Goal: Task Accomplishment & Management: Manage account settings

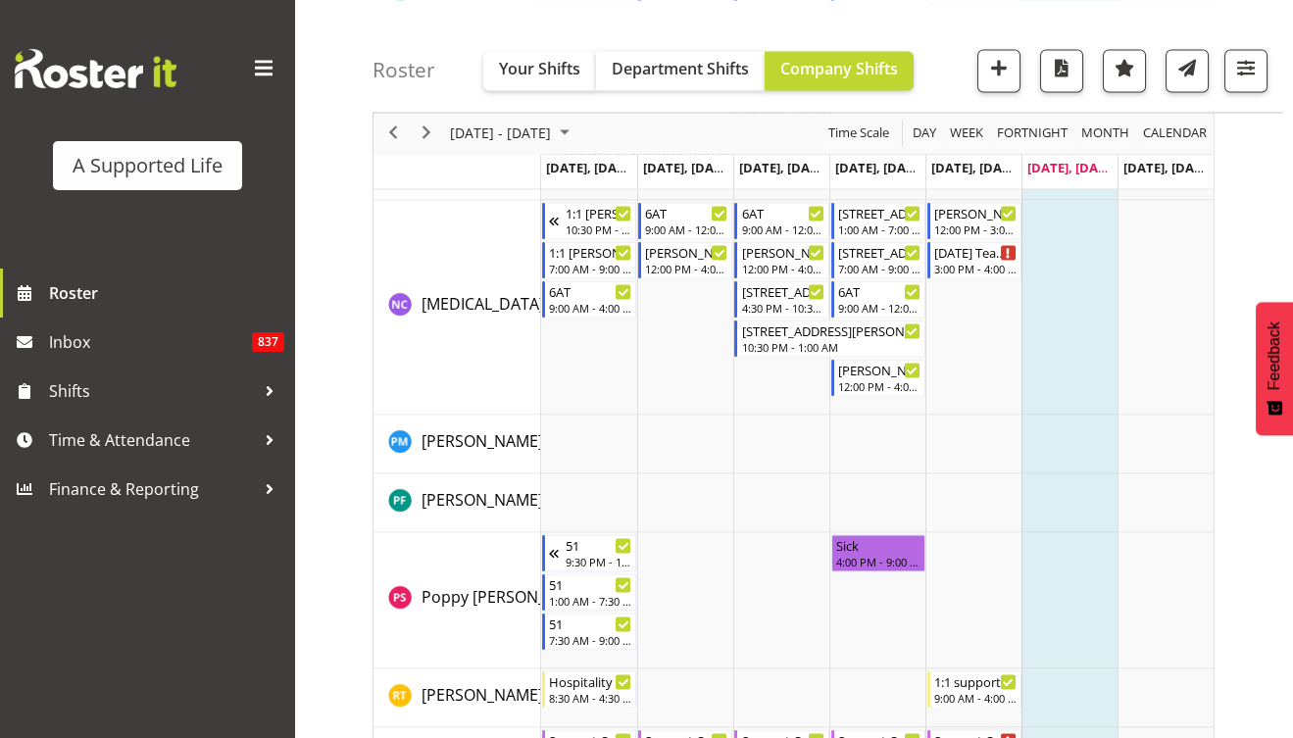
scroll to position [8393, 0]
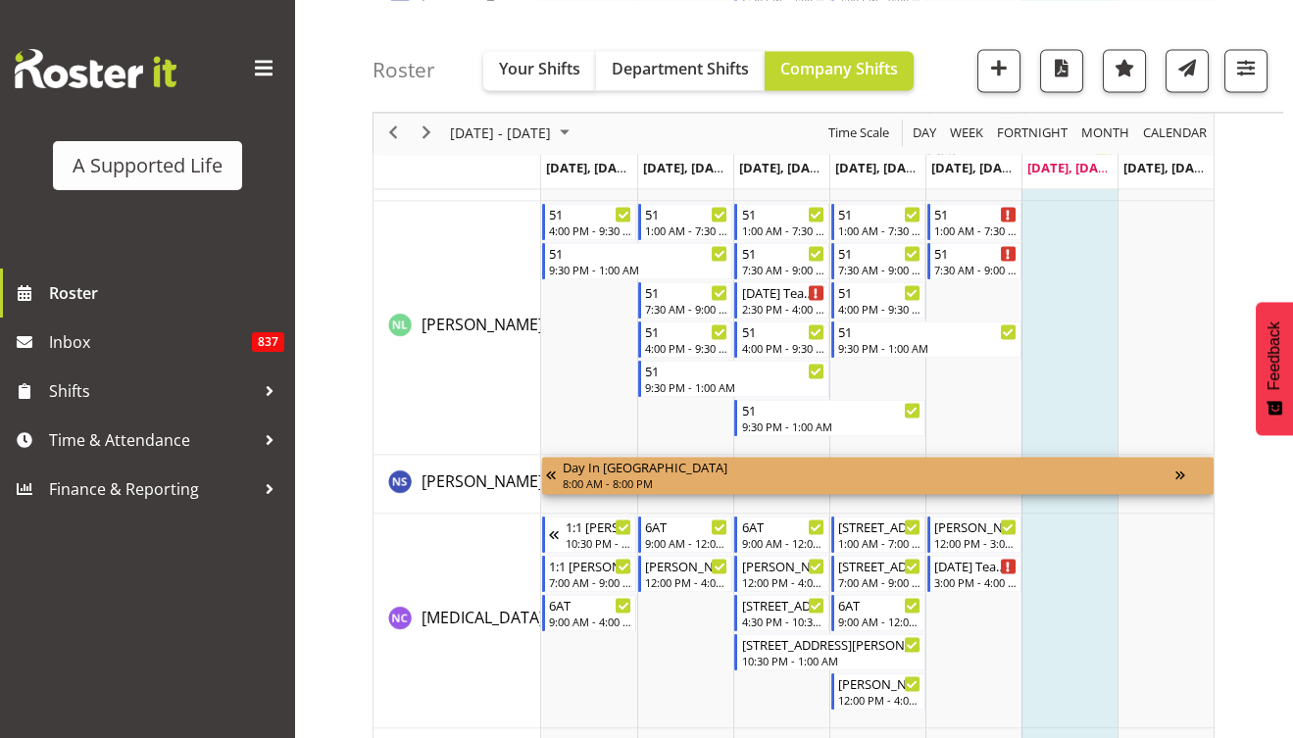
click at [1176, 473] on div "Timeline Week of August 23, 2025" at bounding box center [1193, 475] width 34 height 37
click at [429, 136] on span "Next" at bounding box center [427, 134] width 24 height 25
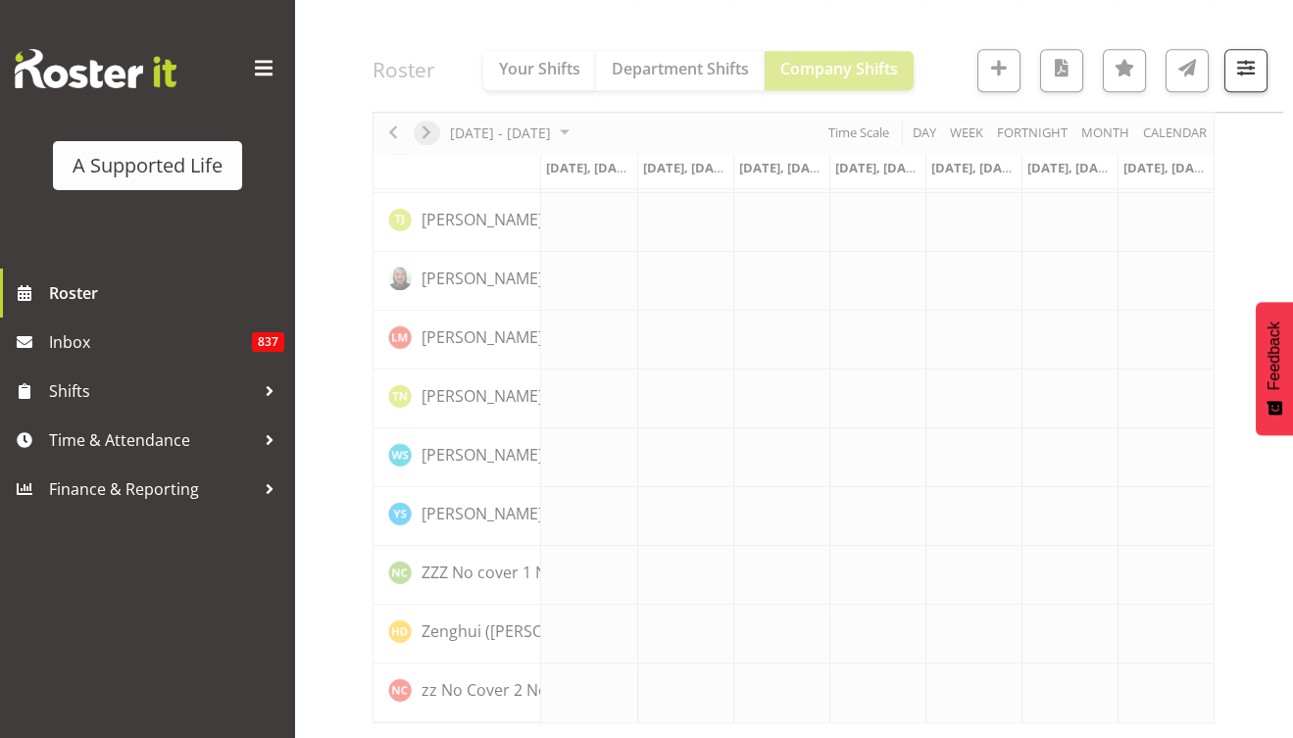
scroll to position [5609, 0]
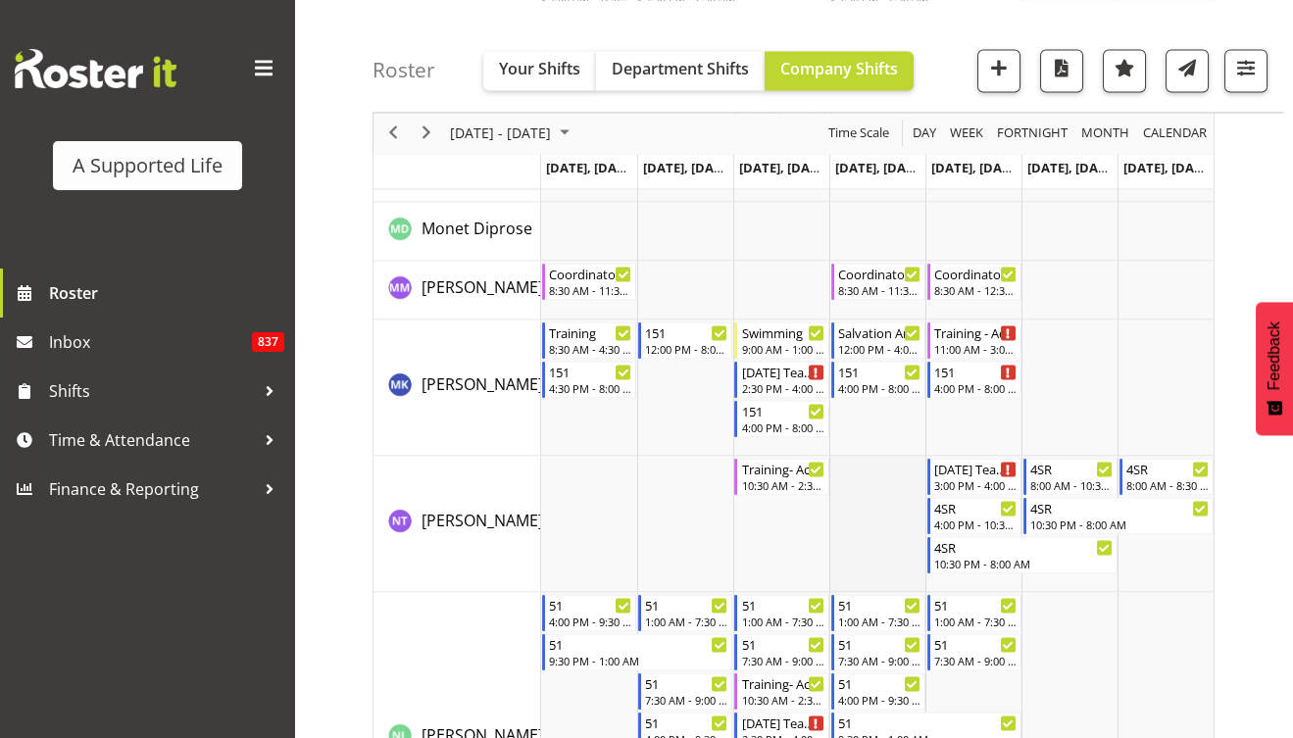
scroll to position [9011, 0]
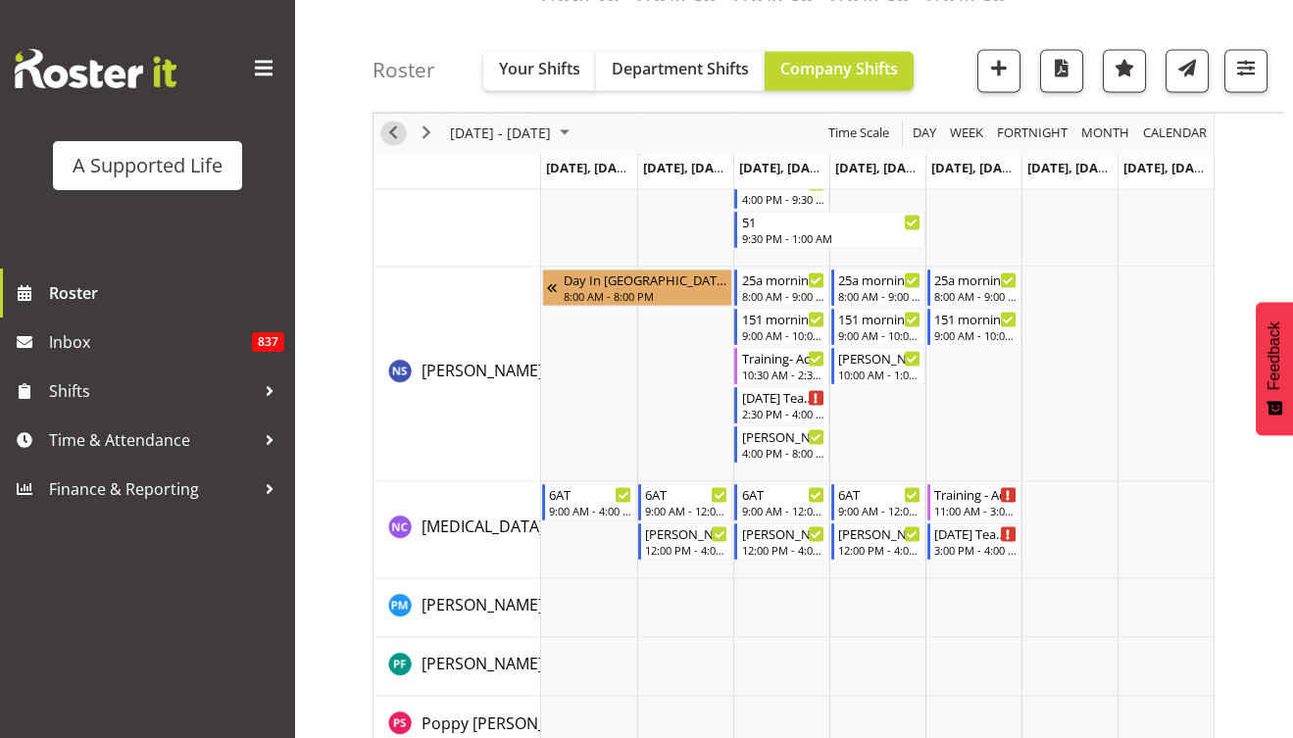
click at [398, 140] on span "Previous" at bounding box center [393, 134] width 24 height 25
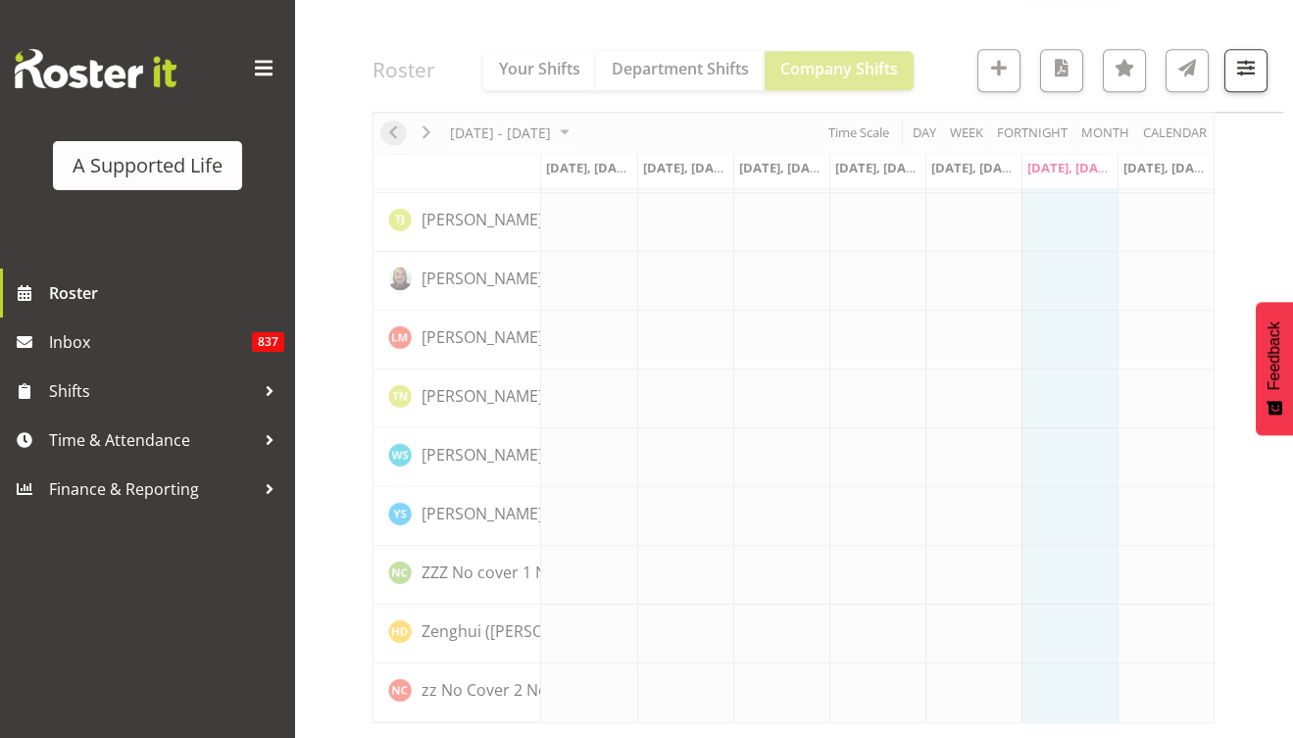
scroll to position [5609, 0]
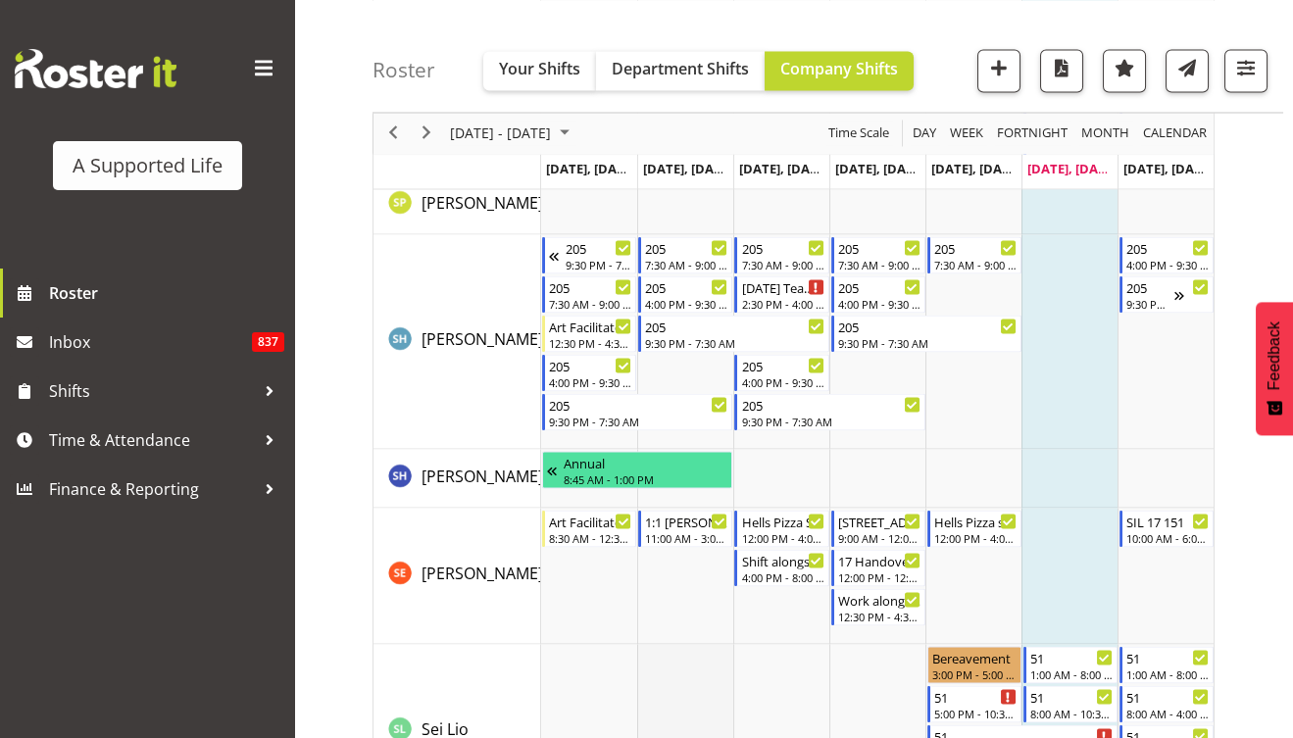
scroll to position [10031, 0]
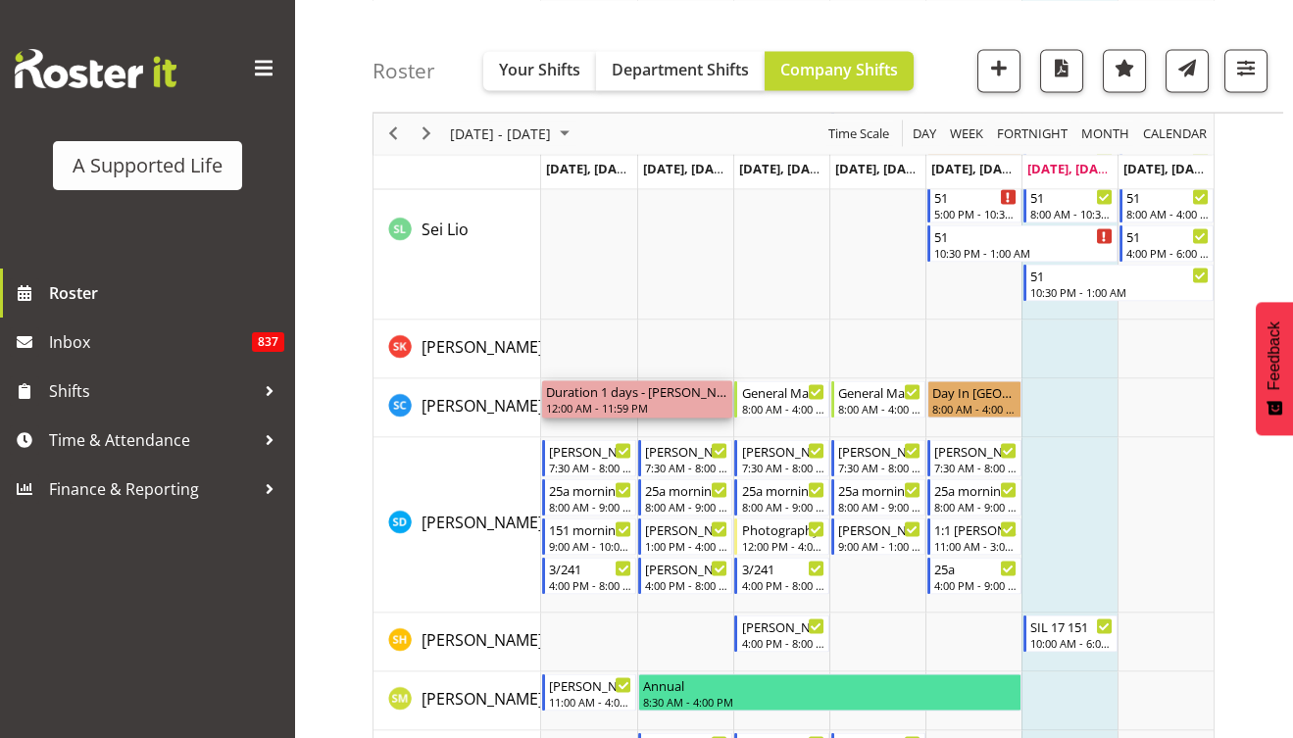
click at [605, 401] on div "12:00 AM - 11:59 PM" at bounding box center [637, 408] width 182 height 16
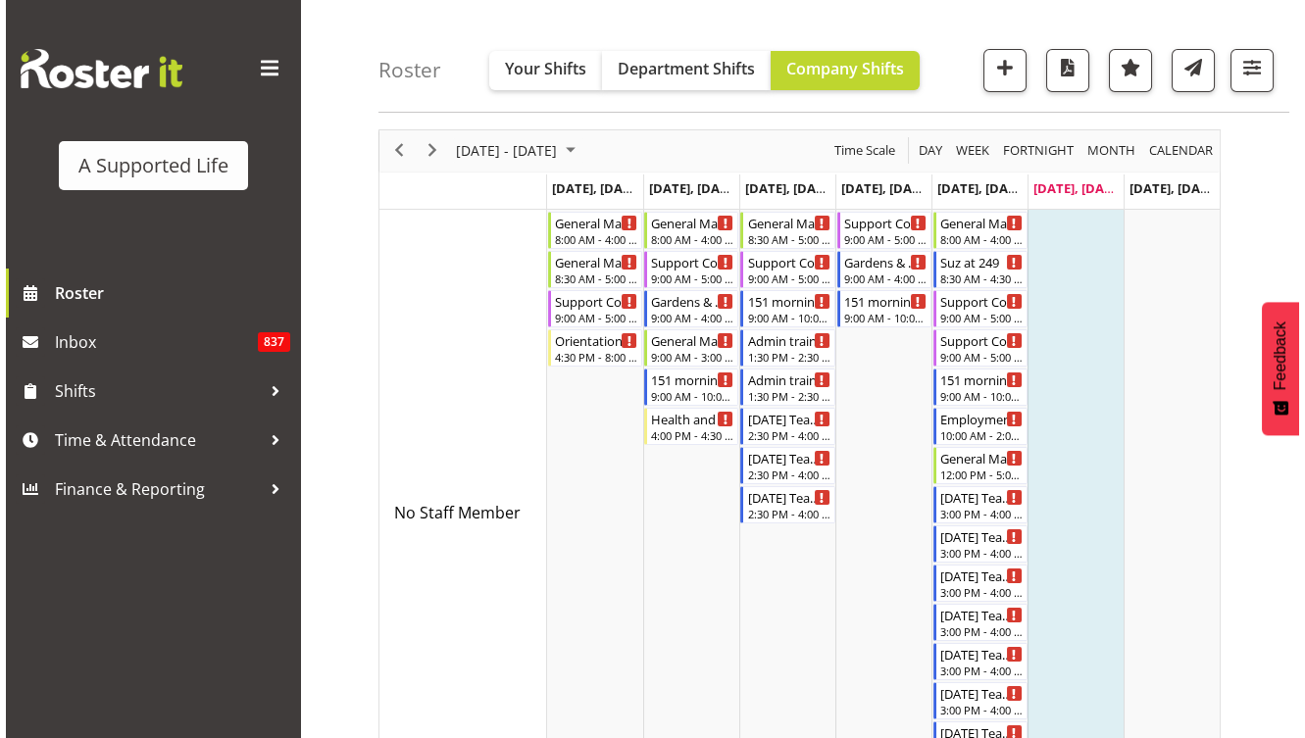
scroll to position [0, 0]
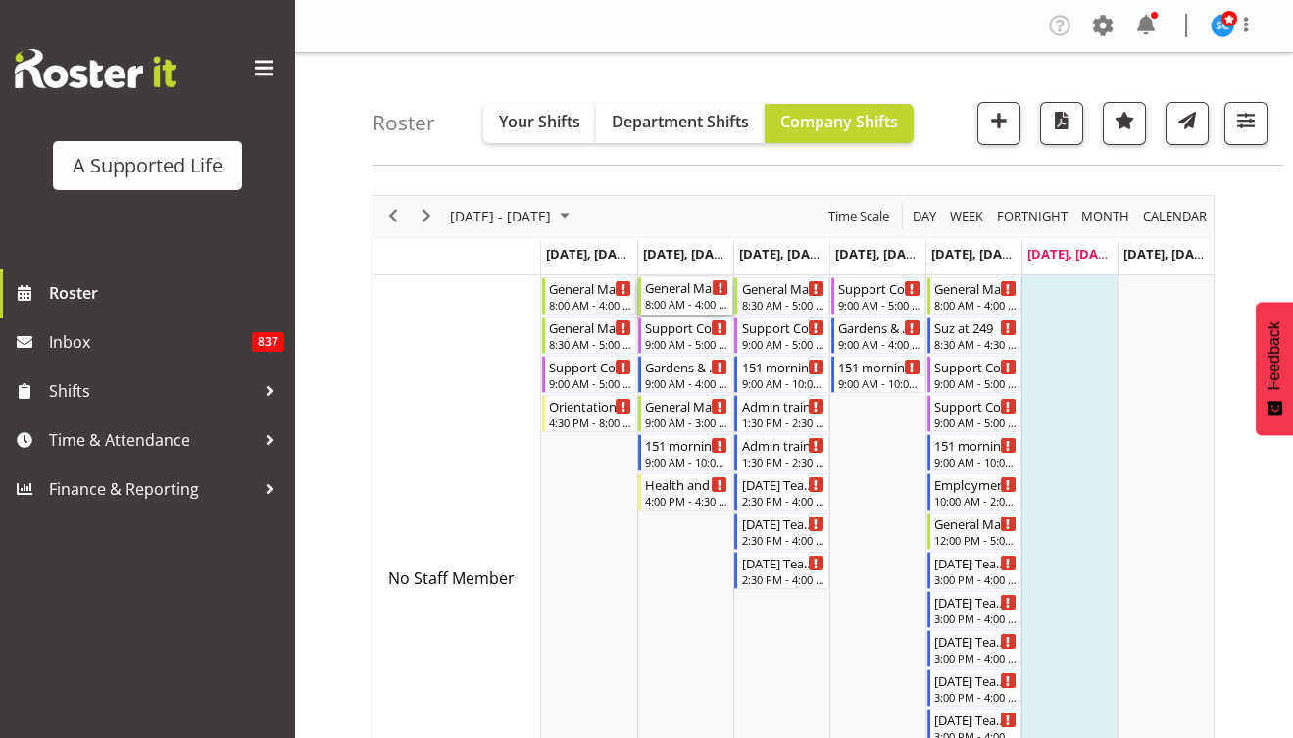
click at [680, 298] on div "8:00 AM - 4:00 PM" at bounding box center [686, 304] width 83 height 16
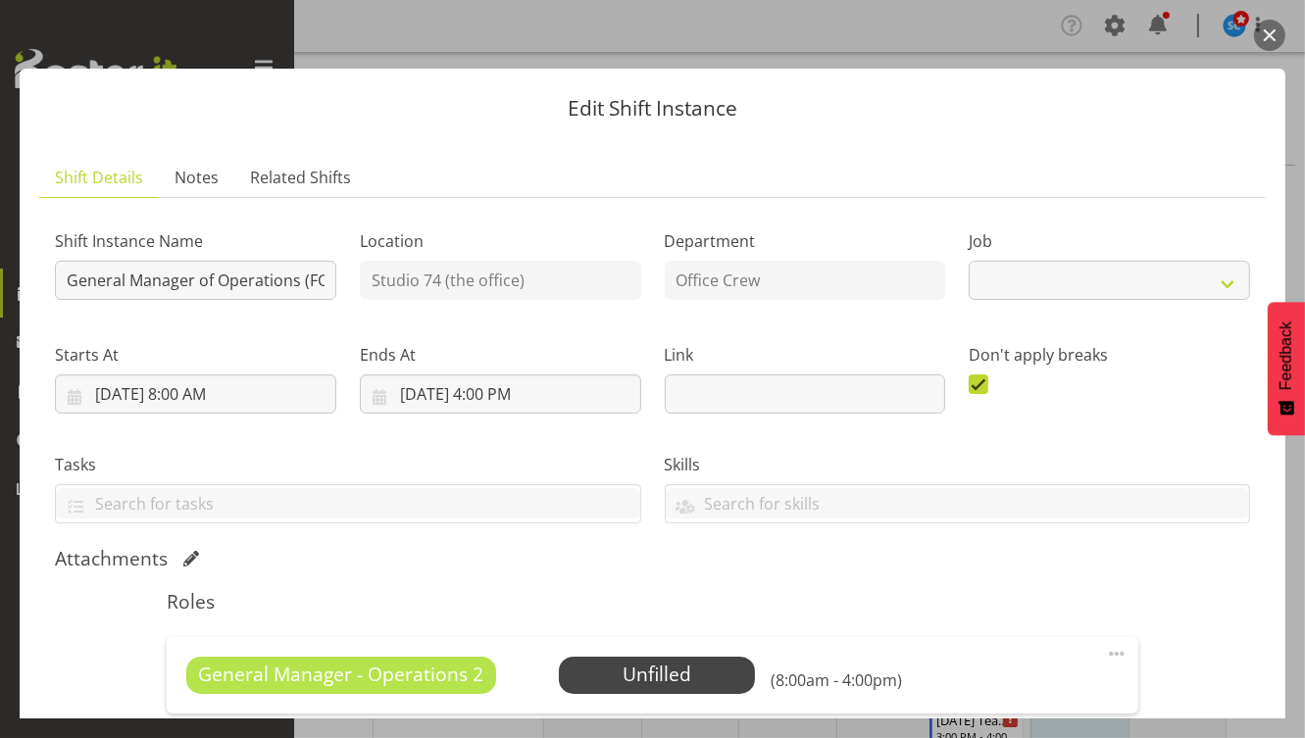
select select "4342"
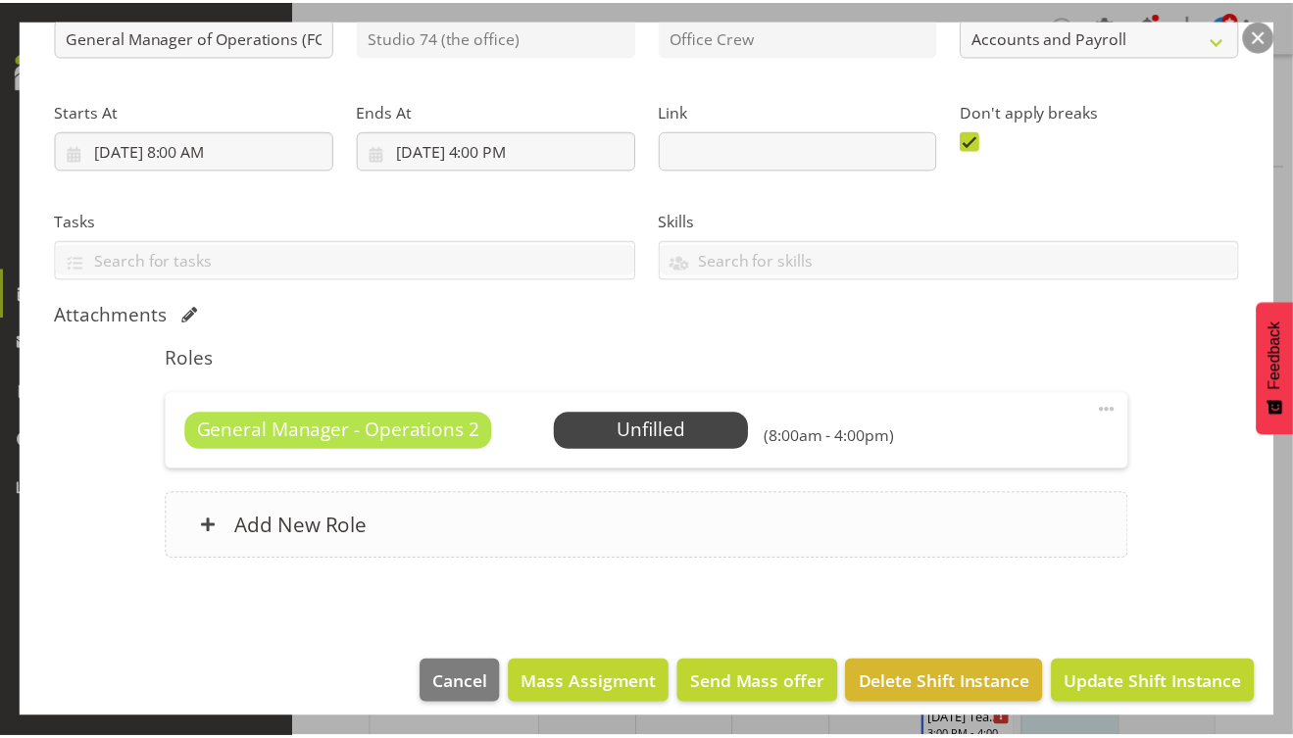
scroll to position [256, 0]
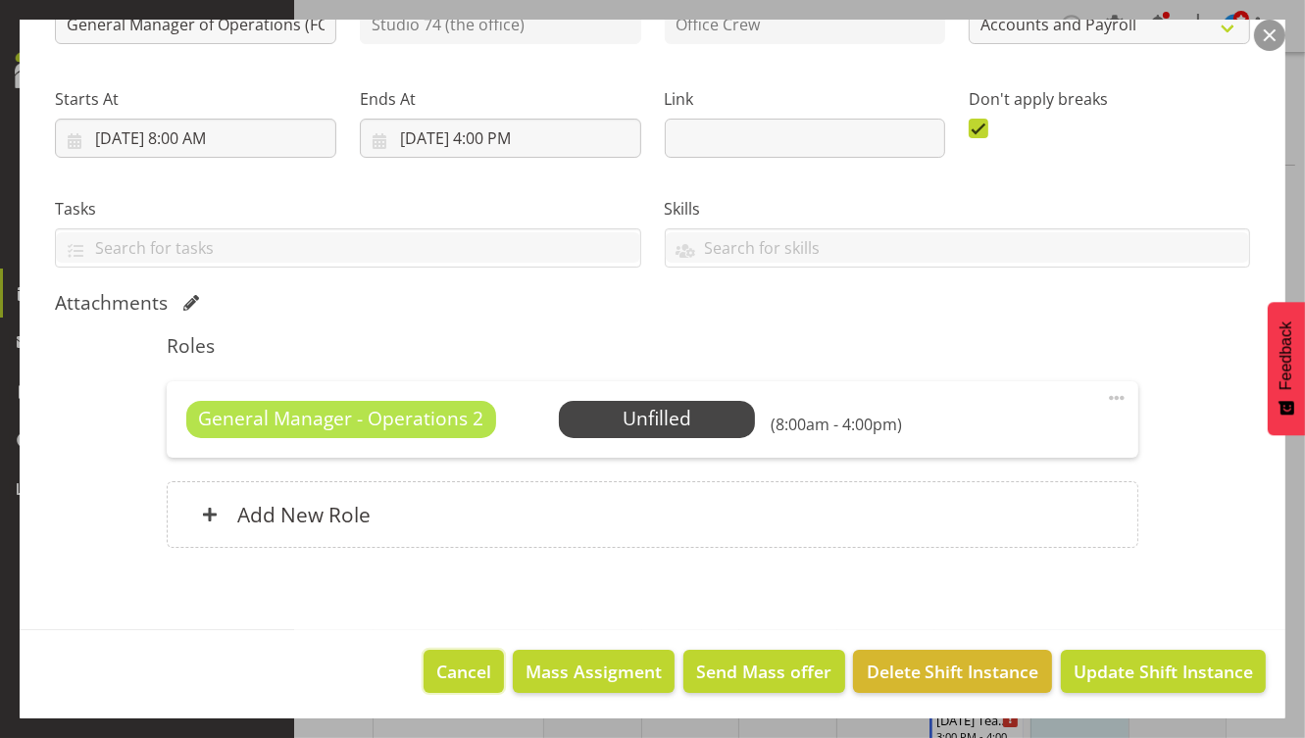
click at [488, 674] on button "Cancel" at bounding box center [464, 671] width 80 height 43
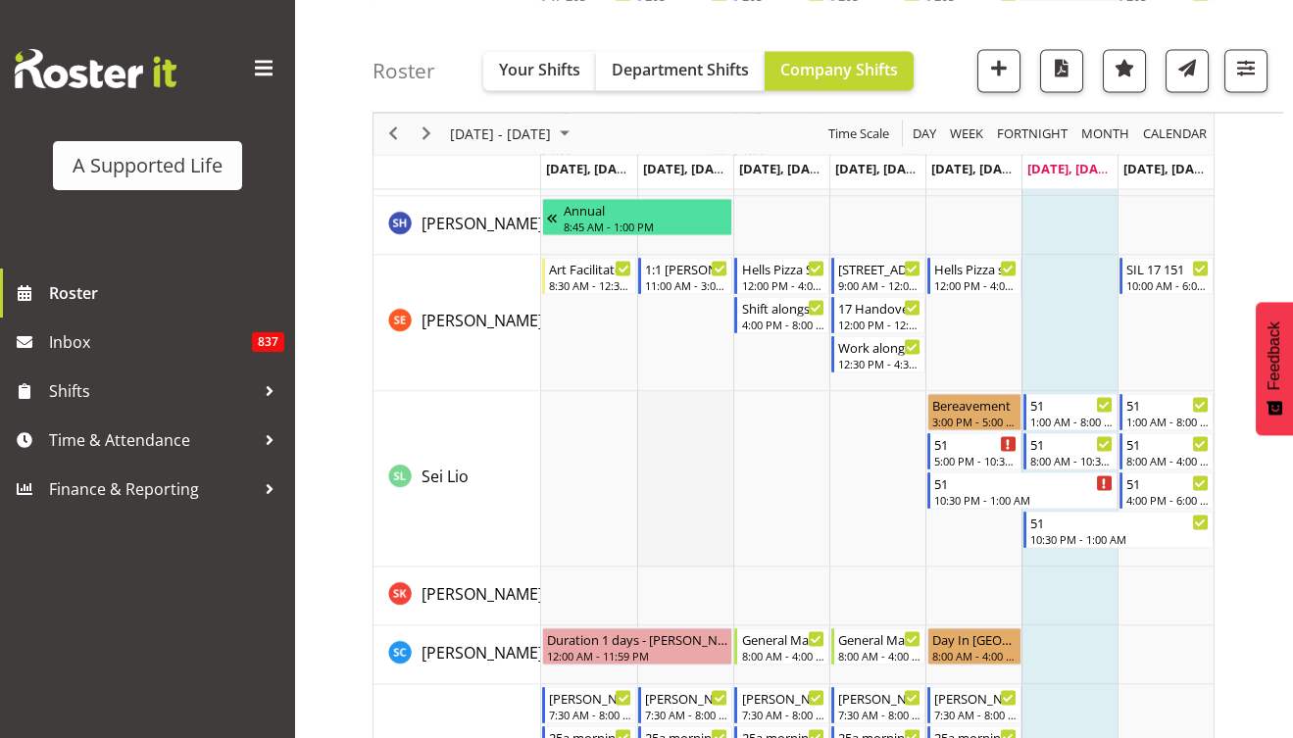
scroll to position [9874, 0]
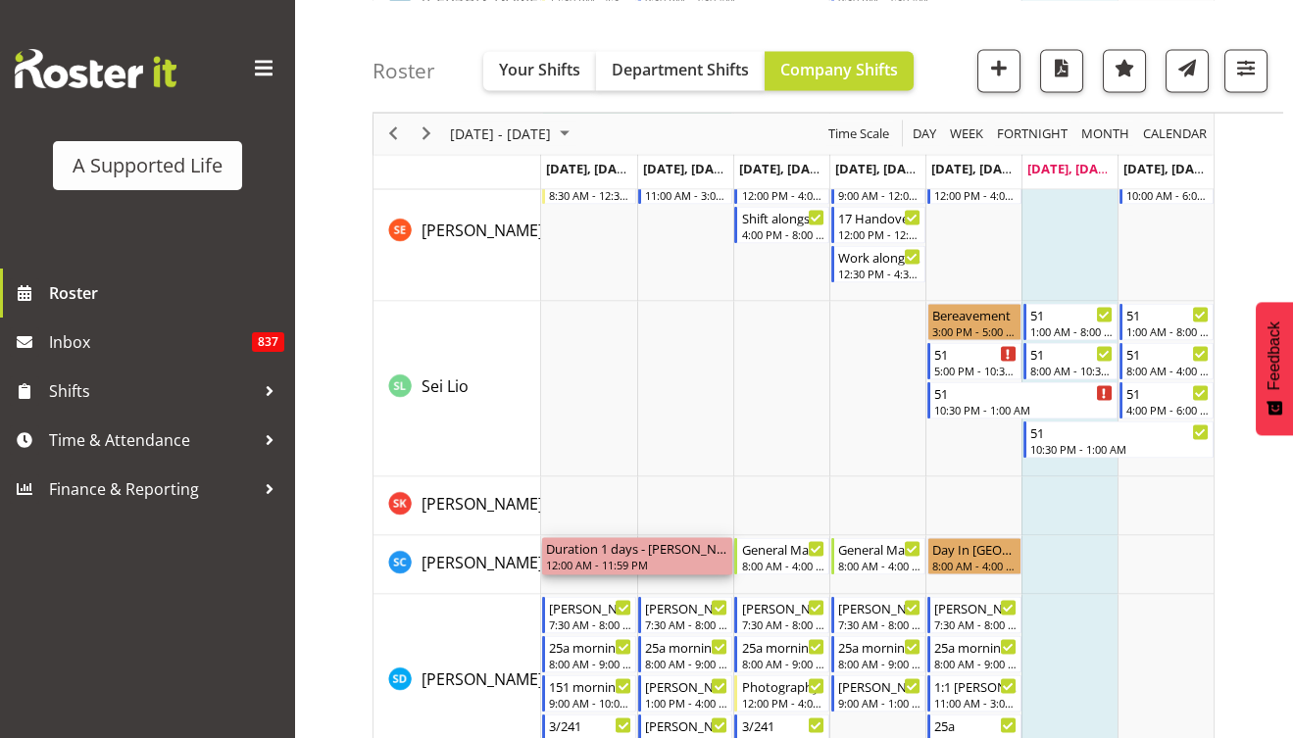
click at [600, 558] on div "12:00 AM - 11:59 PM" at bounding box center [637, 565] width 182 height 16
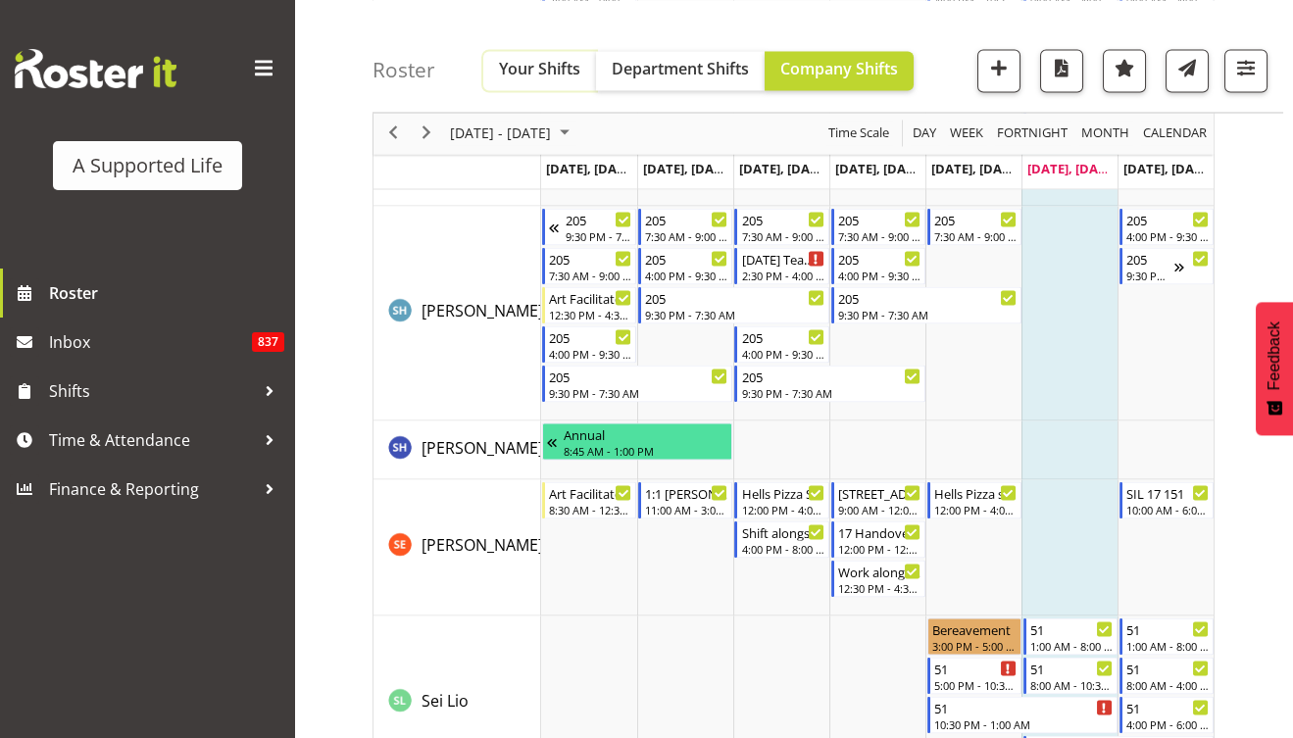
click at [542, 77] on span "Your Shifts" at bounding box center [539, 69] width 81 height 22
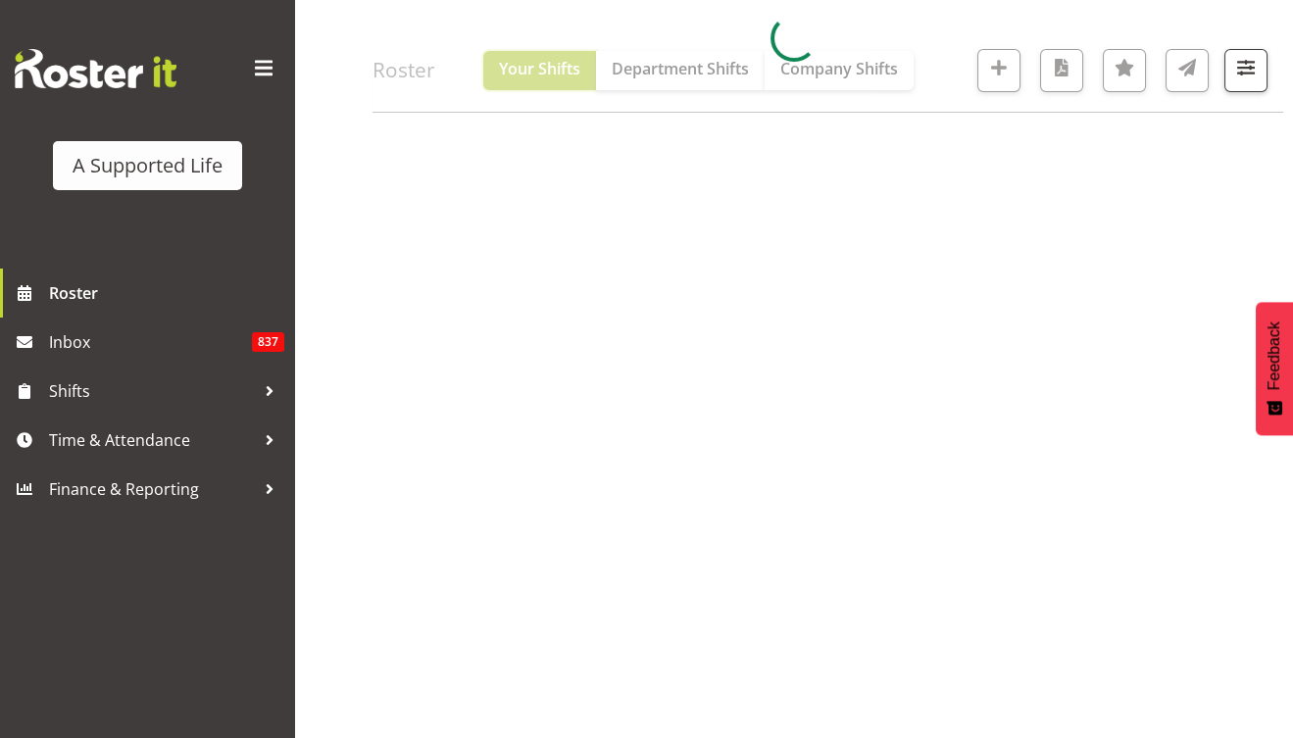
scroll to position [225, 0]
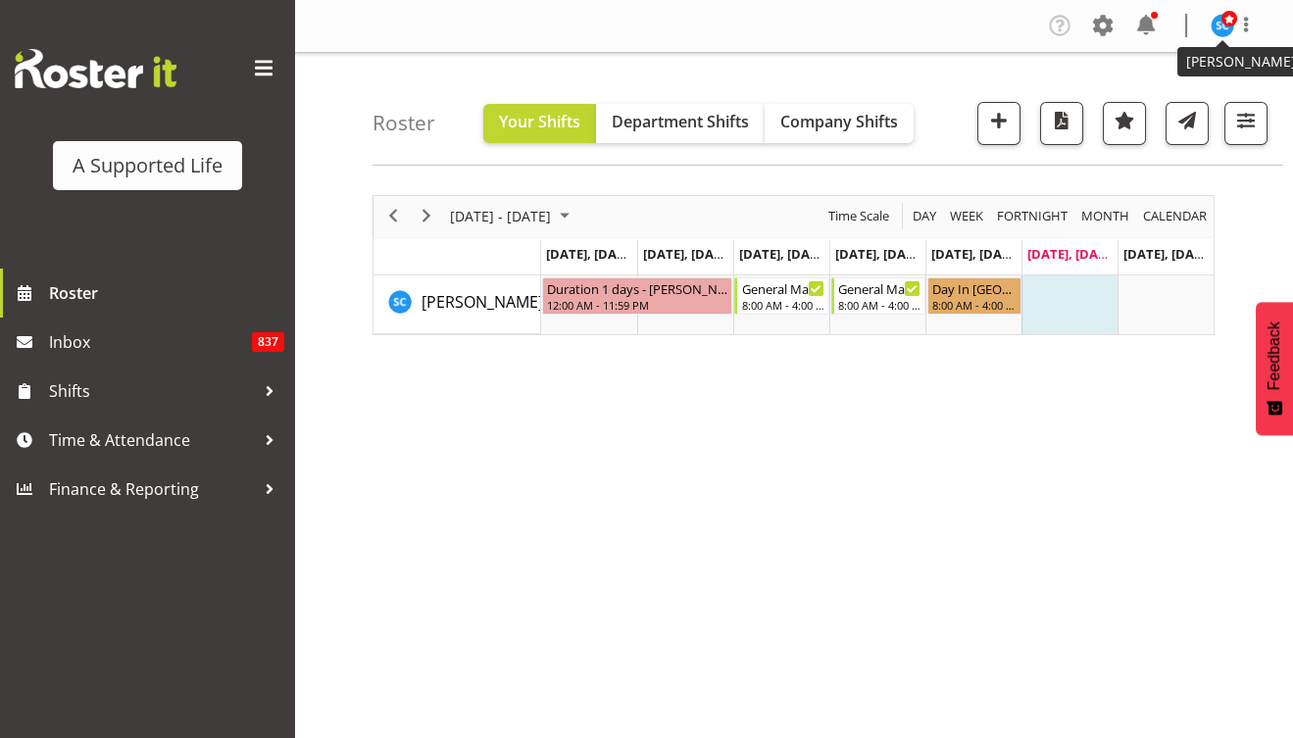
click at [1222, 31] on img at bounding box center [1223, 26] width 24 height 24
click at [1175, 76] on link "Profile" at bounding box center [1164, 67] width 188 height 35
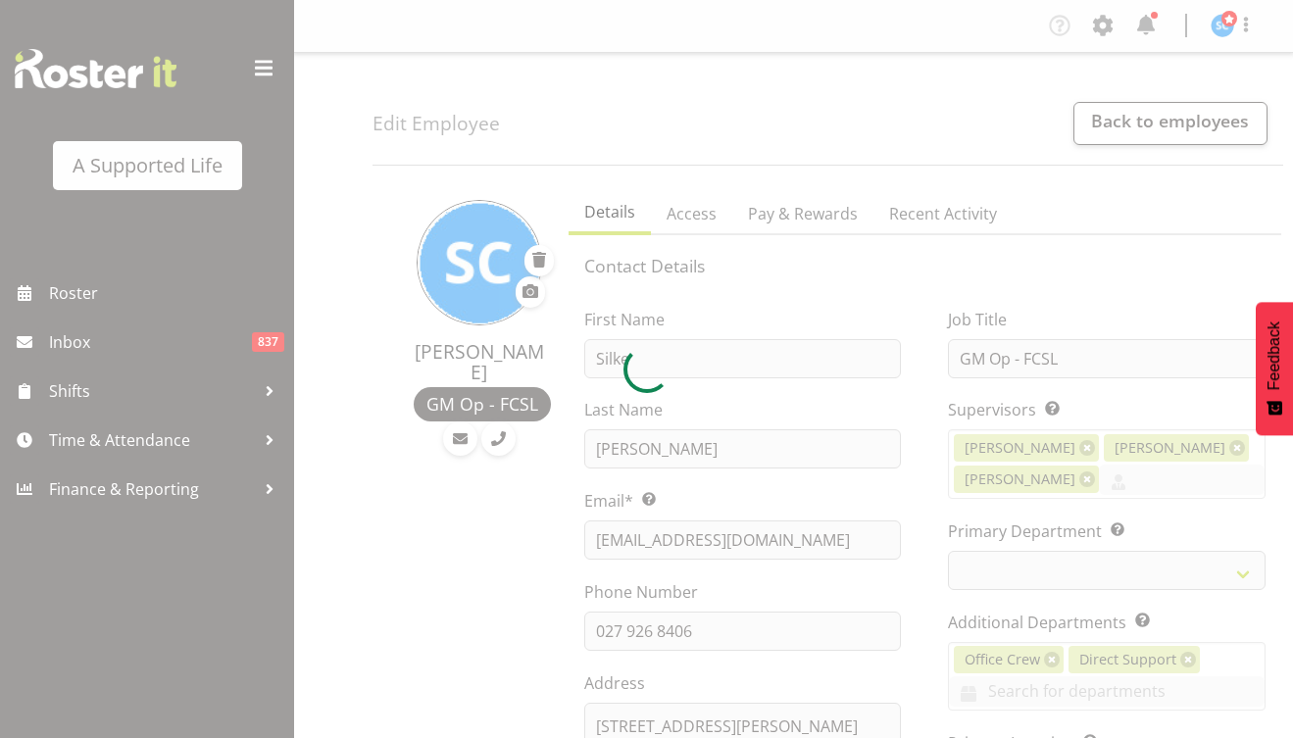
select select "TimelineWeek"
select select
select select "565"
select select "490"
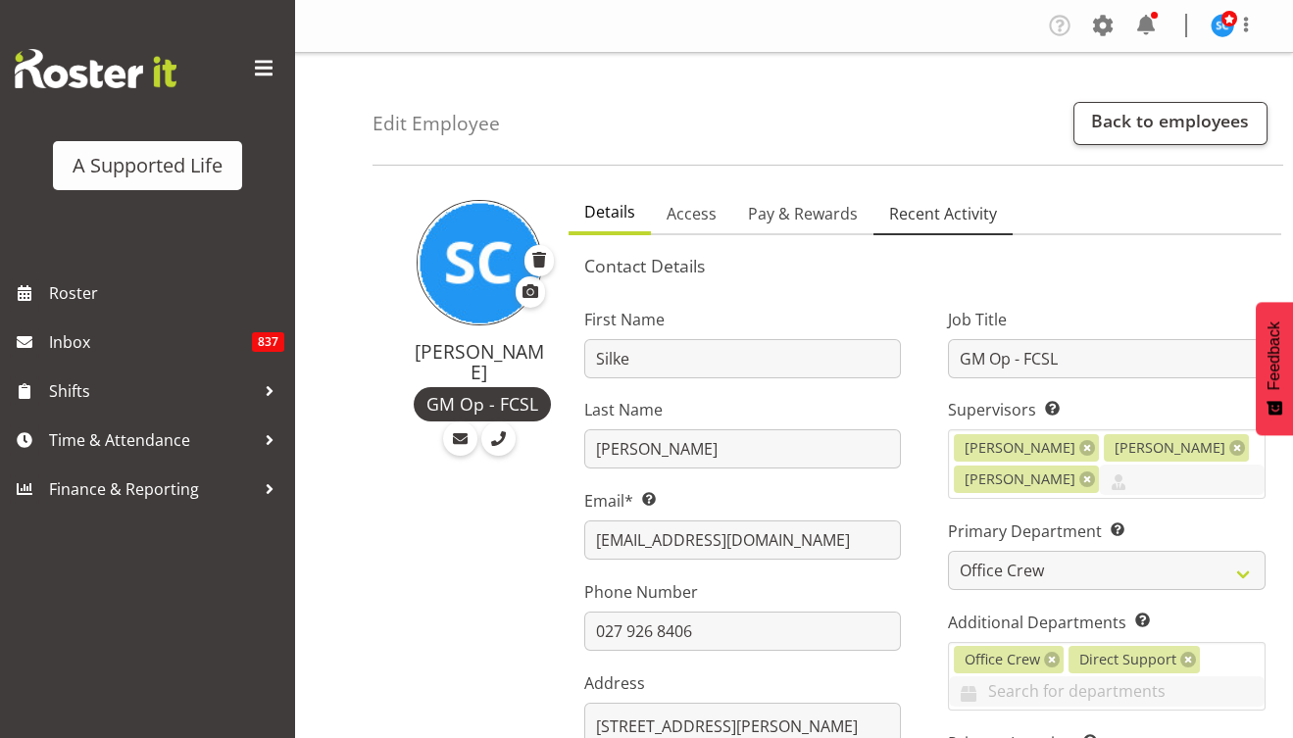
click at [962, 216] on span "Recent Activity" at bounding box center [943, 214] width 108 height 24
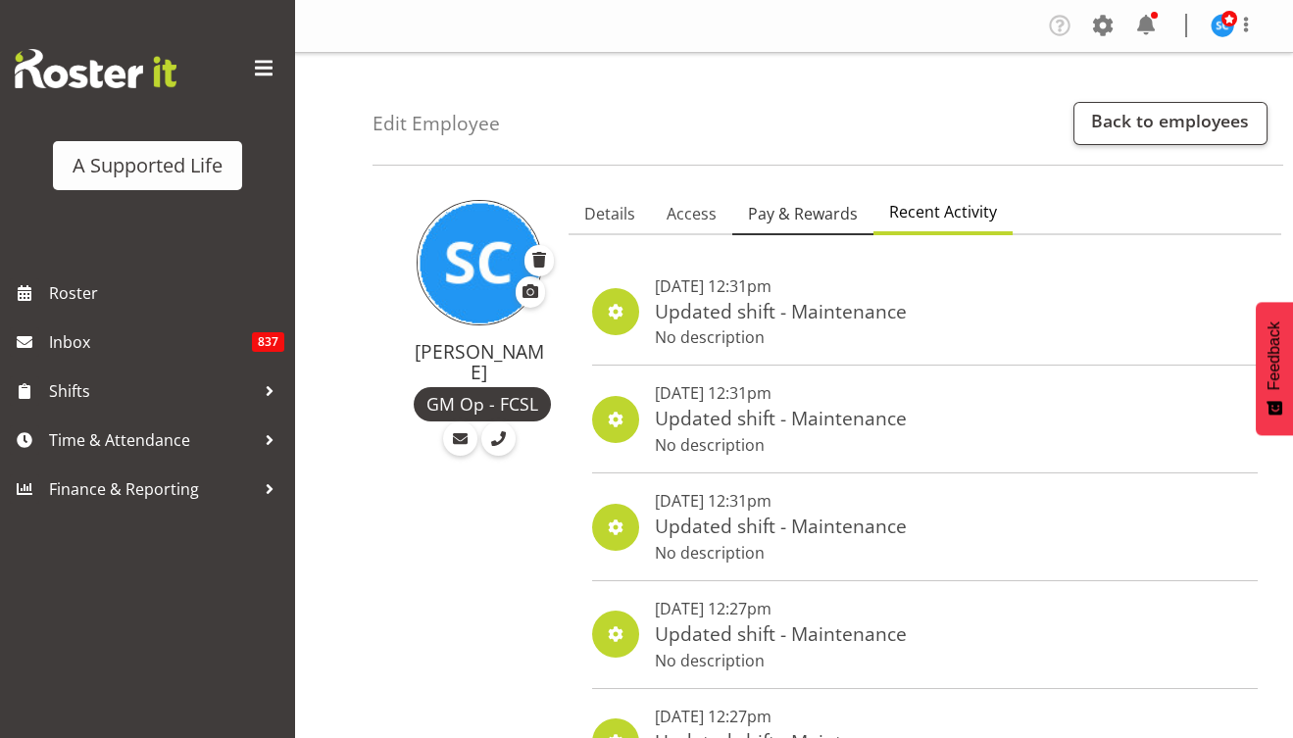
click at [763, 216] on span "Pay & Rewards" at bounding box center [803, 214] width 110 height 24
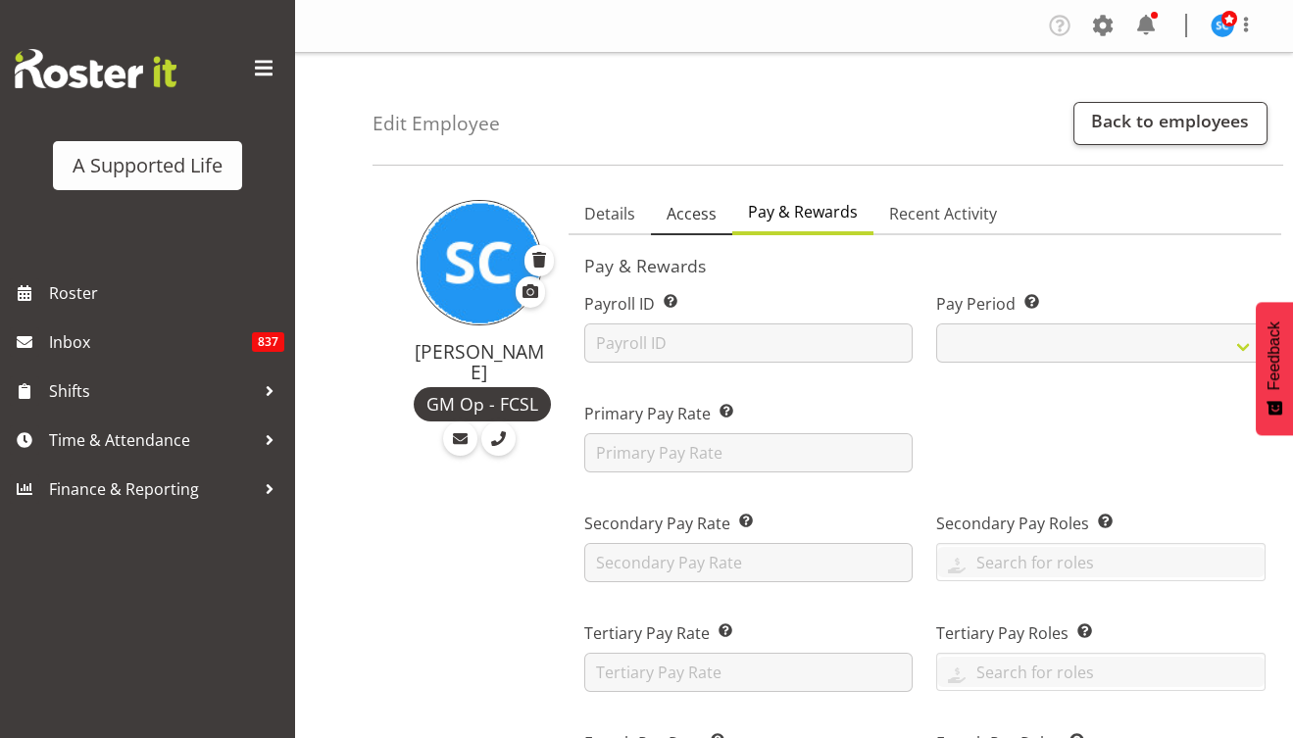
click at [691, 213] on span "Access" at bounding box center [692, 214] width 50 height 24
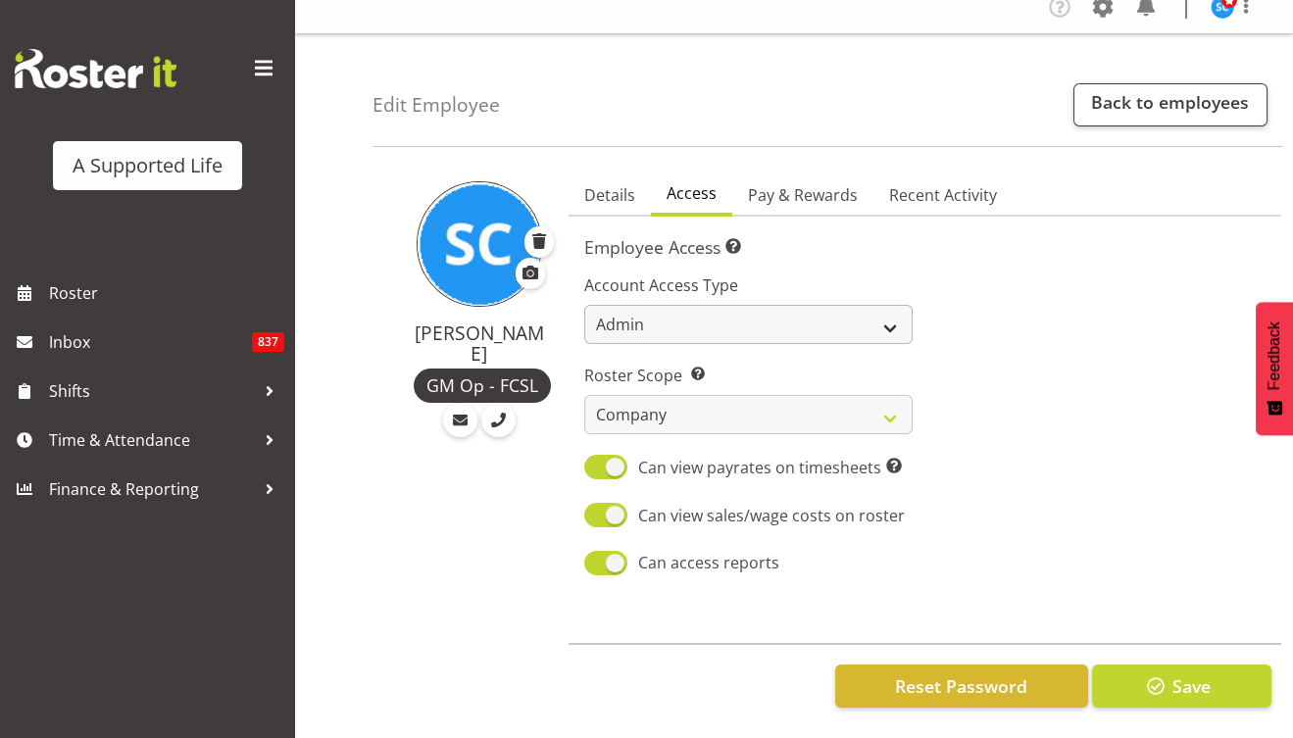
scroll to position [28, 0]
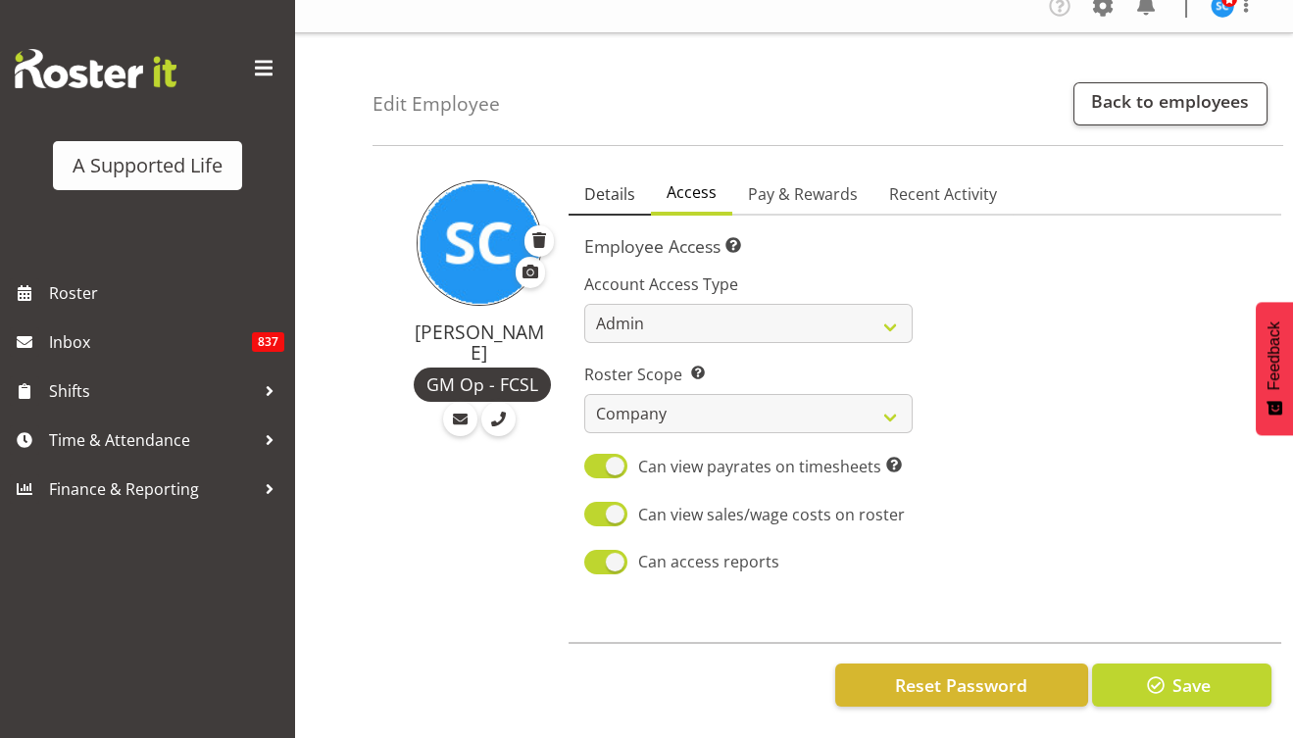
click at [598, 188] on span "Details" at bounding box center [609, 194] width 51 height 24
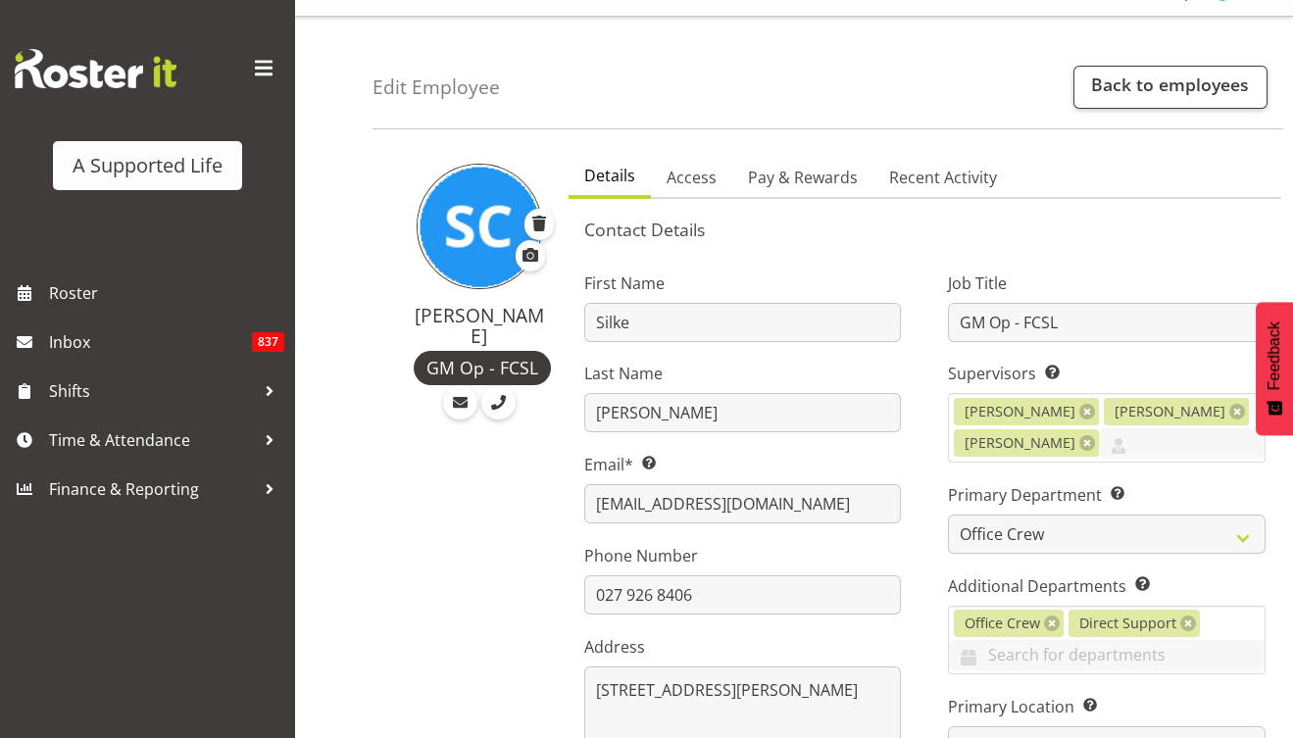
scroll to position [0, 0]
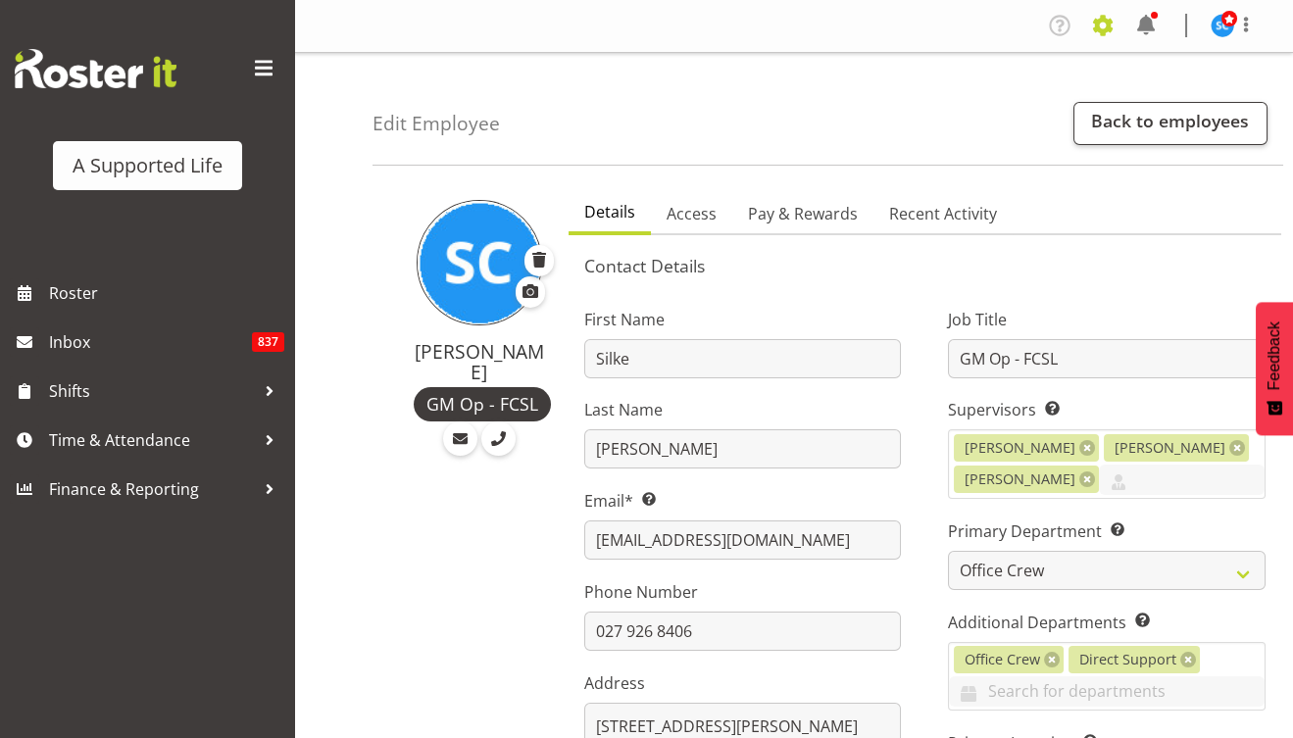
click at [1107, 33] on span at bounding box center [1102, 25] width 31 height 31
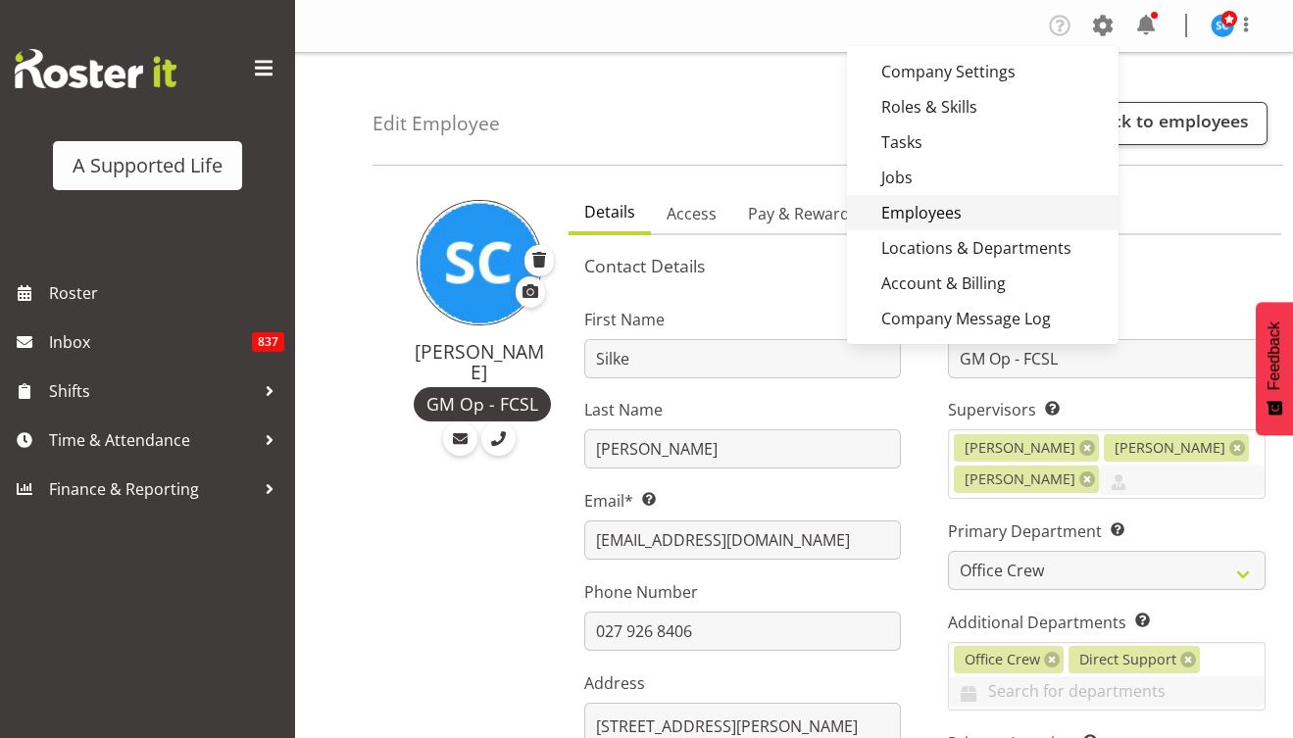
click at [933, 202] on link "Employees" at bounding box center [983, 212] width 272 height 35
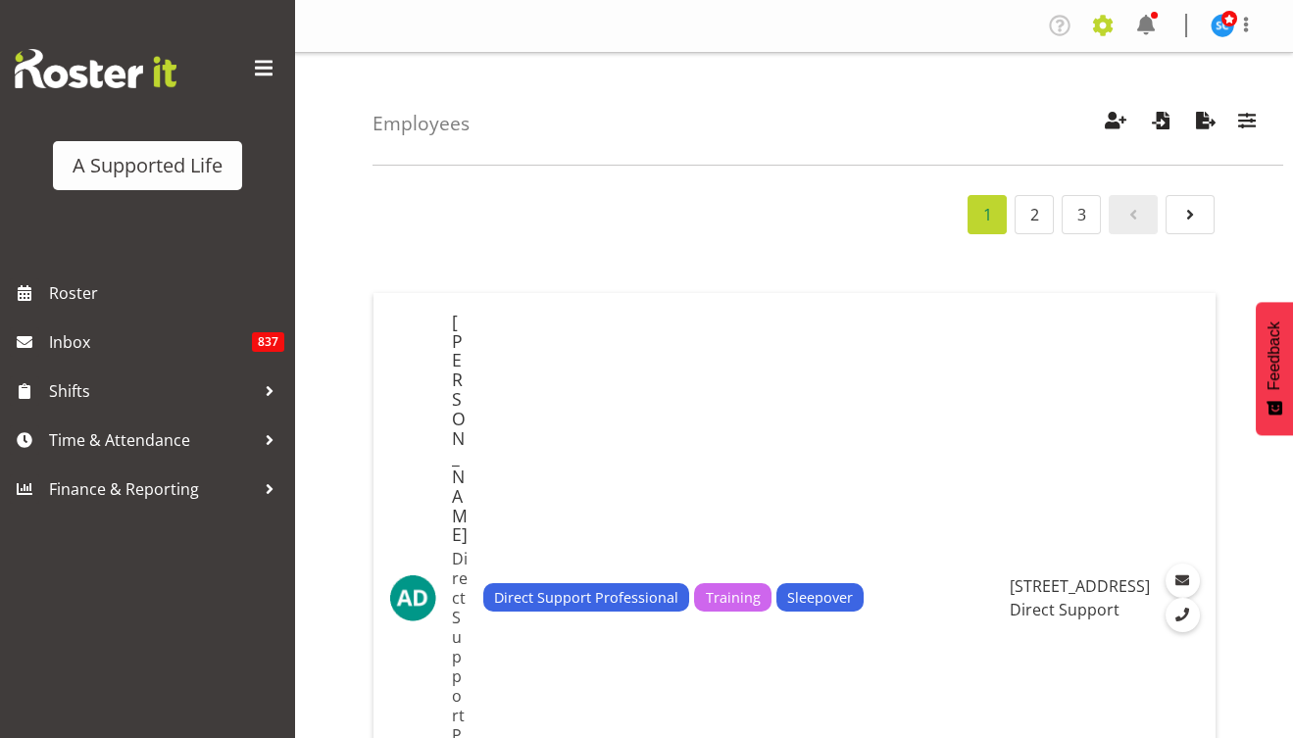
click at [1099, 28] on span at bounding box center [1102, 25] width 31 height 31
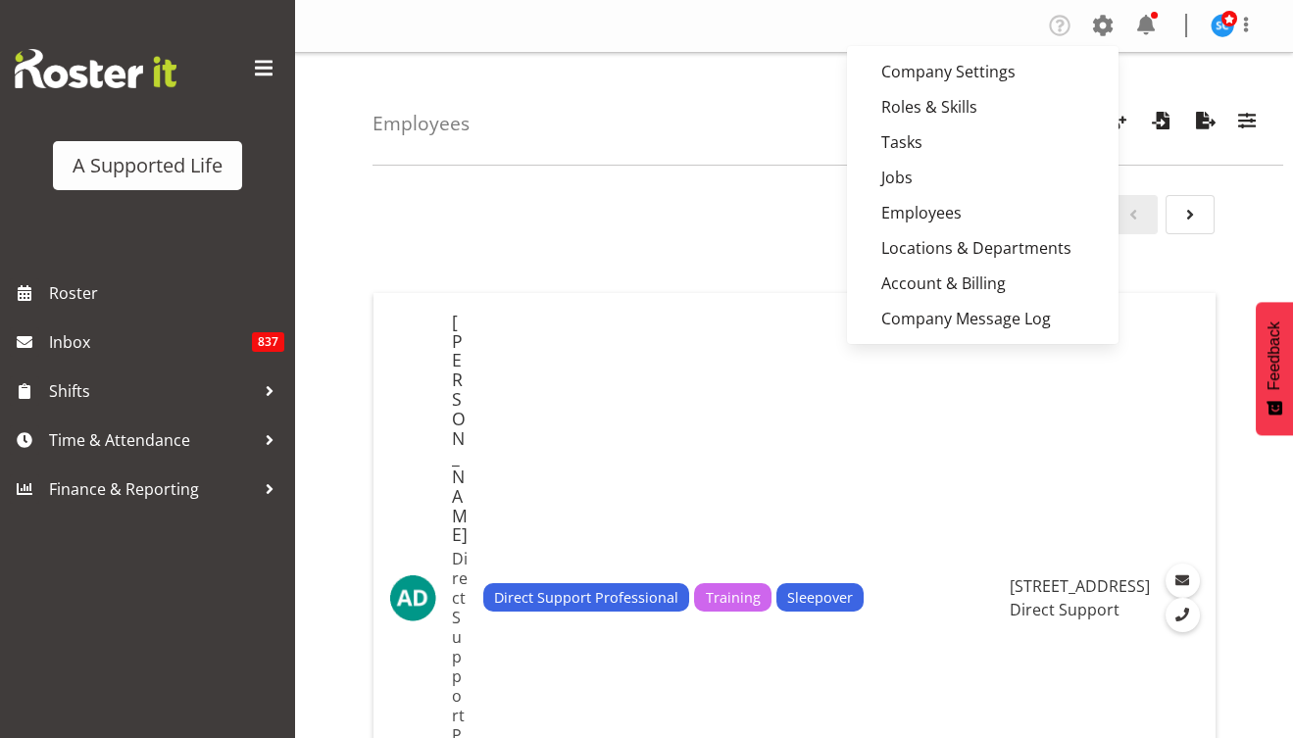
click at [709, 141] on div "Employees Showing active users Search Has Skills Enter any skills required for …" at bounding box center [828, 109] width 911 height 113
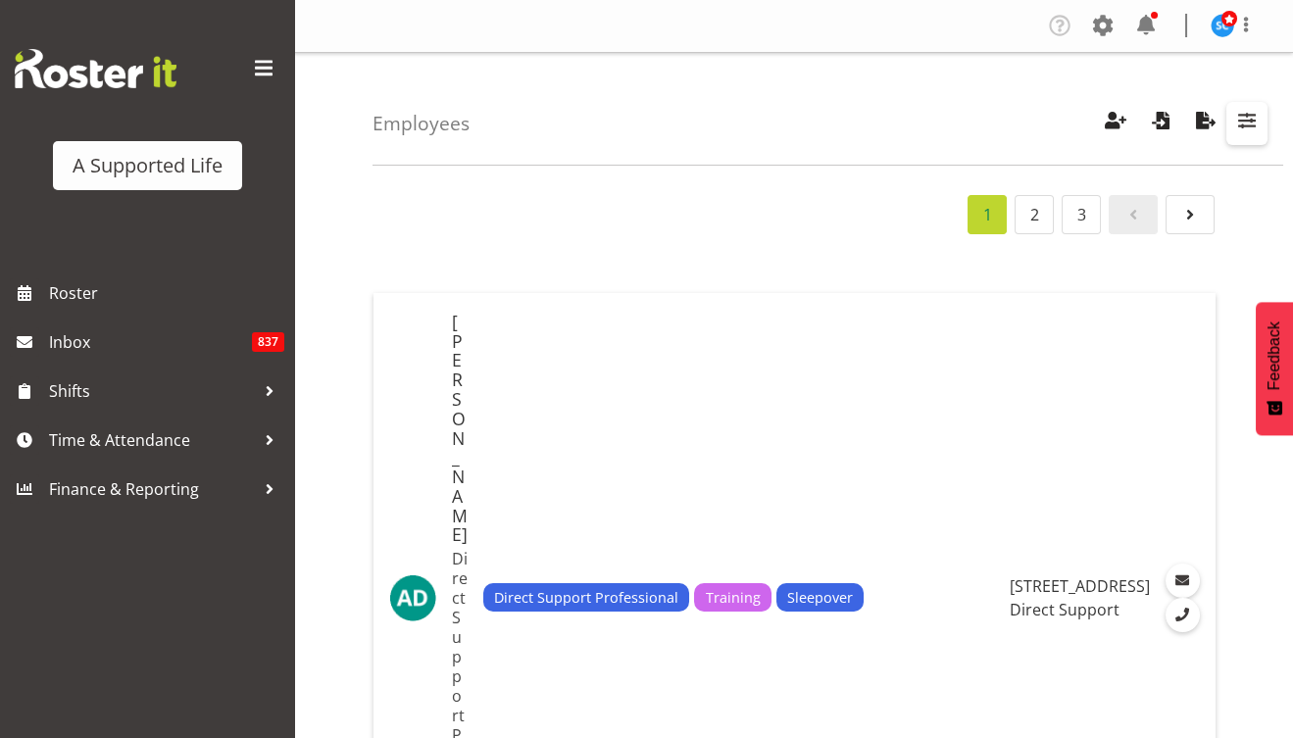
click at [1244, 112] on span "button" at bounding box center [1246, 120] width 25 height 25
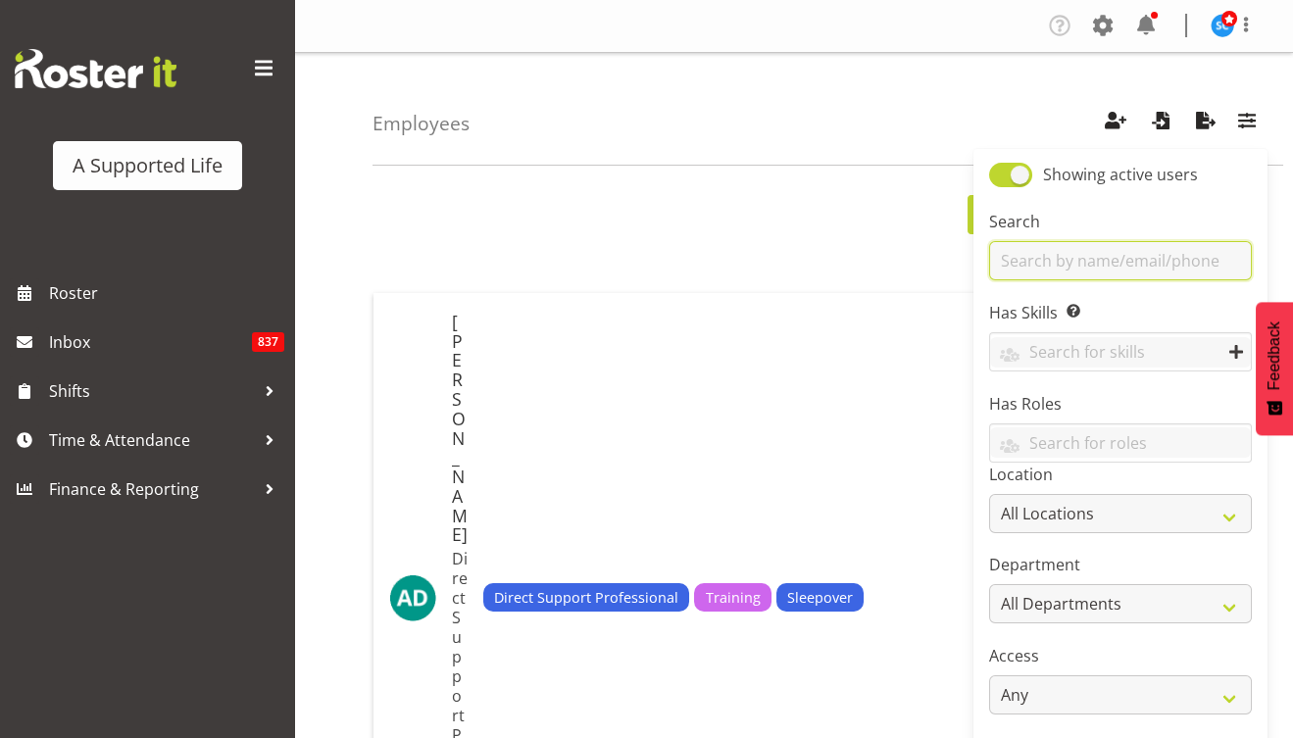
click at [1112, 256] on input "text" at bounding box center [1120, 260] width 263 height 39
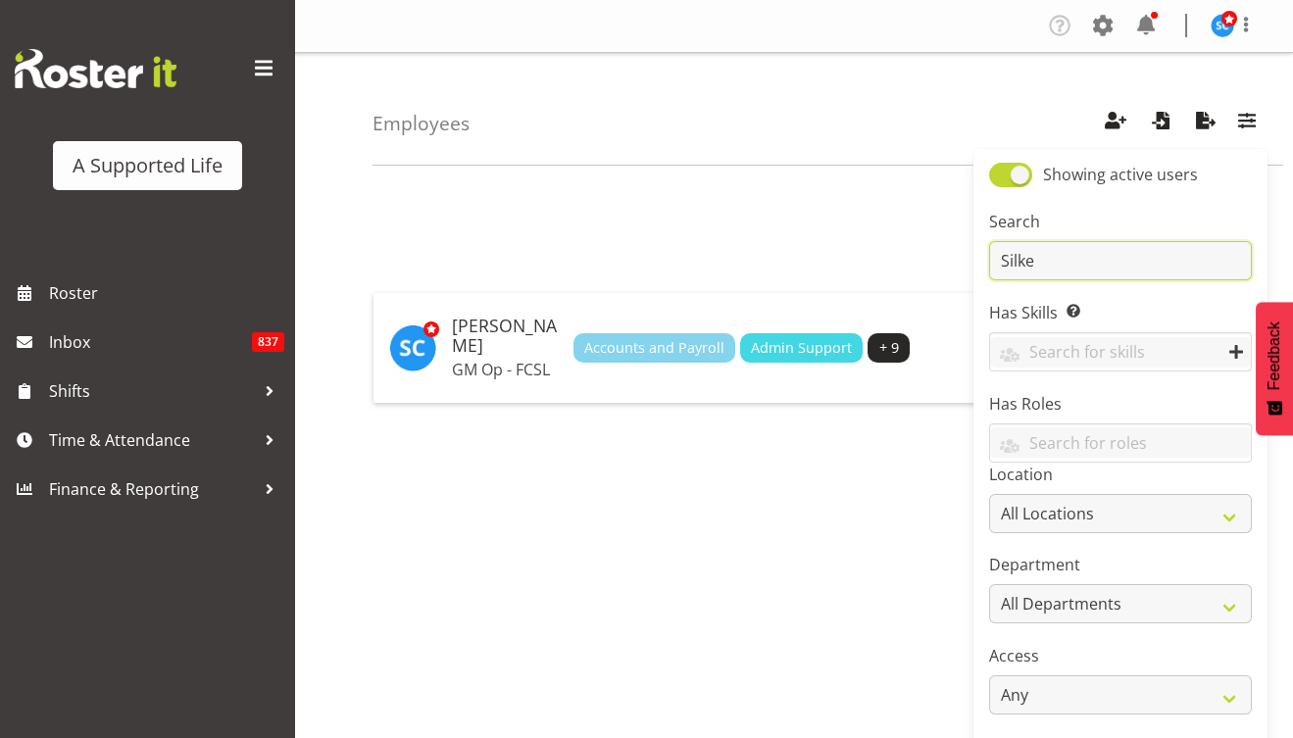
type input "Silke"
click at [940, 532] on div "1 [PERSON_NAME] GM Op - FCSL Accounts and Payroll Admin Support + 9 Studio 74 (…" at bounding box center [833, 572] width 921 height 784
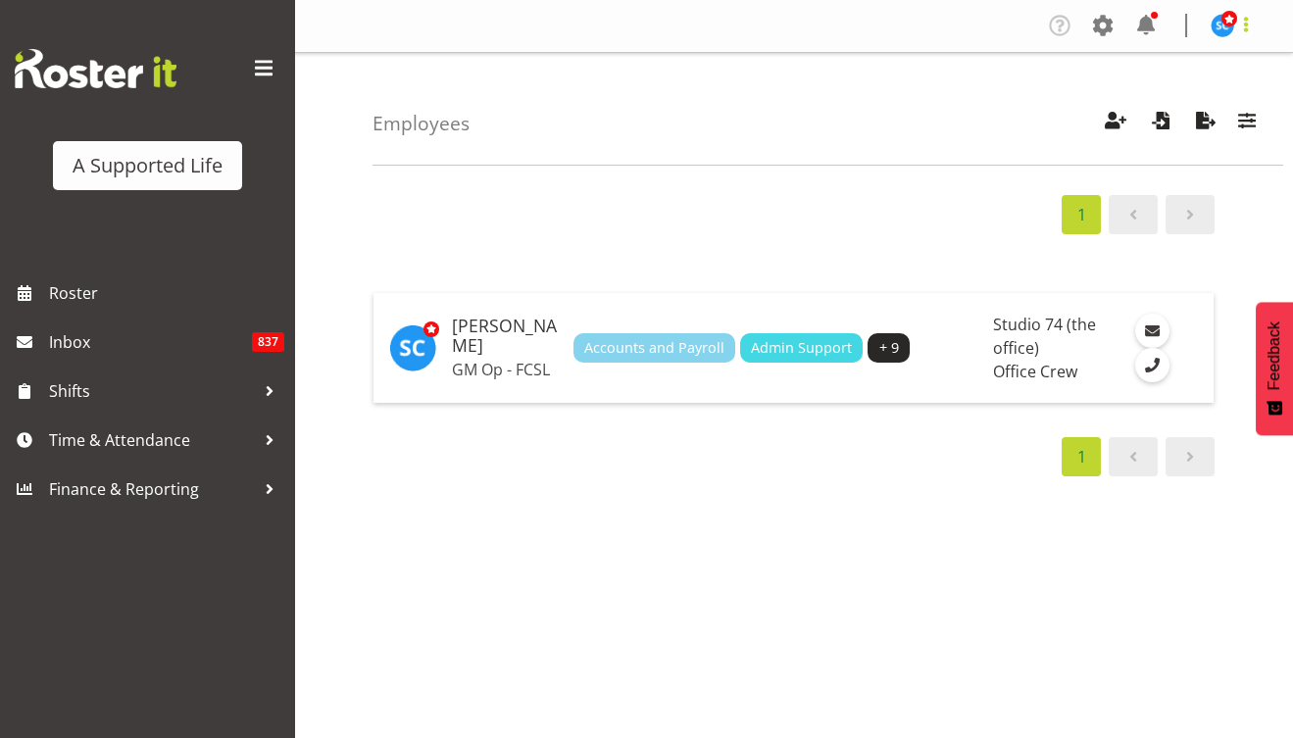
click at [1251, 27] on span at bounding box center [1246, 25] width 24 height 24
click at [1170, 73] on link "Profile" at bounding box center [1164, 67] width 188 height 35
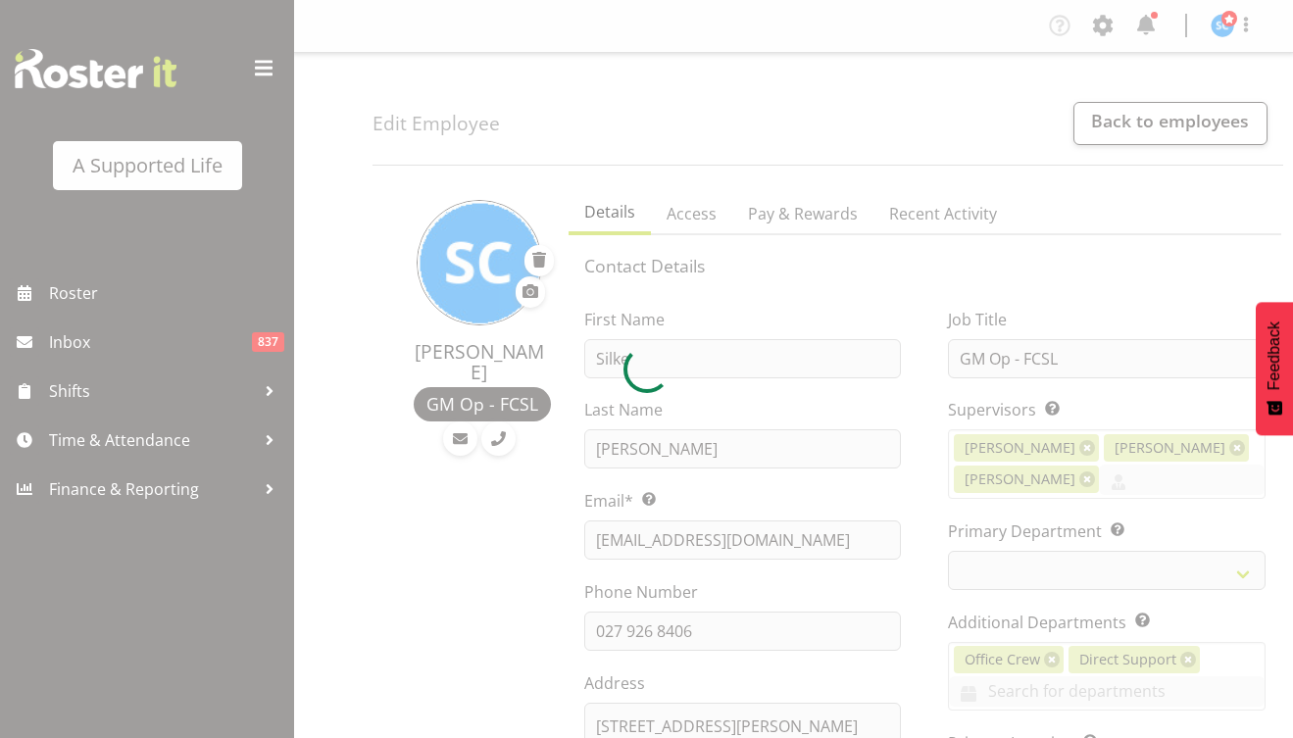
select select "TimelineWeek"
select select
select select "565"
select select "490"
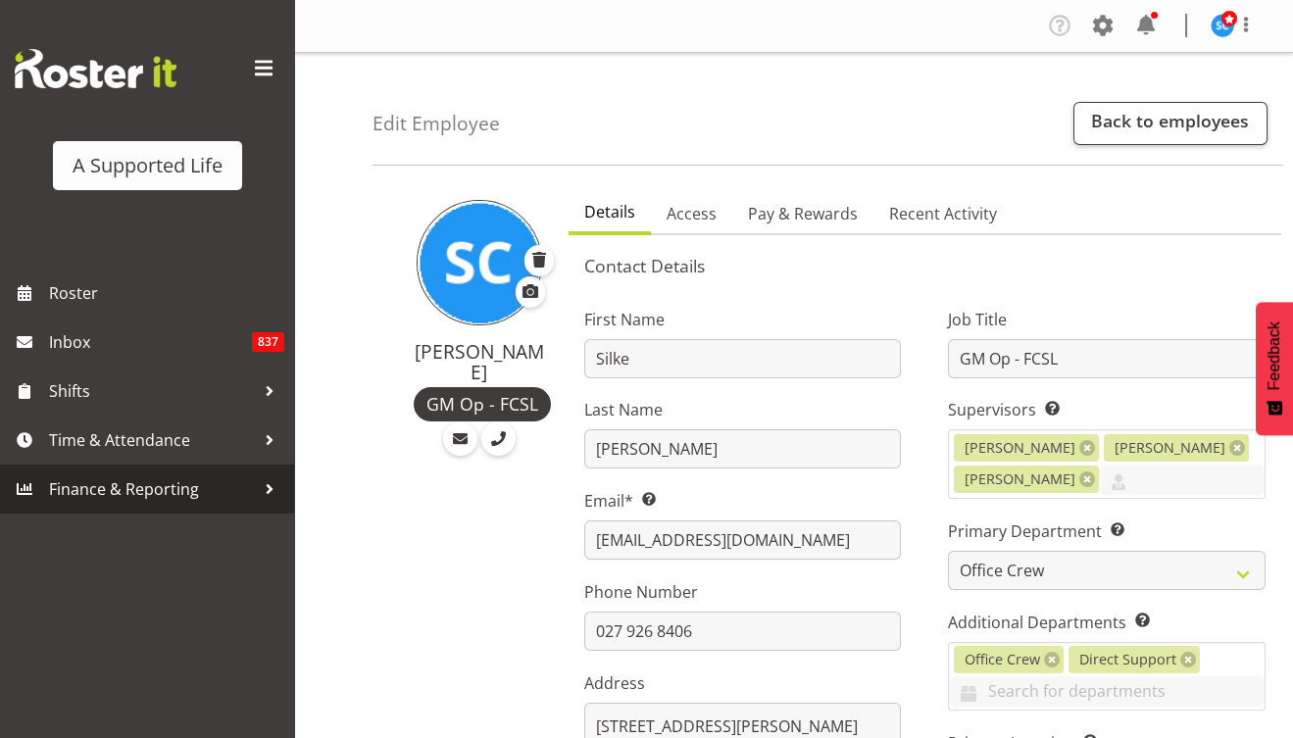
click at [267, 493] on div at bounding box center [269, 489] width 29 height 29
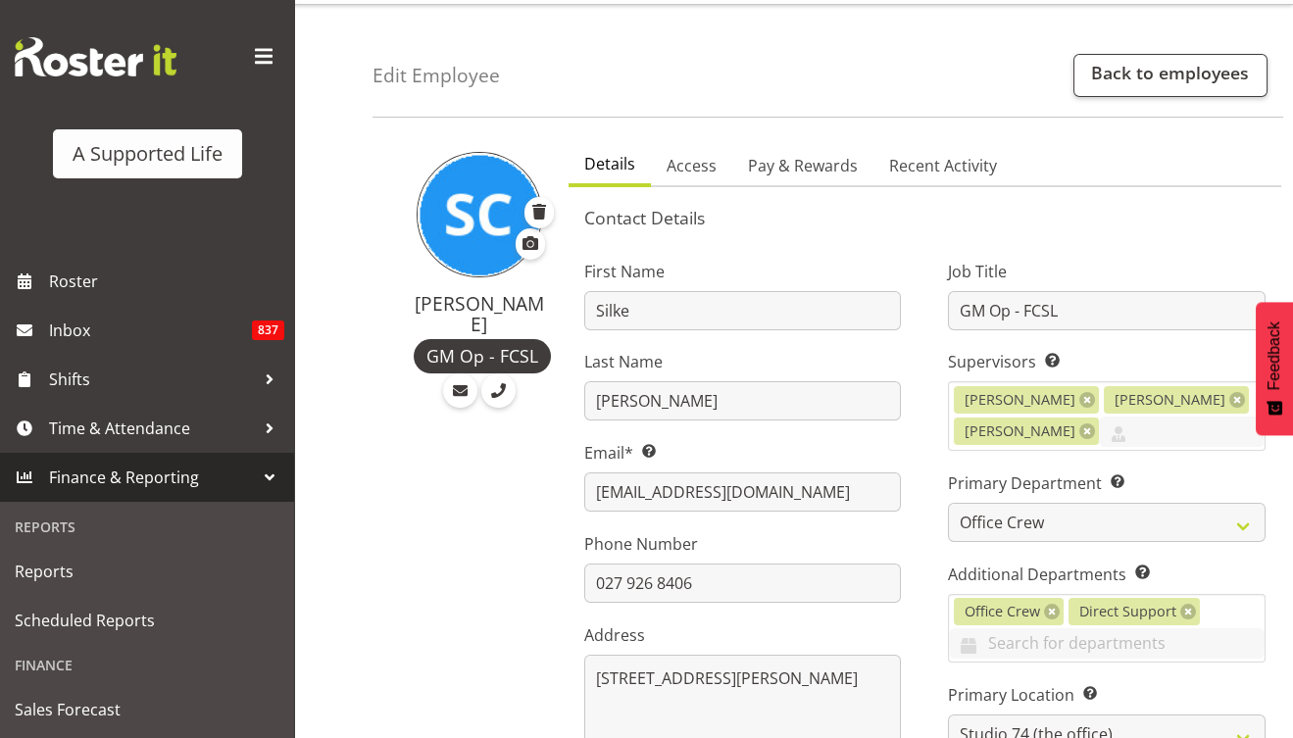
scroll to position [157, 0]
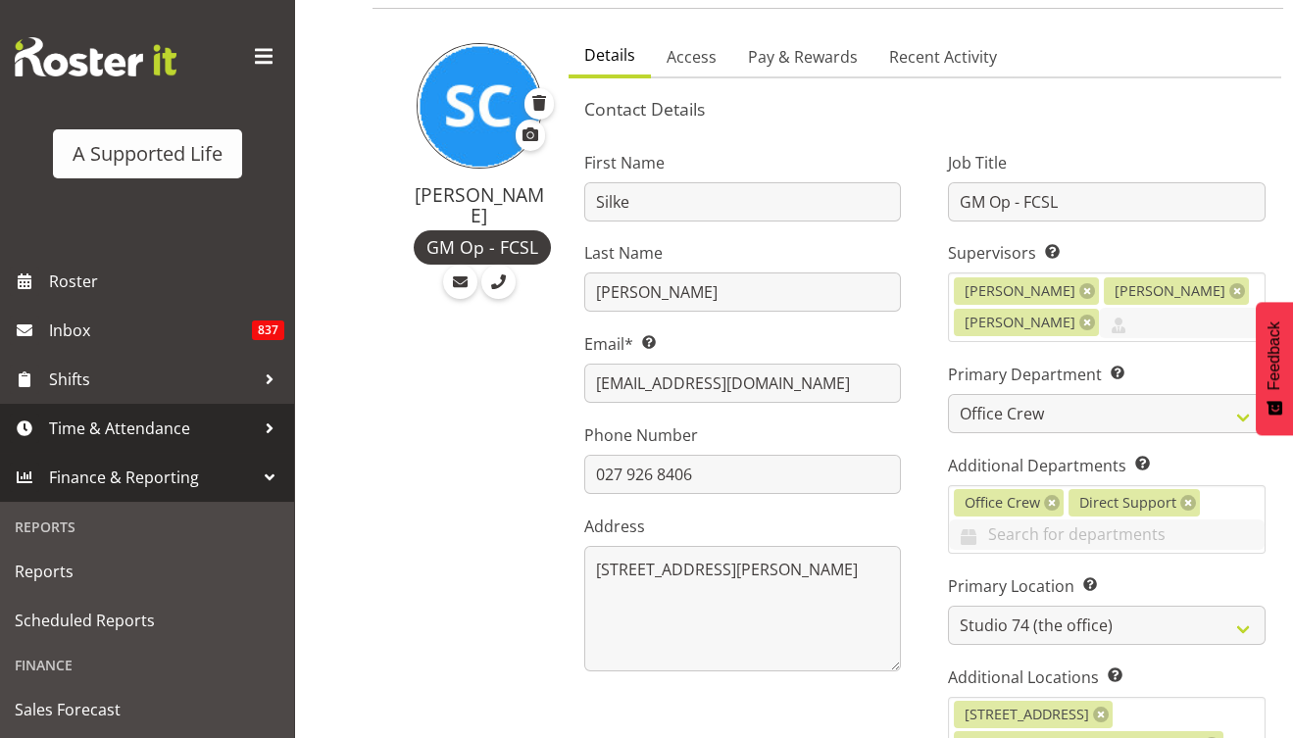
click at [255, 429] on div at bounding box center [269, 428] width 29 height 29
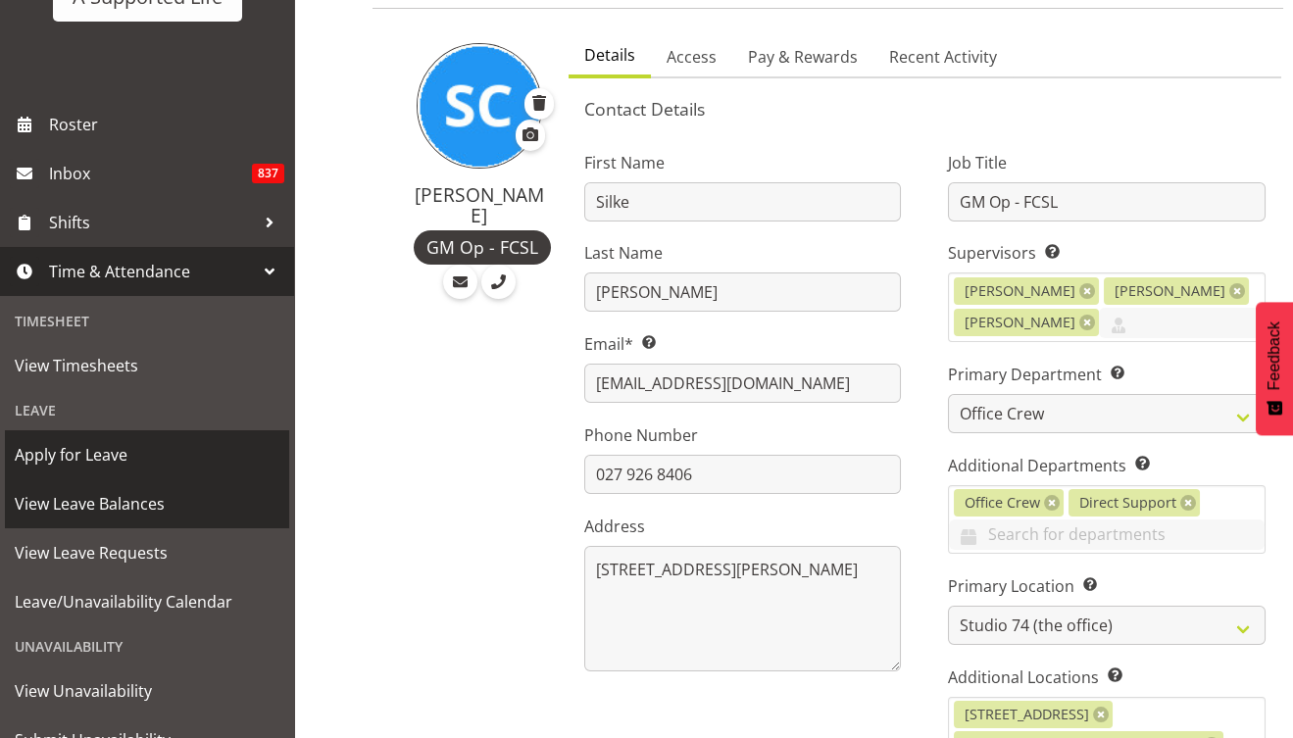
scroll to position [248, 0]
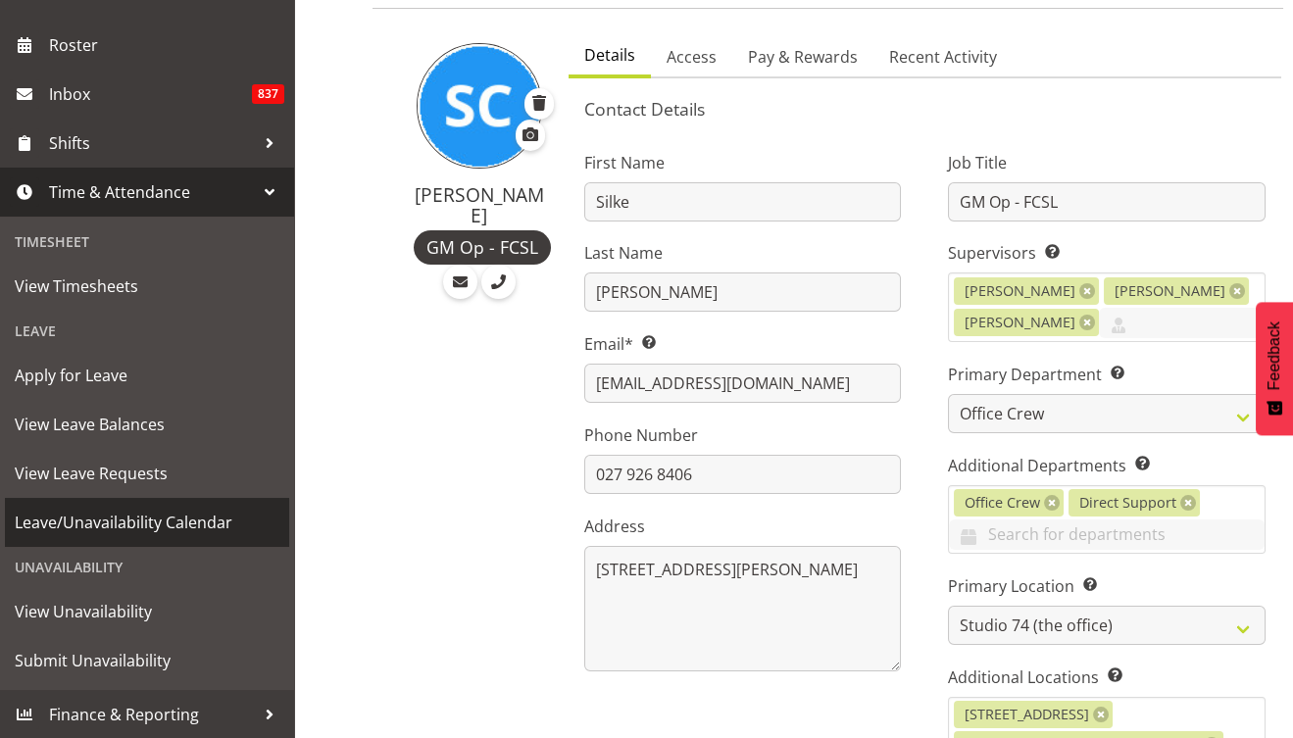
click at [143, 526] on span "Leave/Unavailability Calendar" at bounding box center [147, 522] width 265 height 29
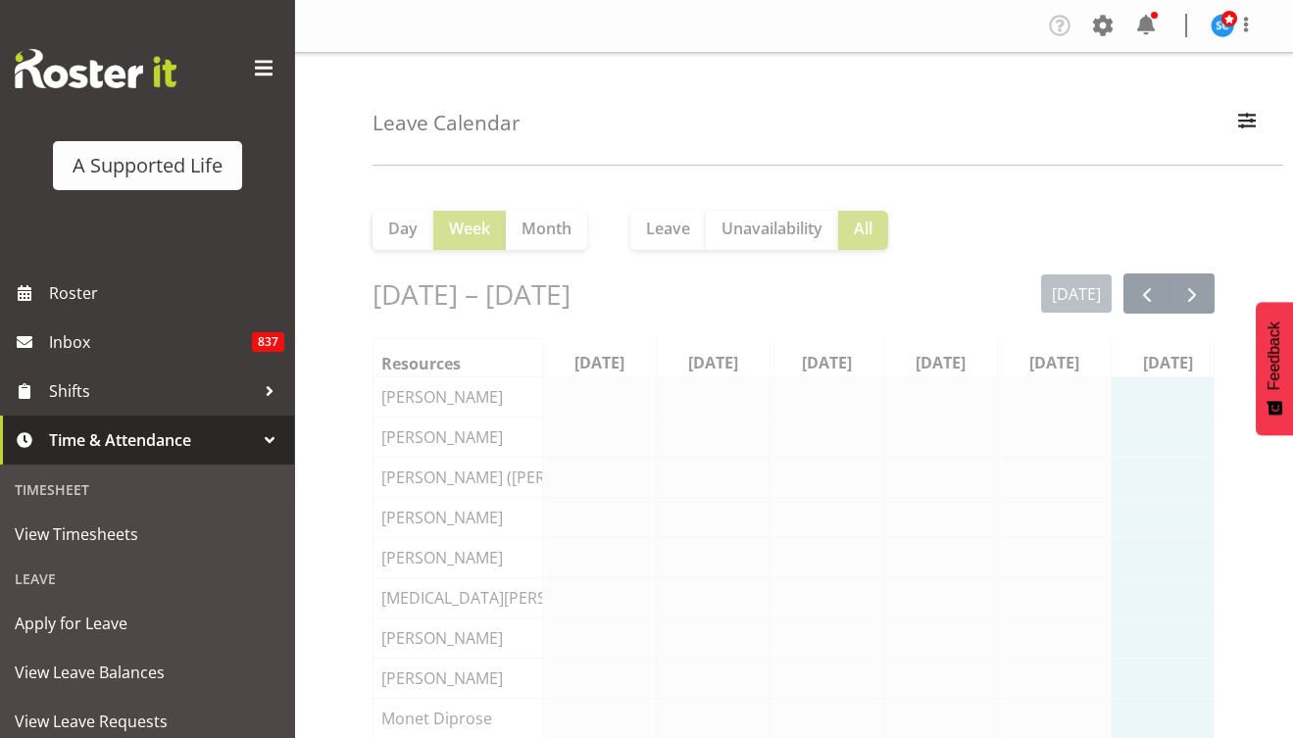
scroll to position [0, 28]
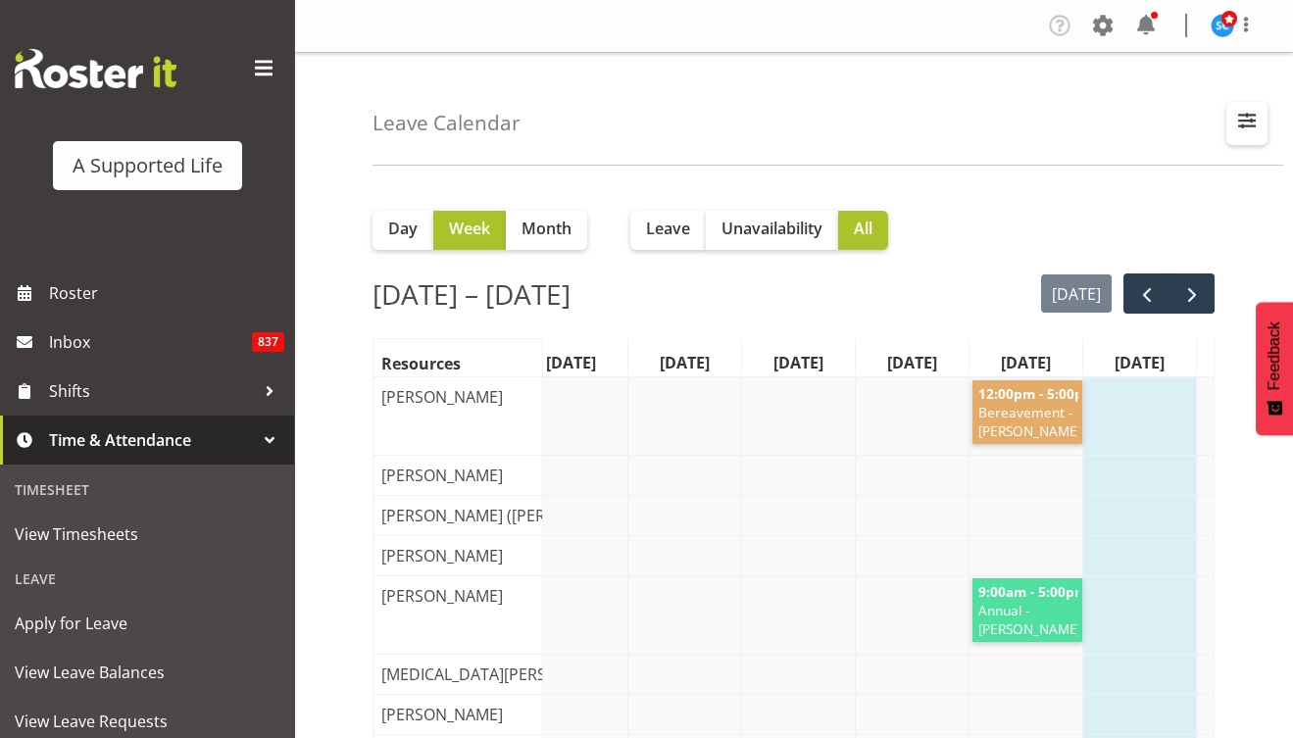
click at [1250, 119] on span "button" at bounding box center [1246, 120] width 25 height 25
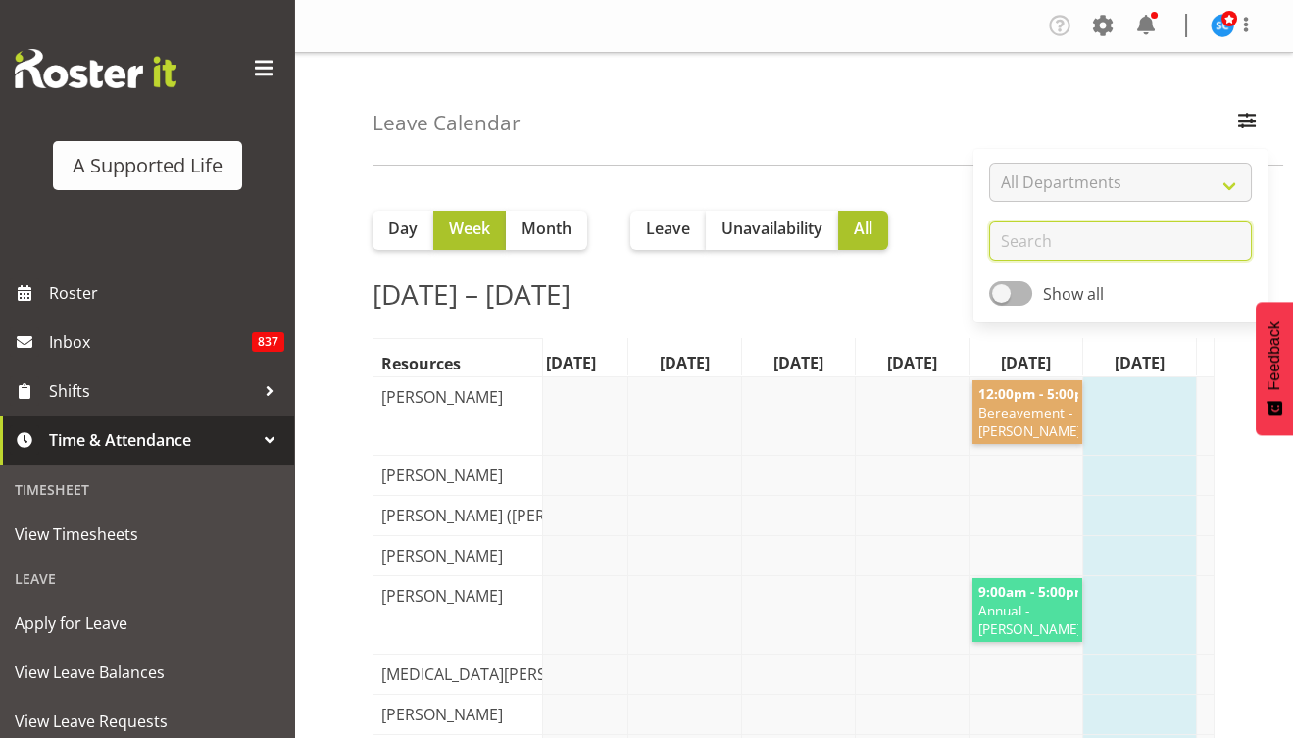
click at [1069, 244] on input "text" at bounding box center [1120, 241] width 263 height 39
type input "Silke"
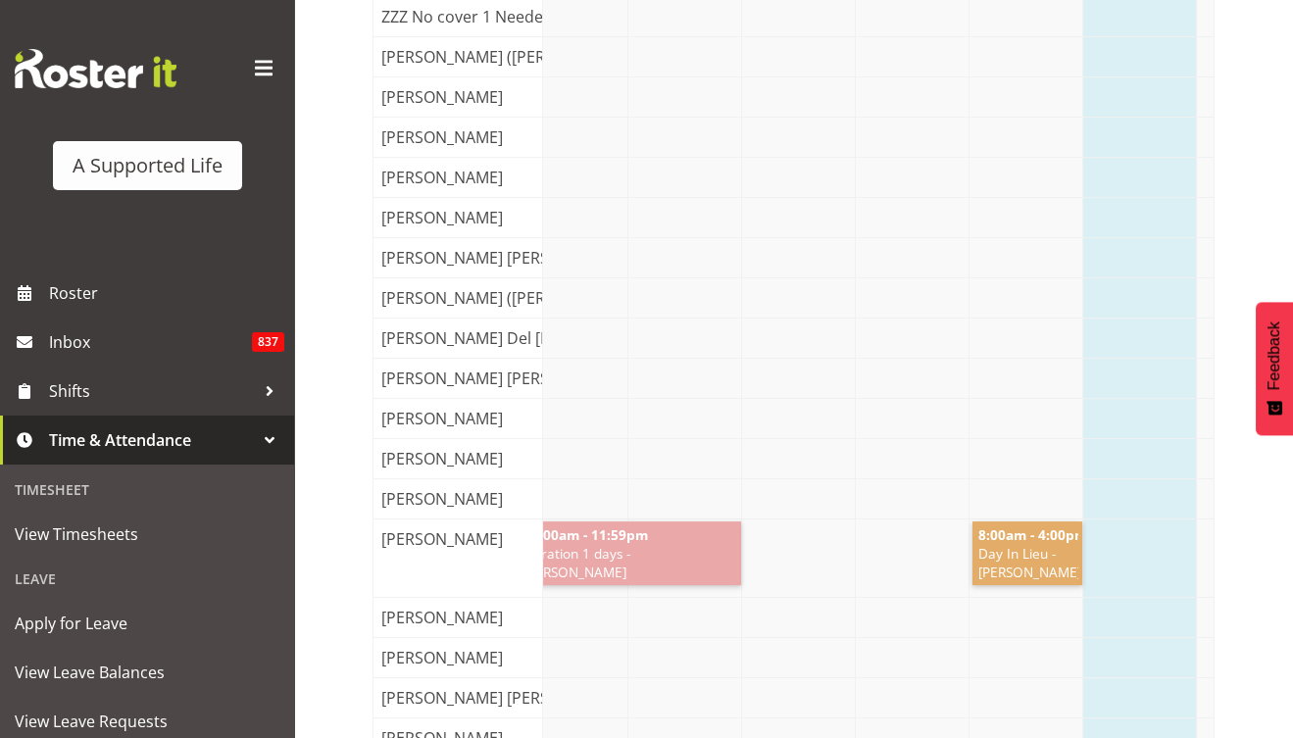
scroll to position [1726, 0]
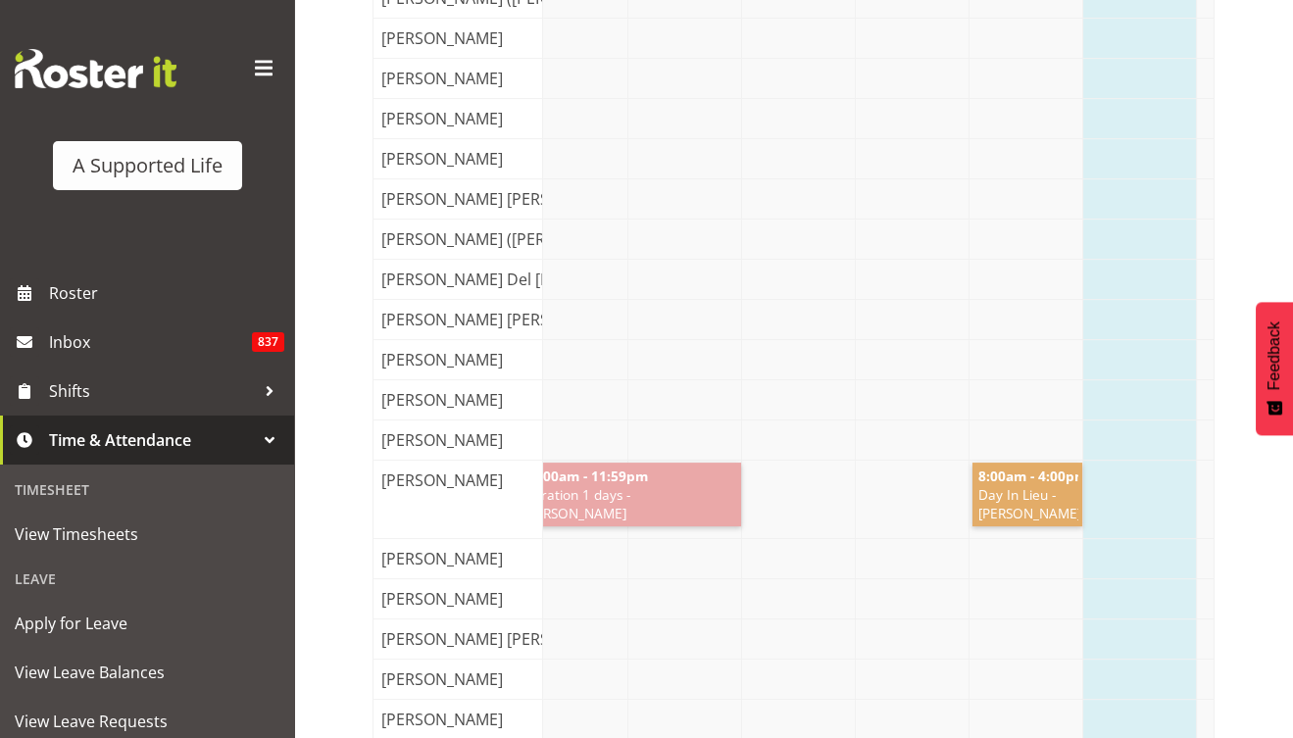
click at [661, 473] on link "12:00am - 11:59pm Duration 1 days - Silke Carter" at bounding box center [630, 495] width 224 height 64
click at [660, 474] on link "12:00am - 11:59pm Duration 1 days - Silke Carter" at bounding box center [630, 495] width 224 height 64
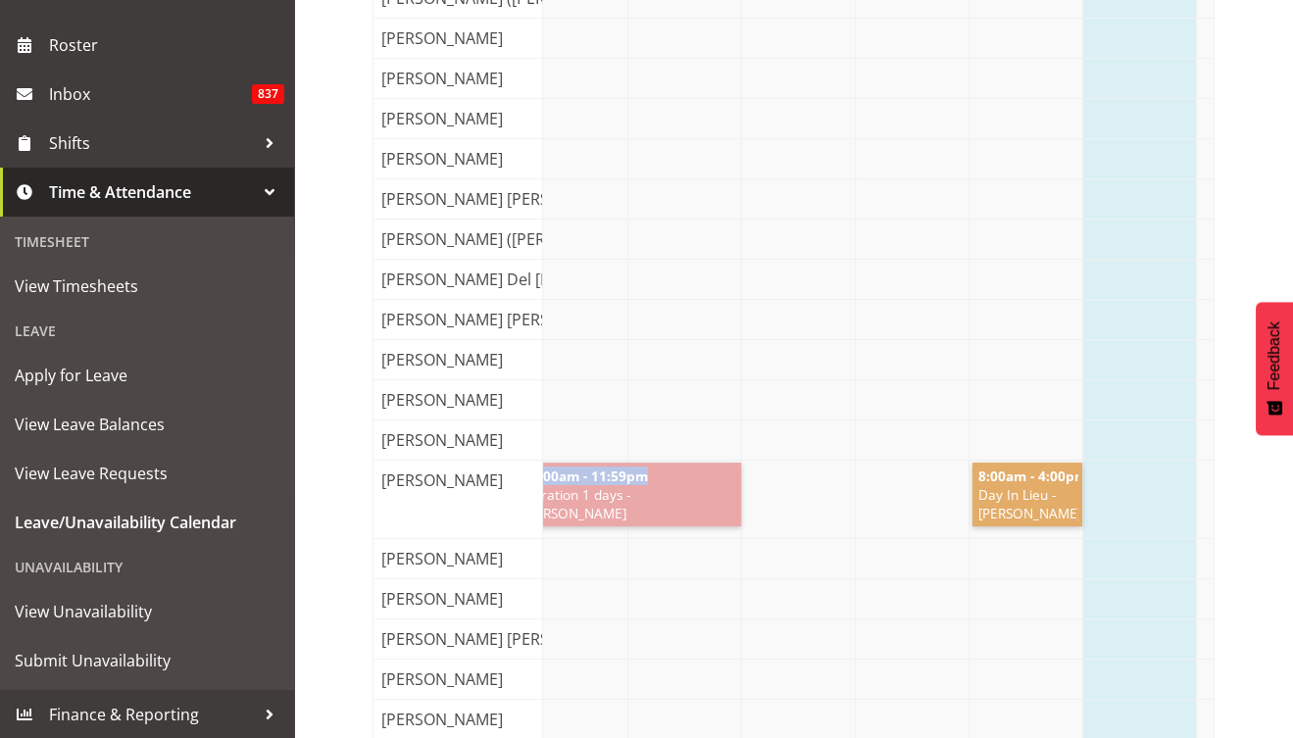
scroll to position [1804, 0]
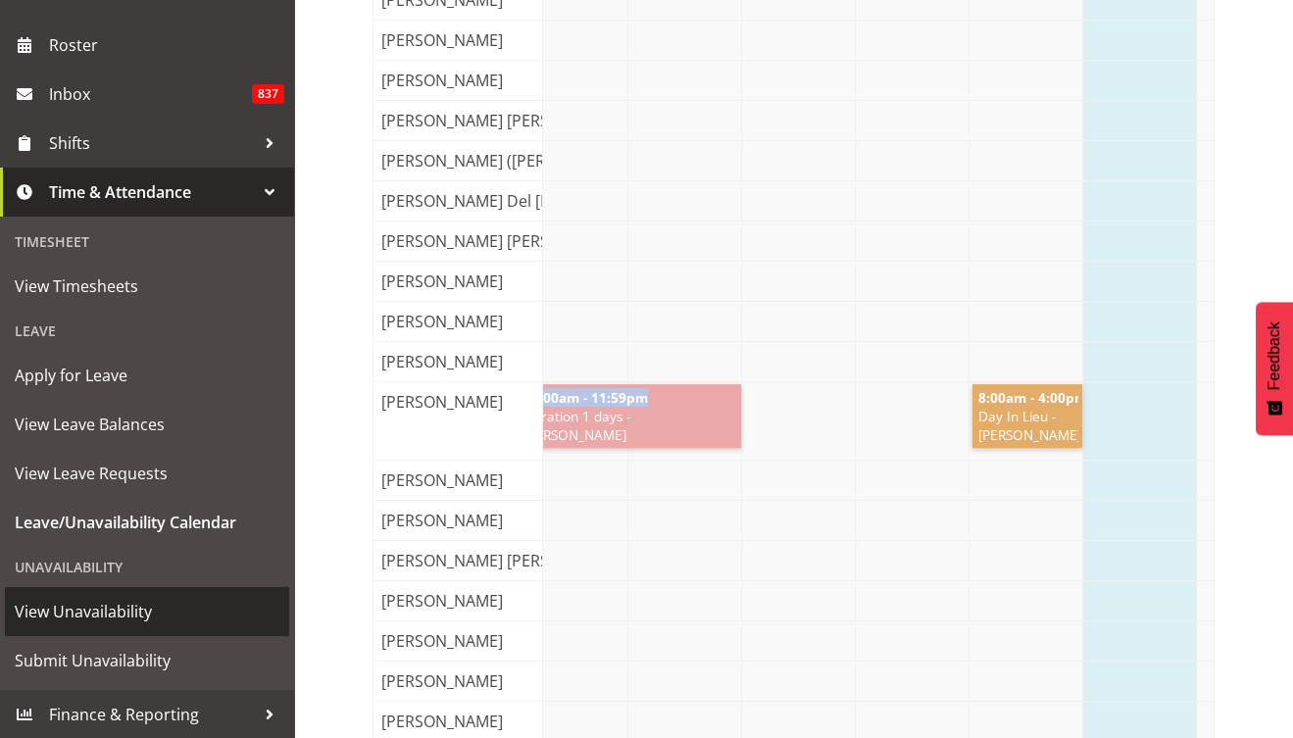
click at [123, 614] on span "View Unavailability" at bounding box center [147, 611] width 265 height 29
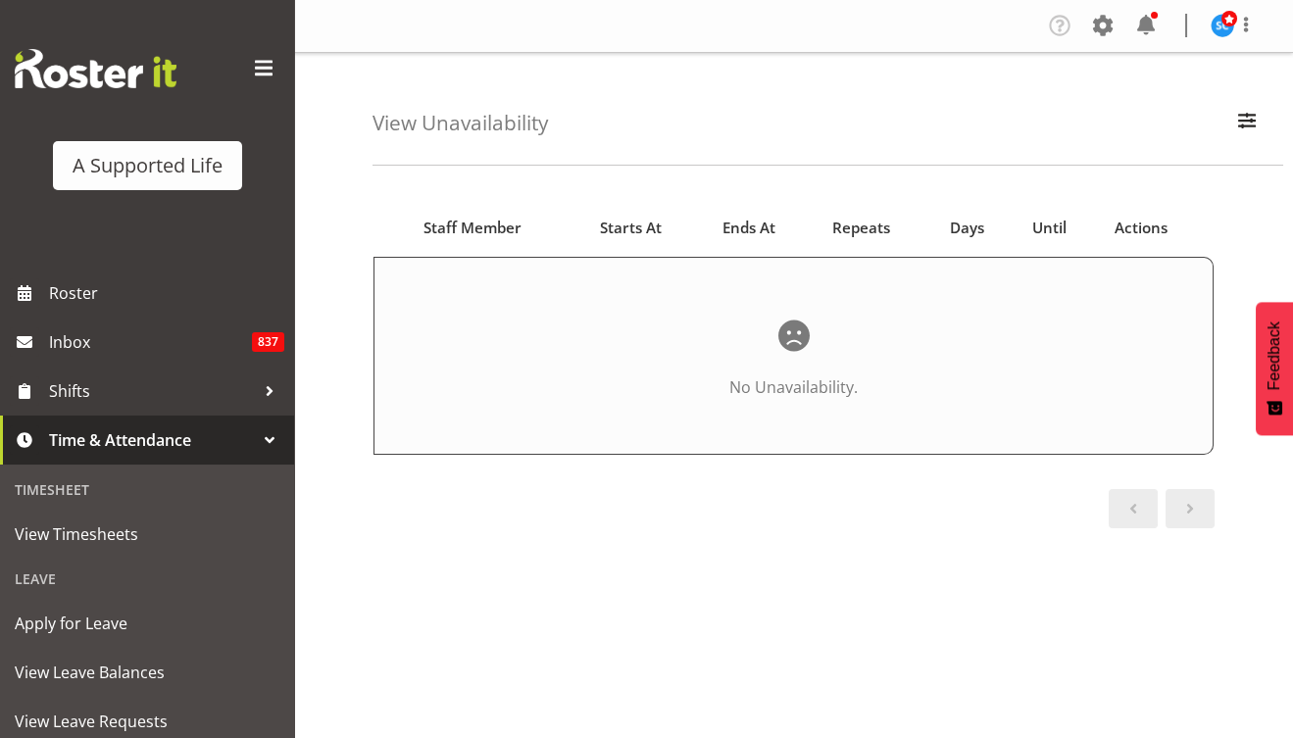
click at [510, 235] on span "Staff Member" at bounding box center [473, 228] width 98 height 23
click at [210, 445] on span "Time & Attendance" at bounding box center [152, 440] width 206 height 29
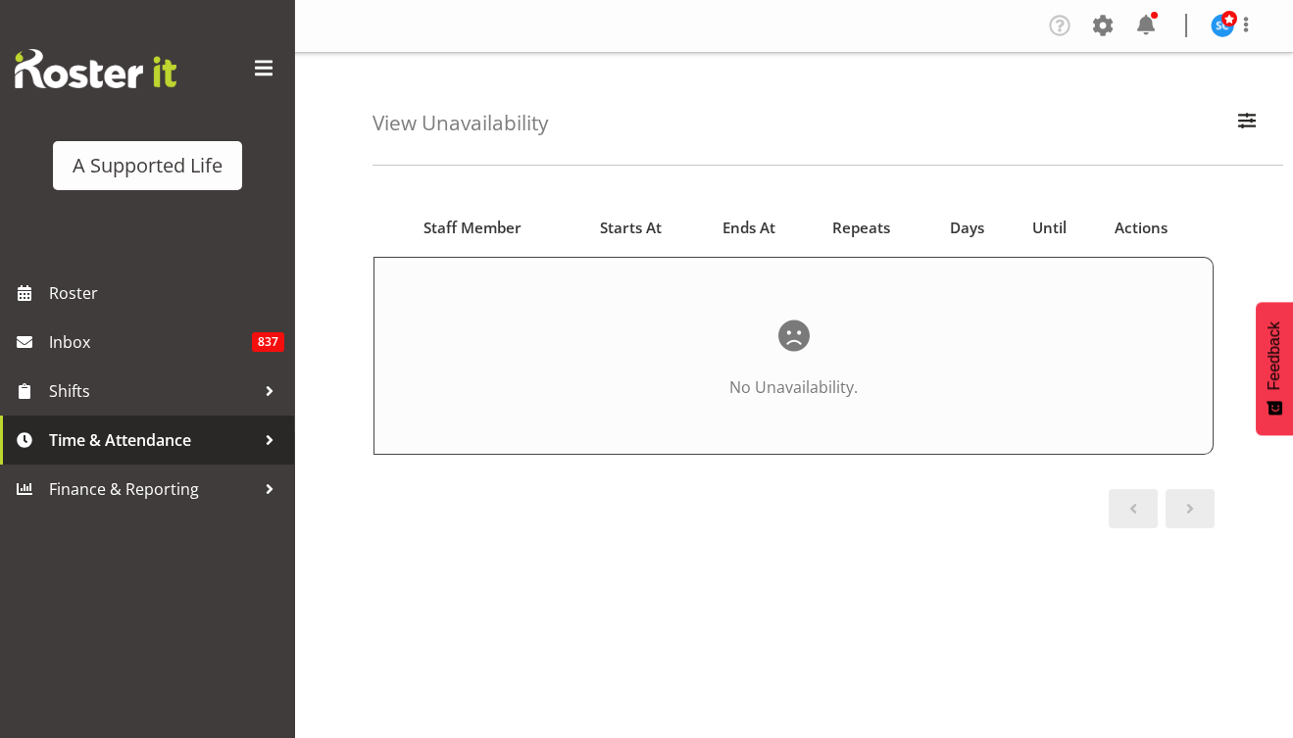
click at [210, 445] on span "Time & Attendance" at bounding box center [152, 440] width 206 height 29
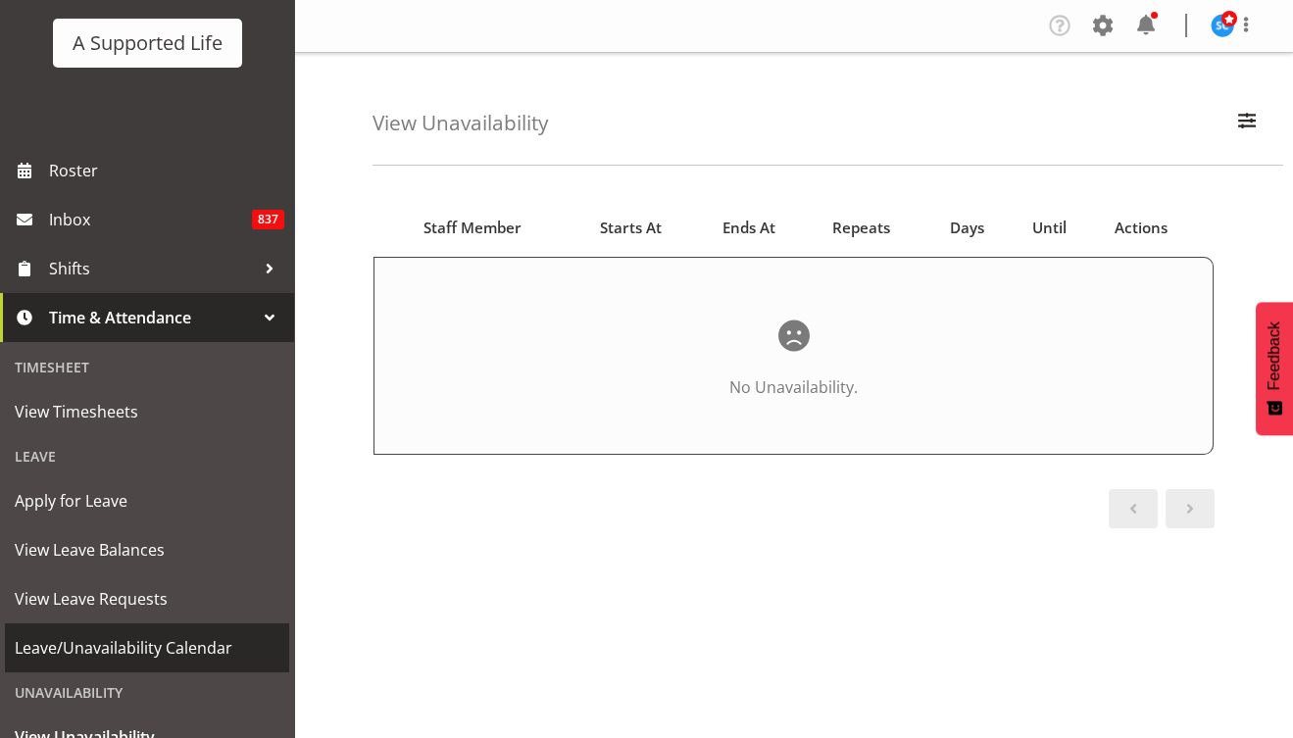
scroll to position [157, 0]
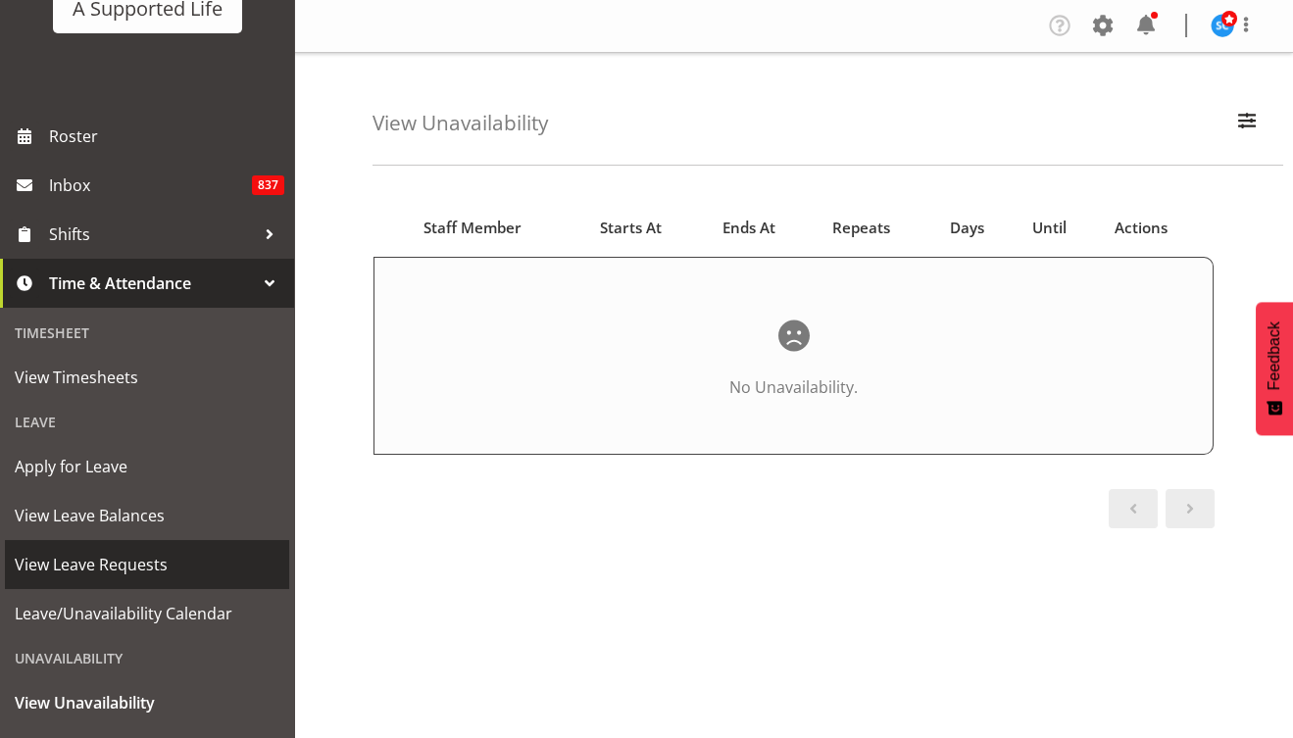
click at [158, 562] on span "View Leave Requests" at bounding box center [147, 564] width 265 height 29
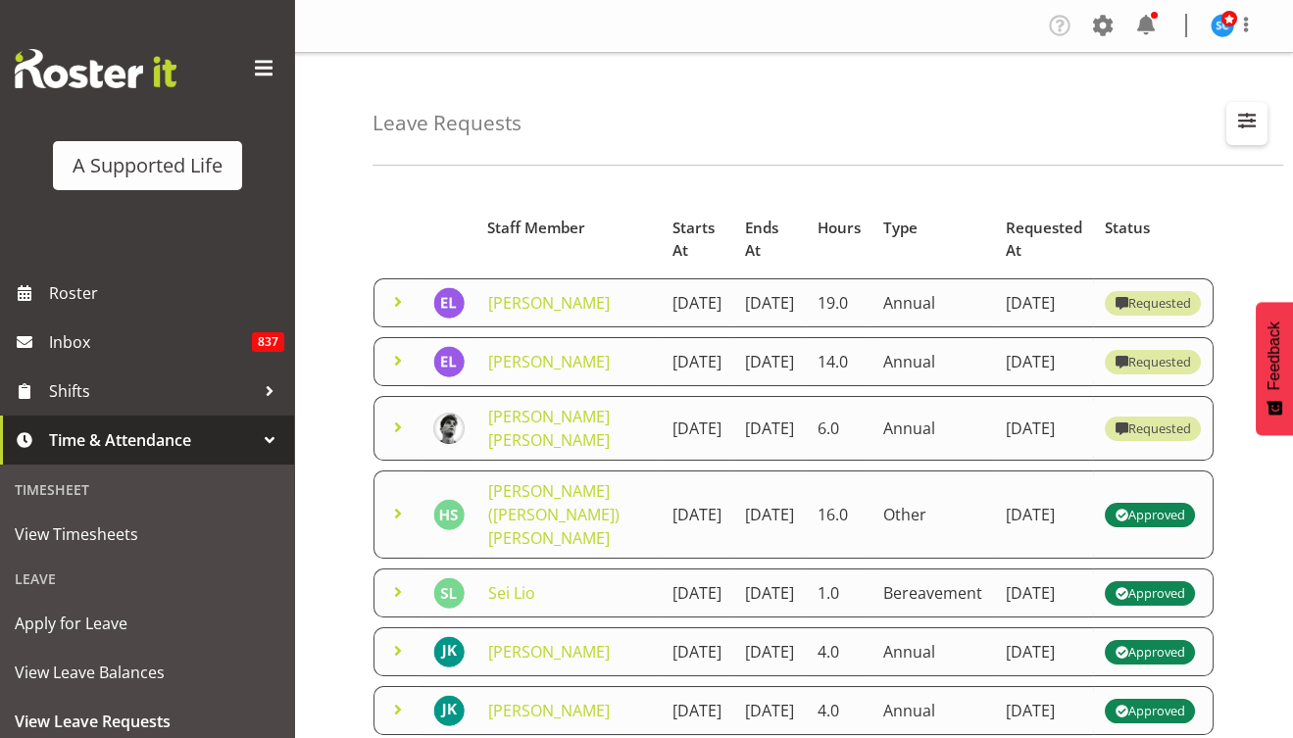
click at [1240, 120] on span "button" at bounding box center [1246, 120] width 25 height 25
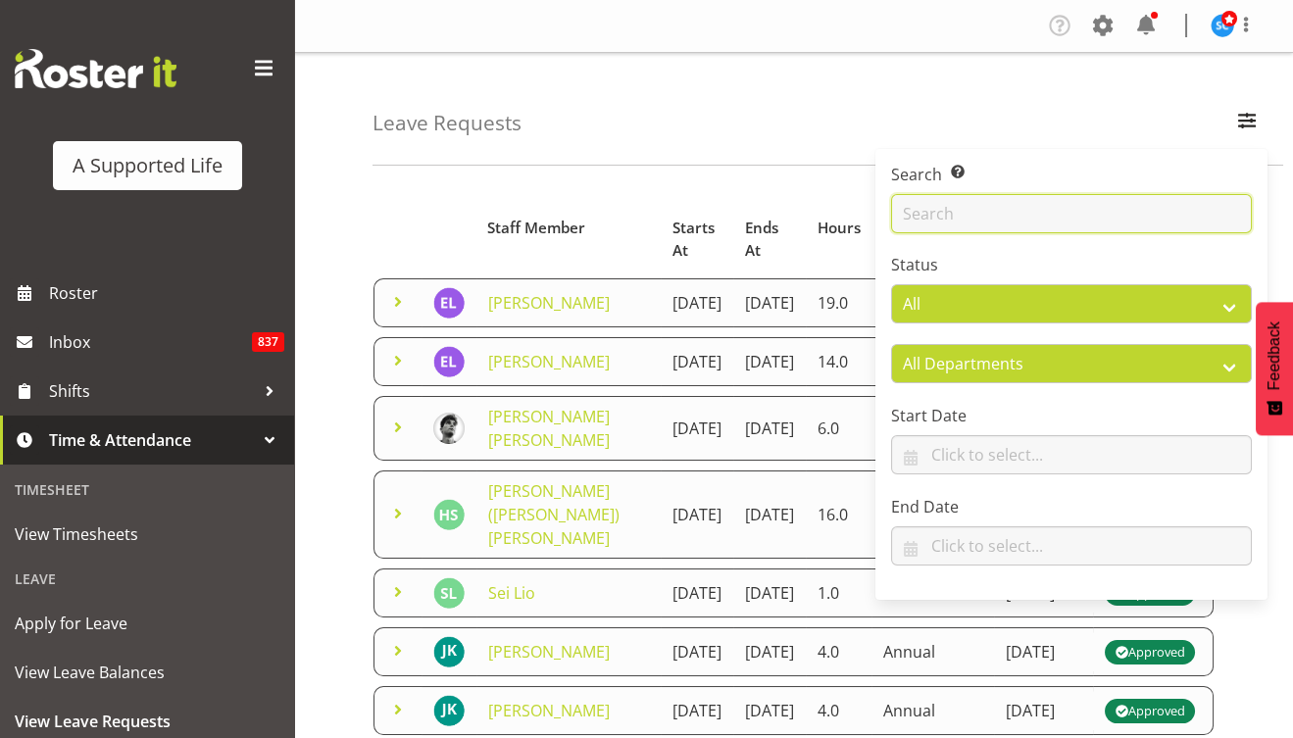
click at [990, 222] on input "text" at bounding box center [1071, 213] width 361 height 39
type input "Silke"
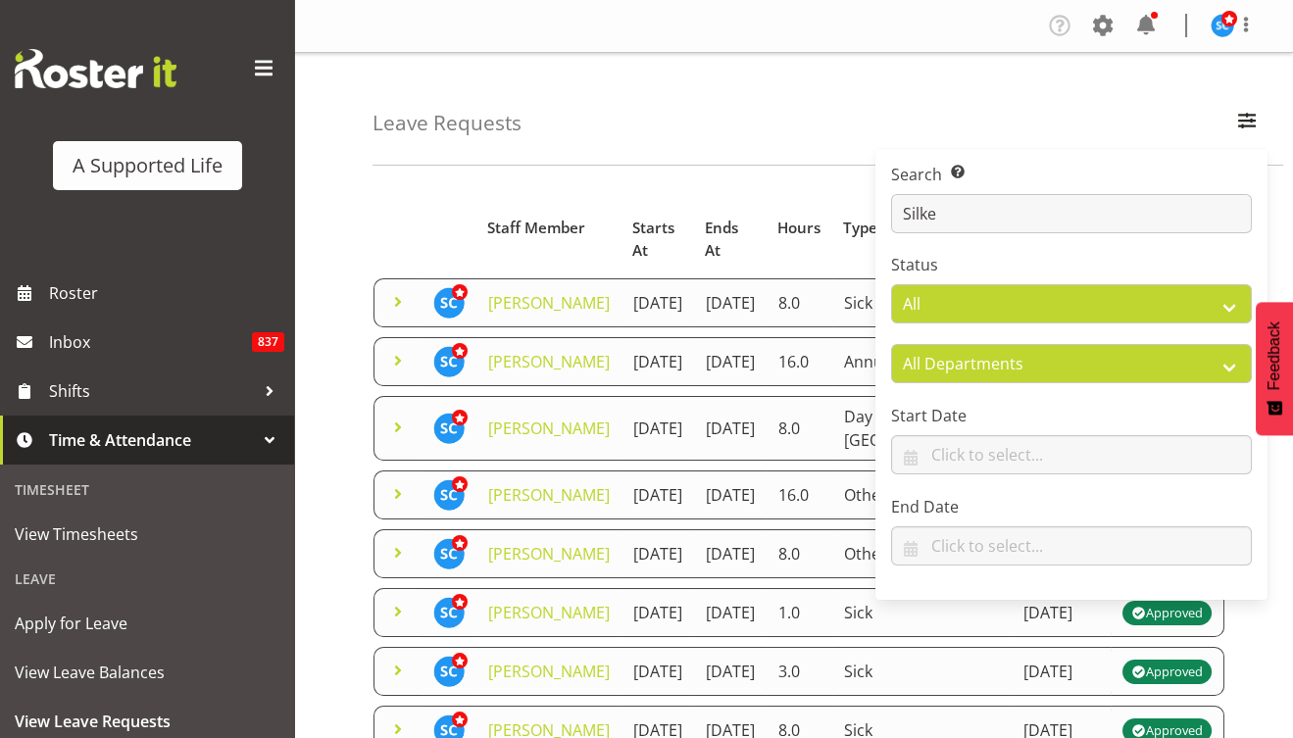
click at [792, 111] on div "Leave Requests Search Search for a particular employee Silke Status All Approve…" at bounding box center [828, 109] width 911 height 113
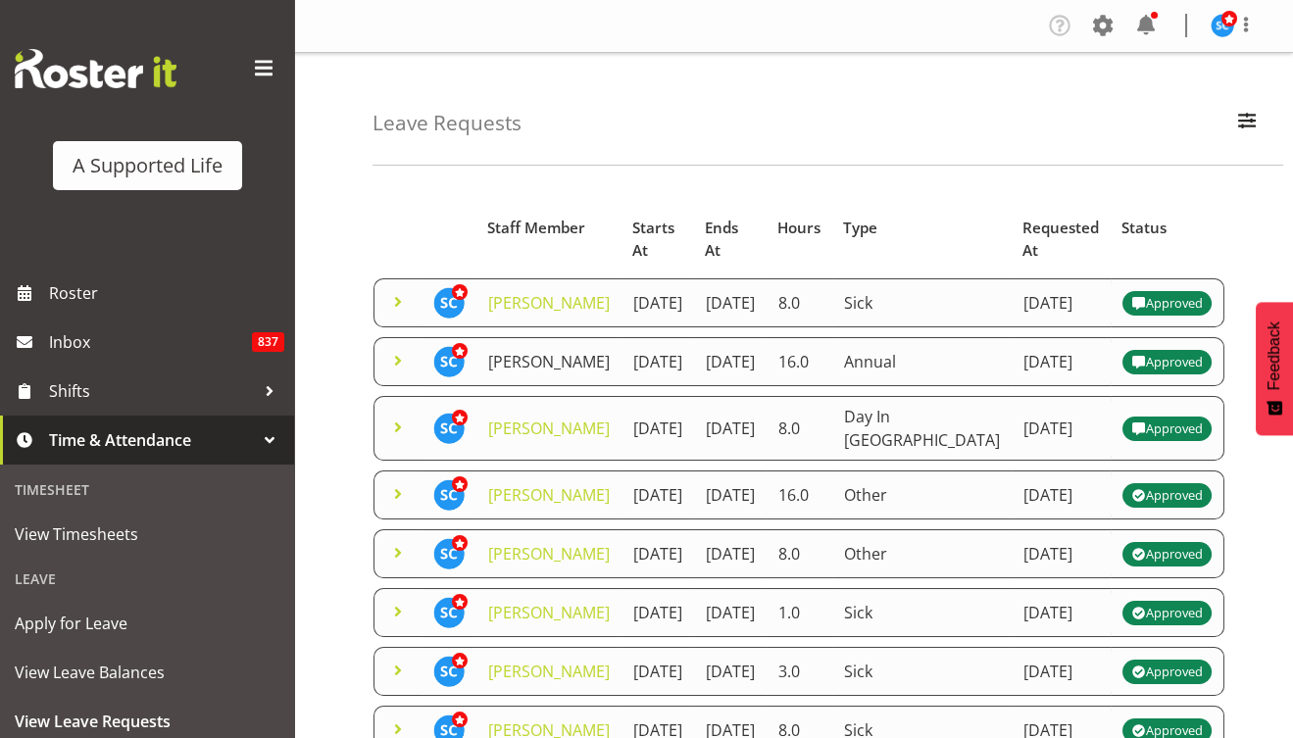
click at [524, 373] on link "Silke Carter" at bounding box center [549, 362] width 122 height 22
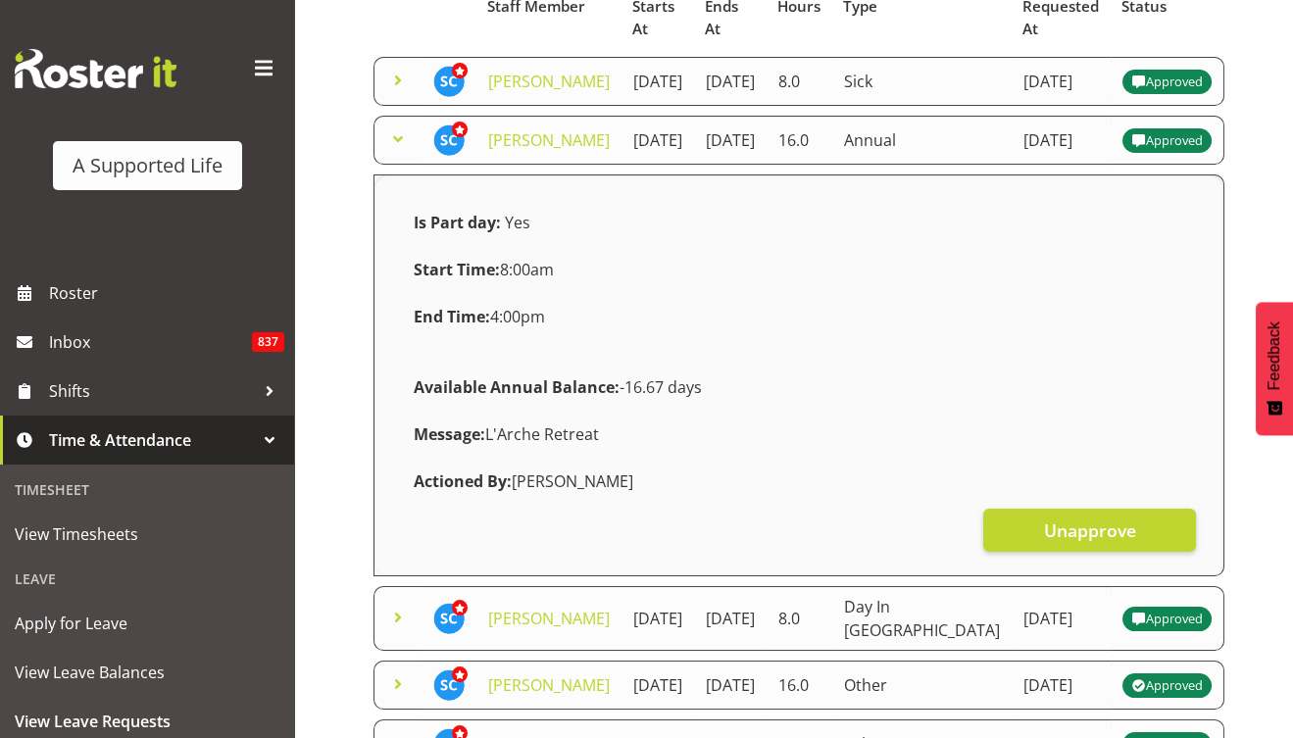
scroll to position [235, 0]
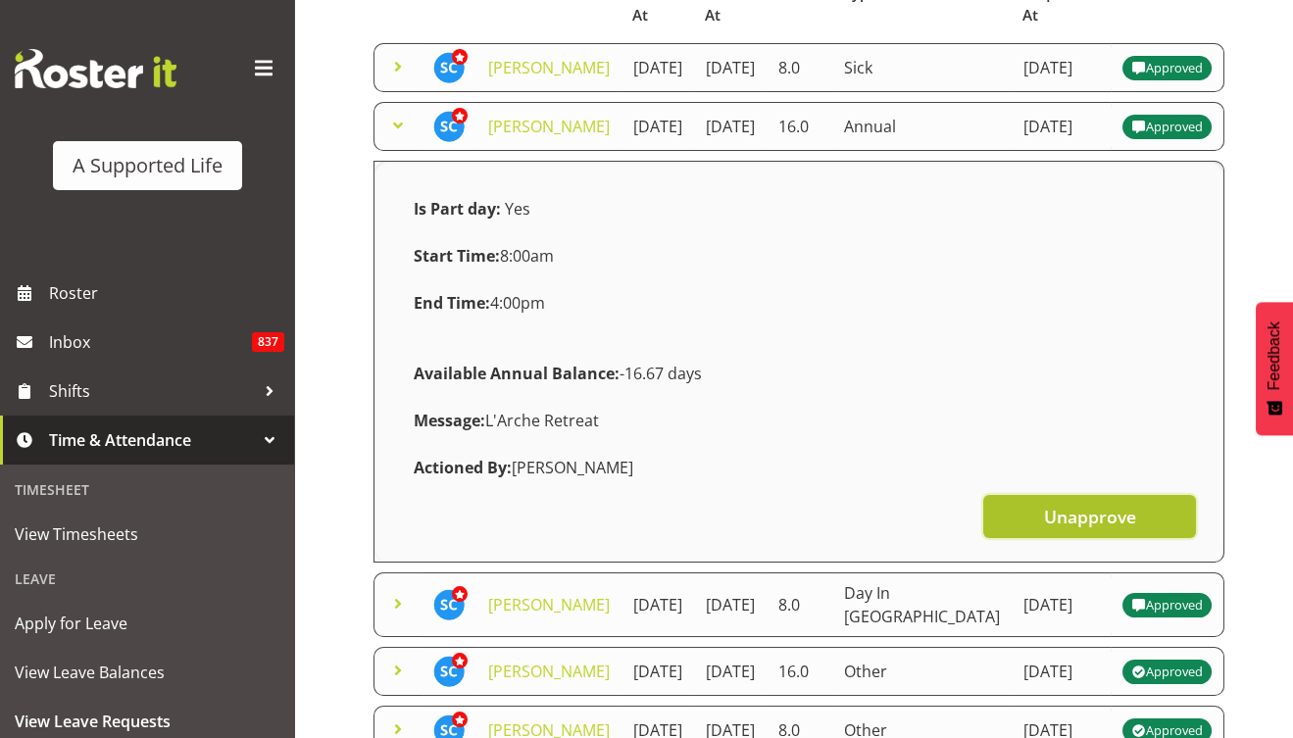
click at [1023, 537] on button "Unapprove" at bounding box center [1089, 516] width 213 height 43
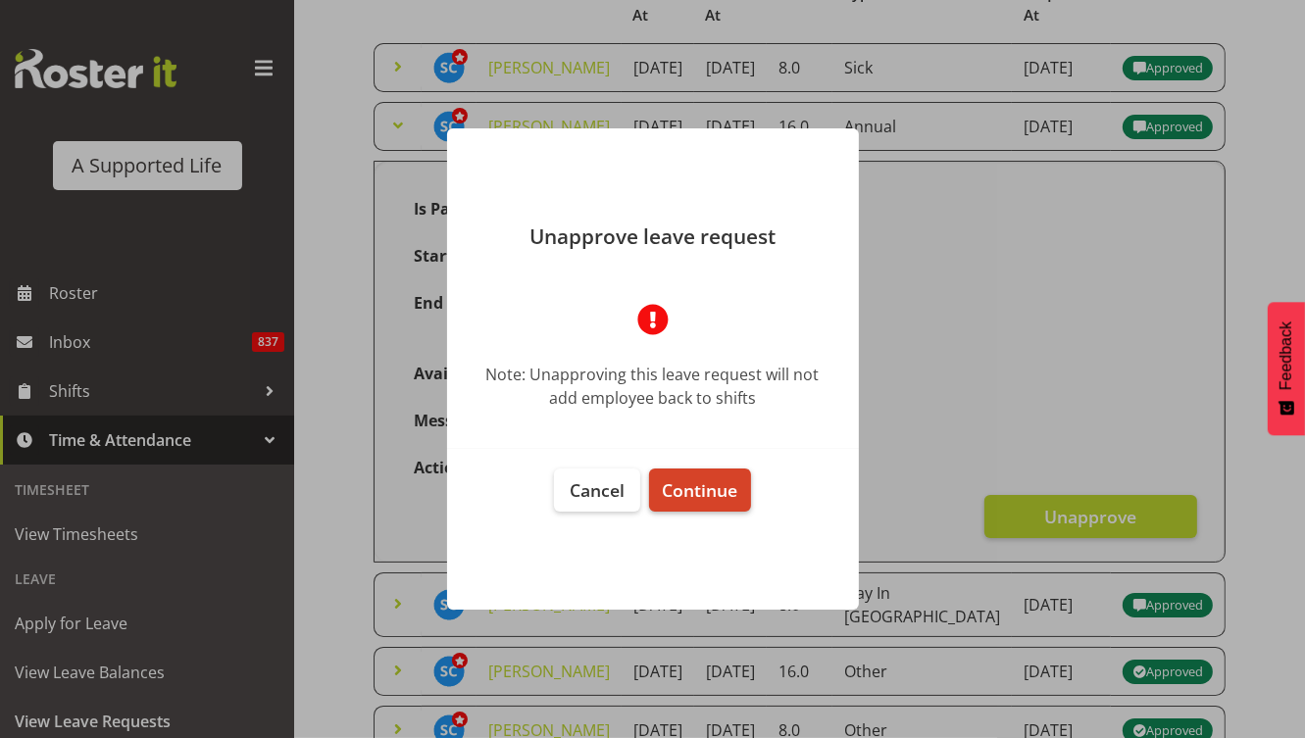
click at [693, 492] on span "Continue" at bounding box center [699, 490] width 75 height 24
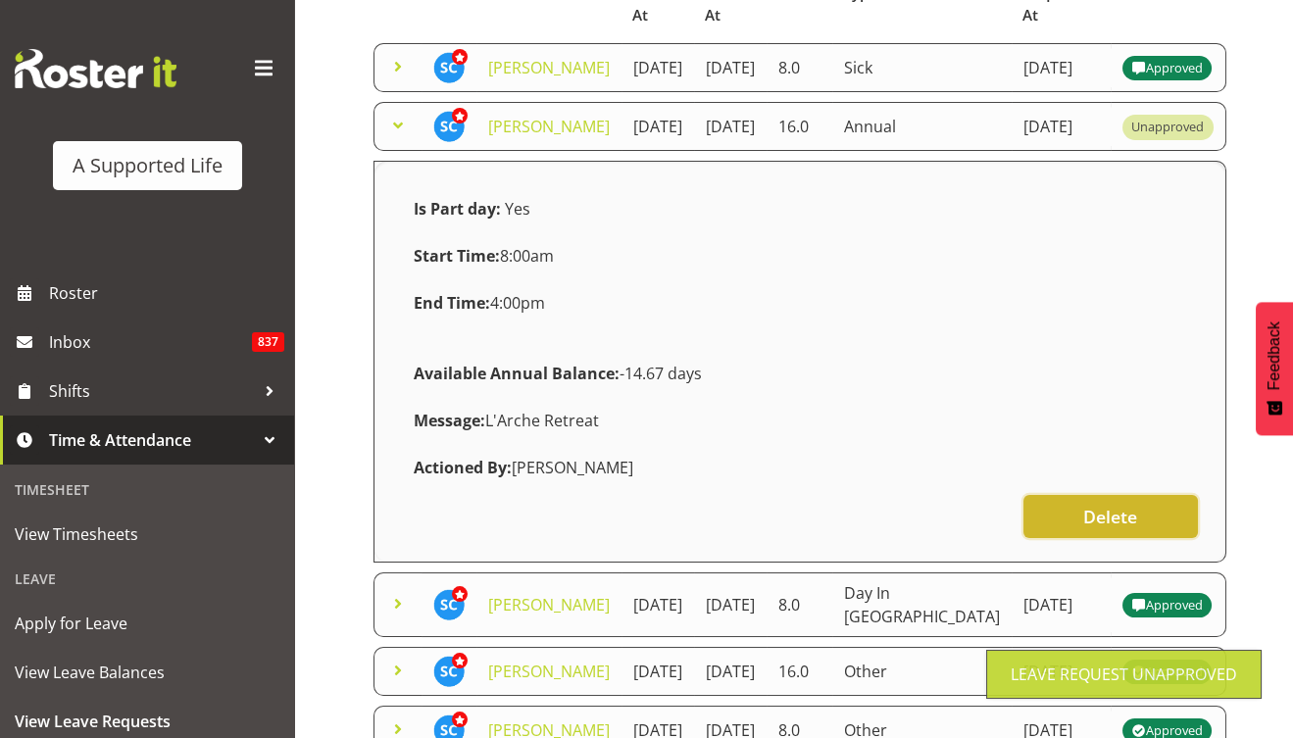
click at [1101, 529] on span "Delete" at bounding box center [1110, 516] width 54 height 25
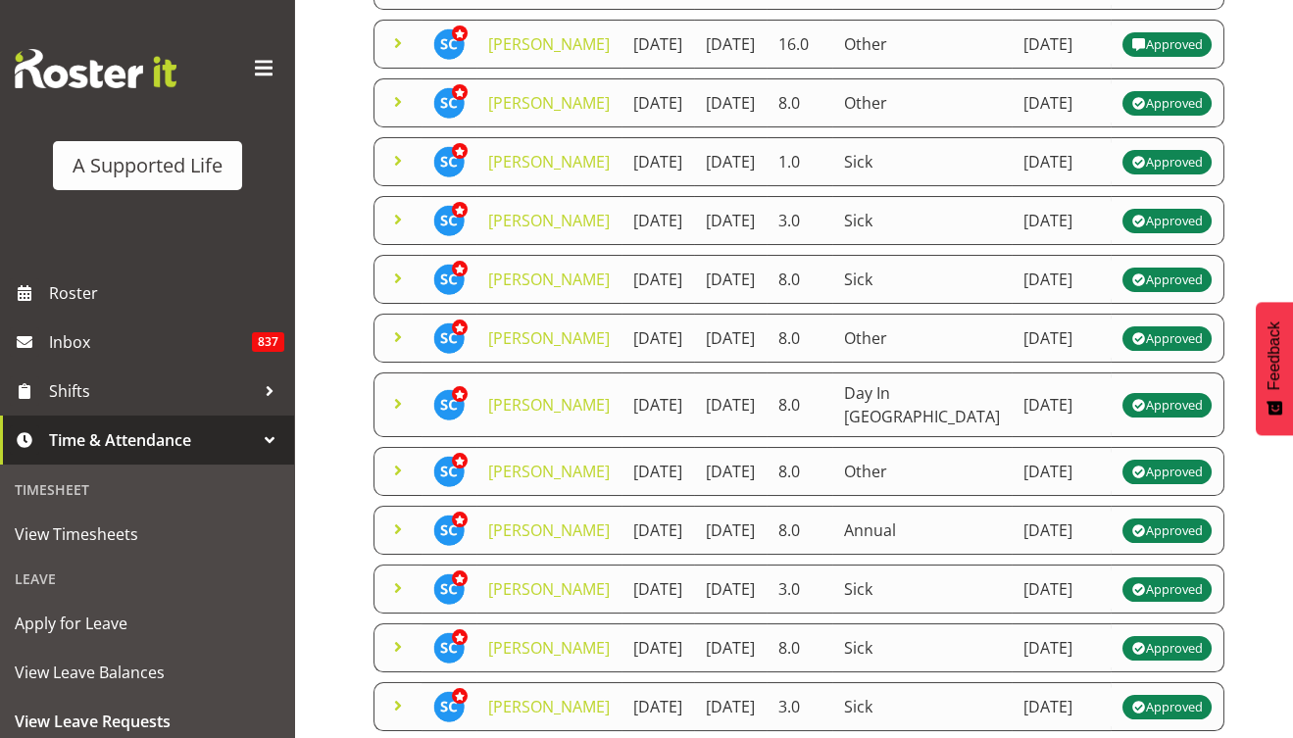
scroll to position [0, 0]
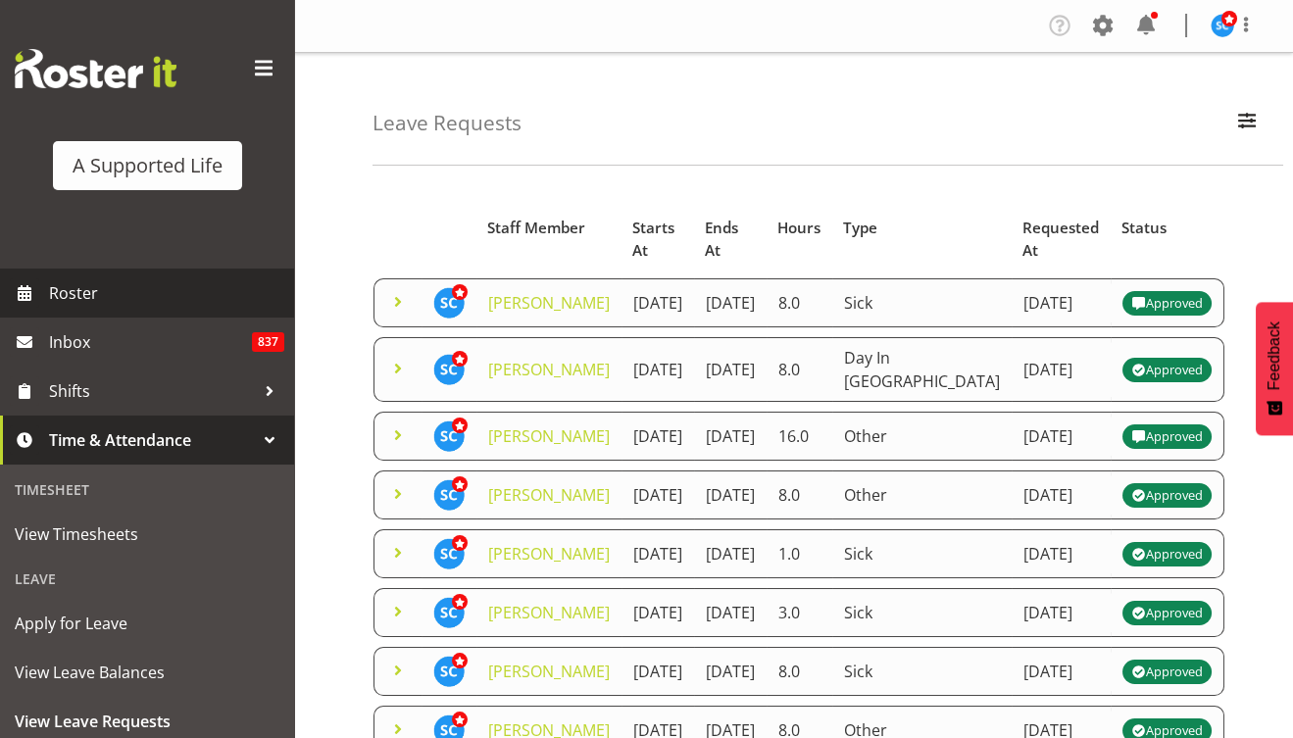
click at [98, 299] on span "Roster" at bounding box center [166, 292] width 235 height 29
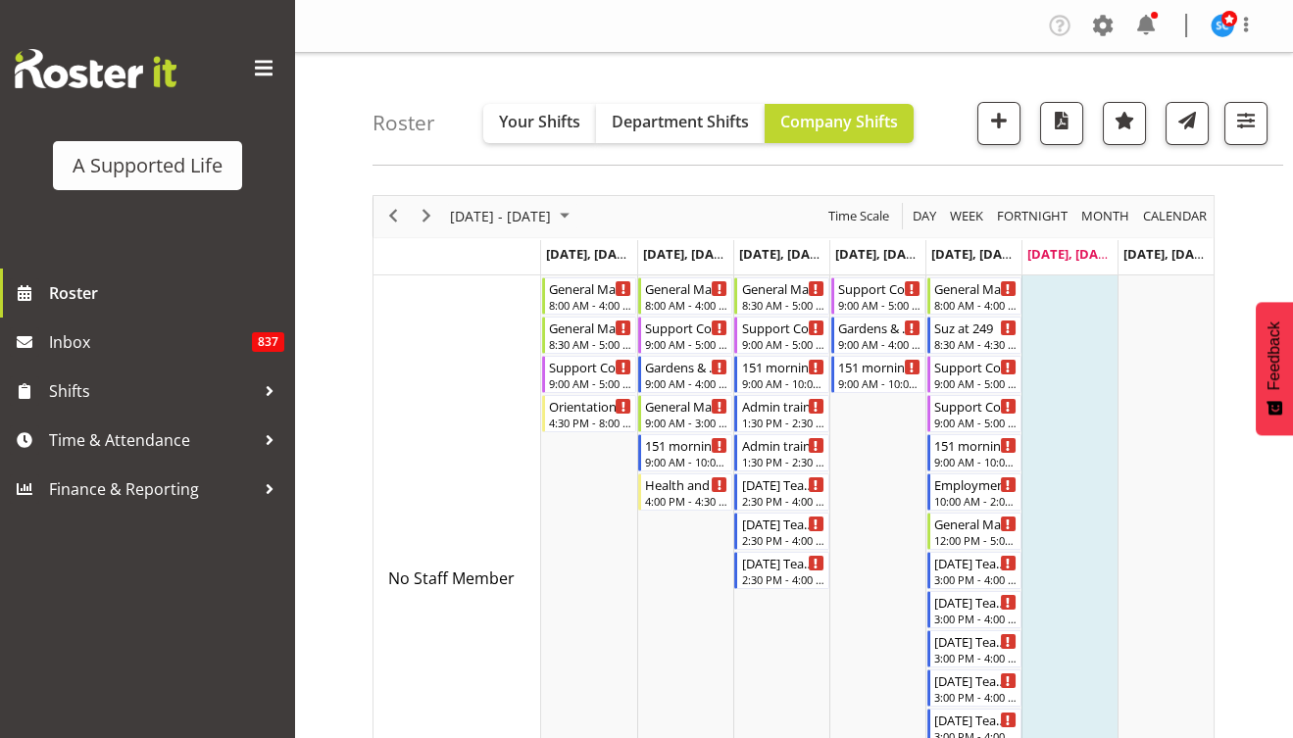
click at [267, 76] on span at bounding box center [263, 68] width 31 height 31
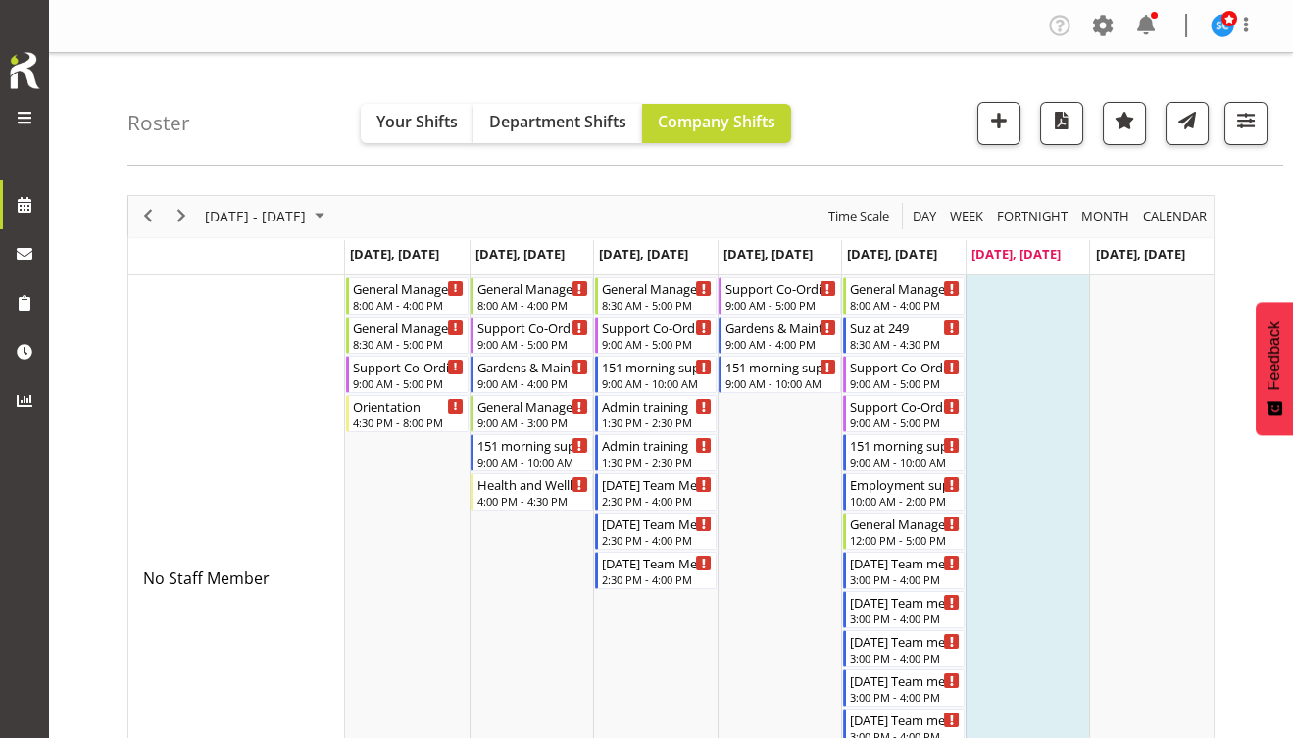
click at [13, 114] on span at bounding box center [25, 118] width 24 height 24
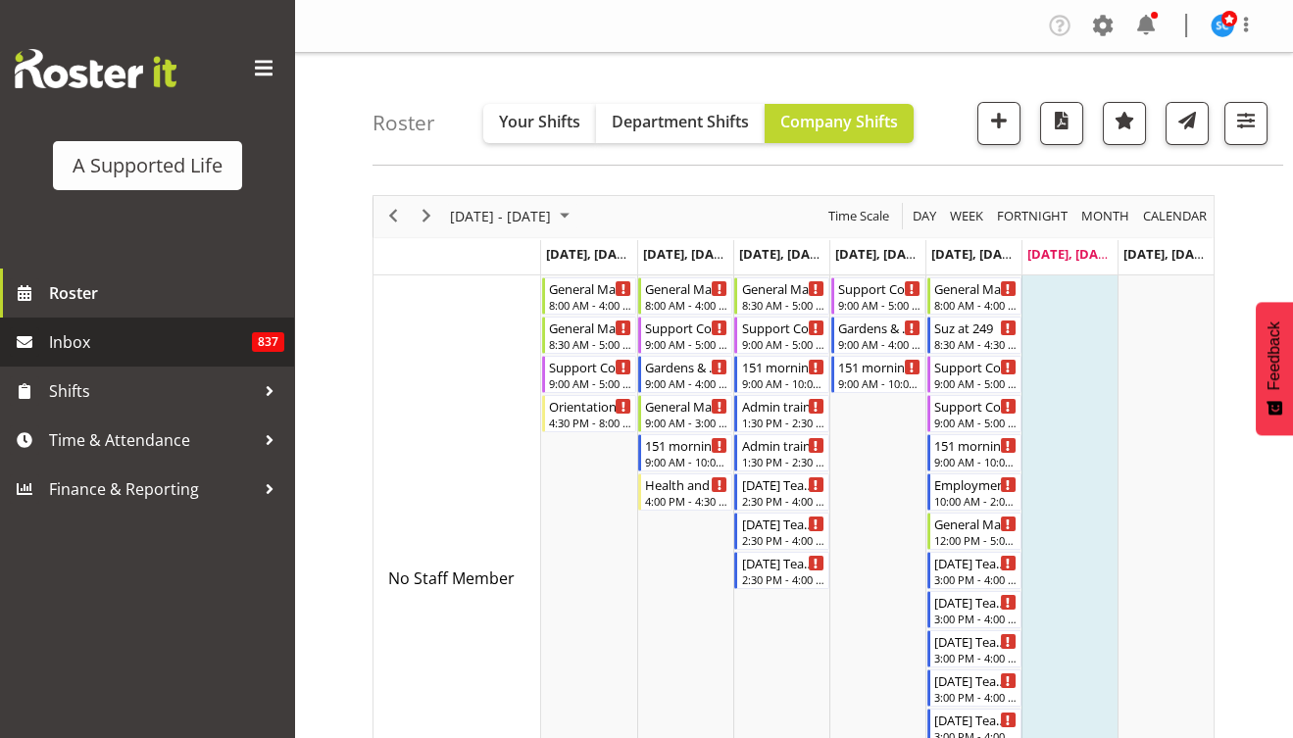
click at [77, 339] on span "Inbox" at bounding box center [150, 341] width 203 height 29
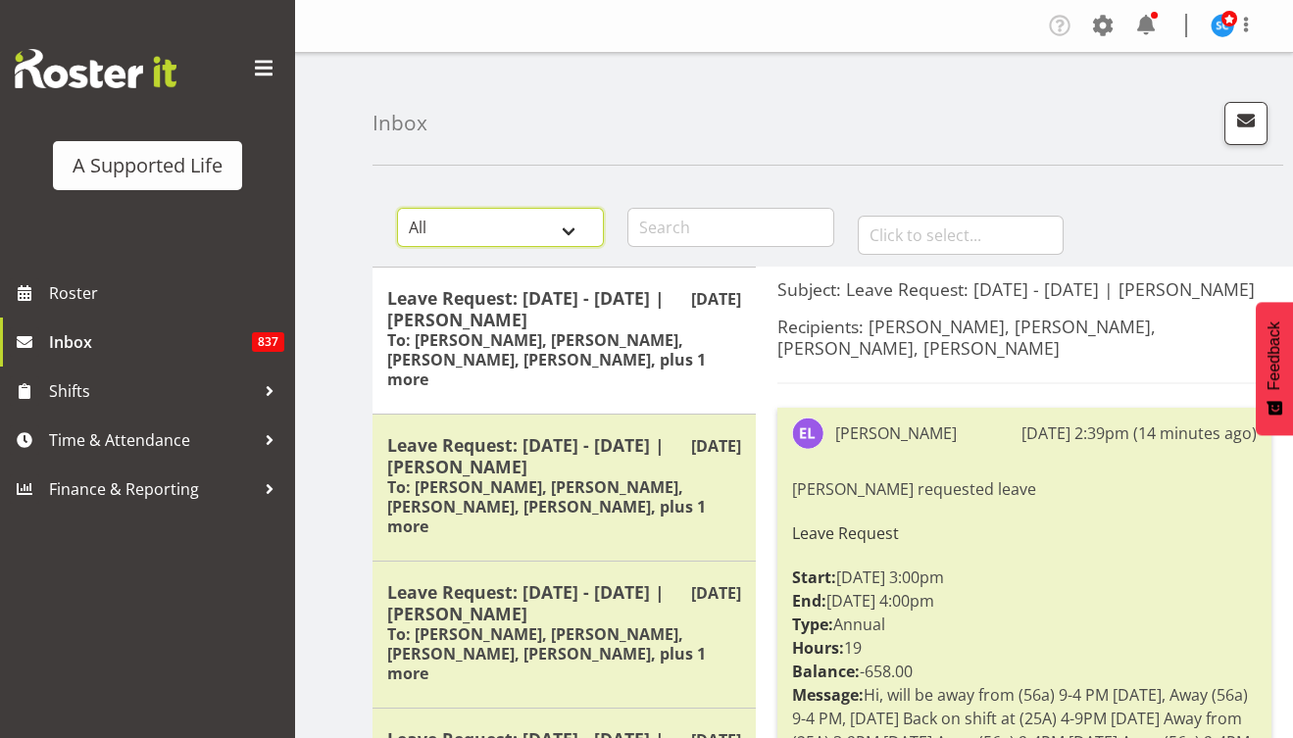
click at [563, 227] on select "All General Shift Offers Shift Swap Offers Leave Requests" at bounding box center [500, 227] width 207 height 39
click at [733, 223] on input "text" at bounding box center [730, 227] width 207 height 39
type input "Silke"
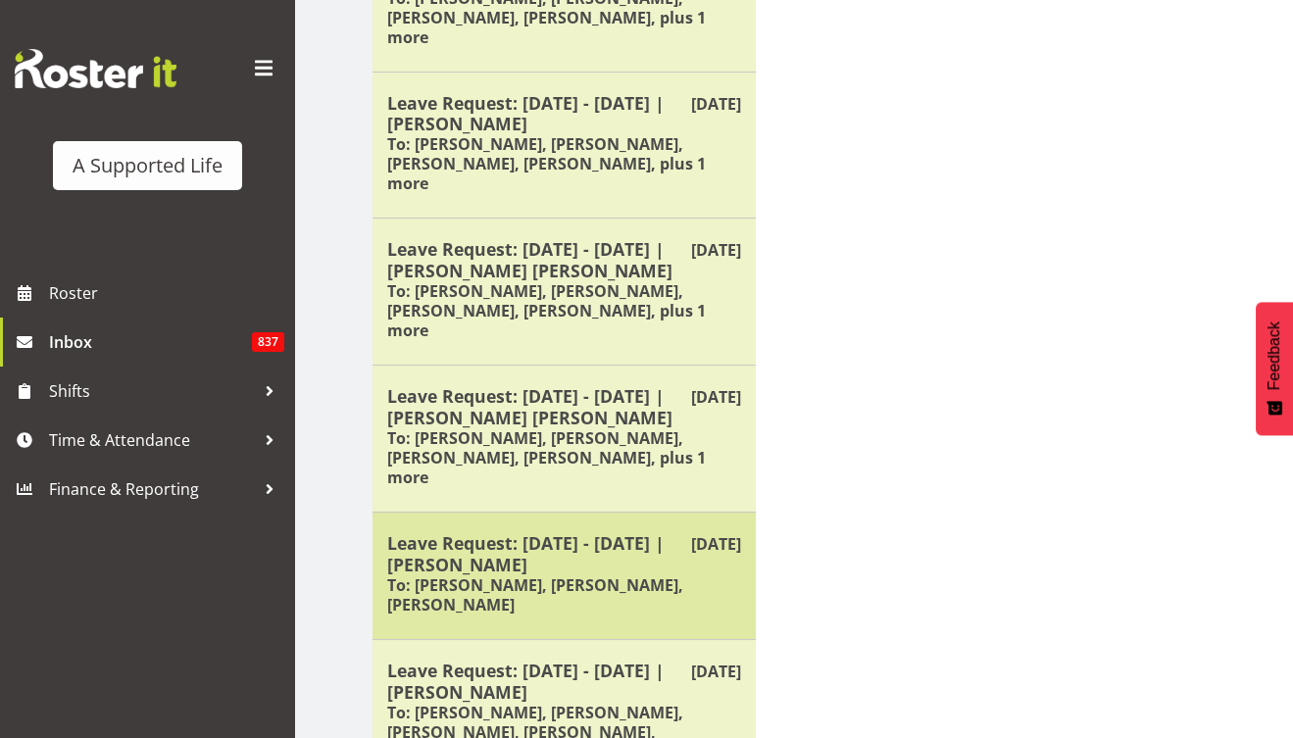
scroll to position [934, 0]
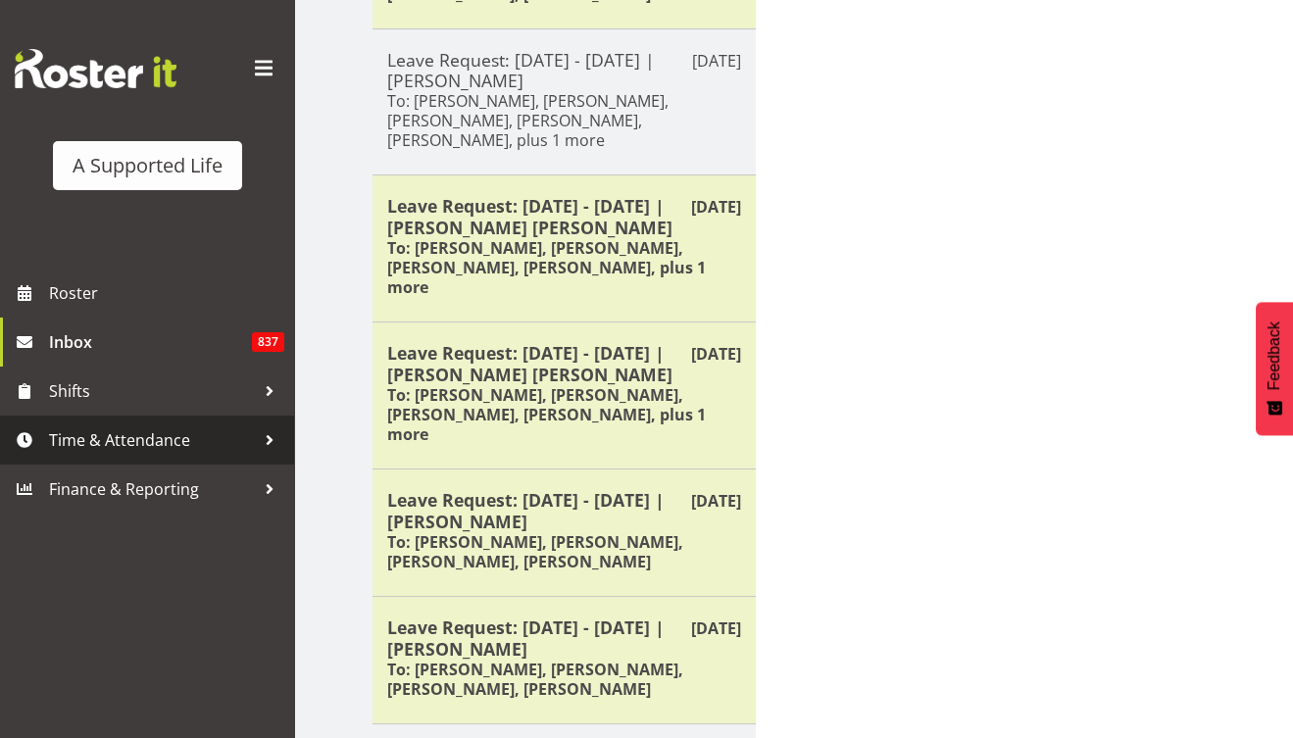
click at [150, 438] on span "Time & Attendance" at bounding box center [152, 440] width 206 height 29
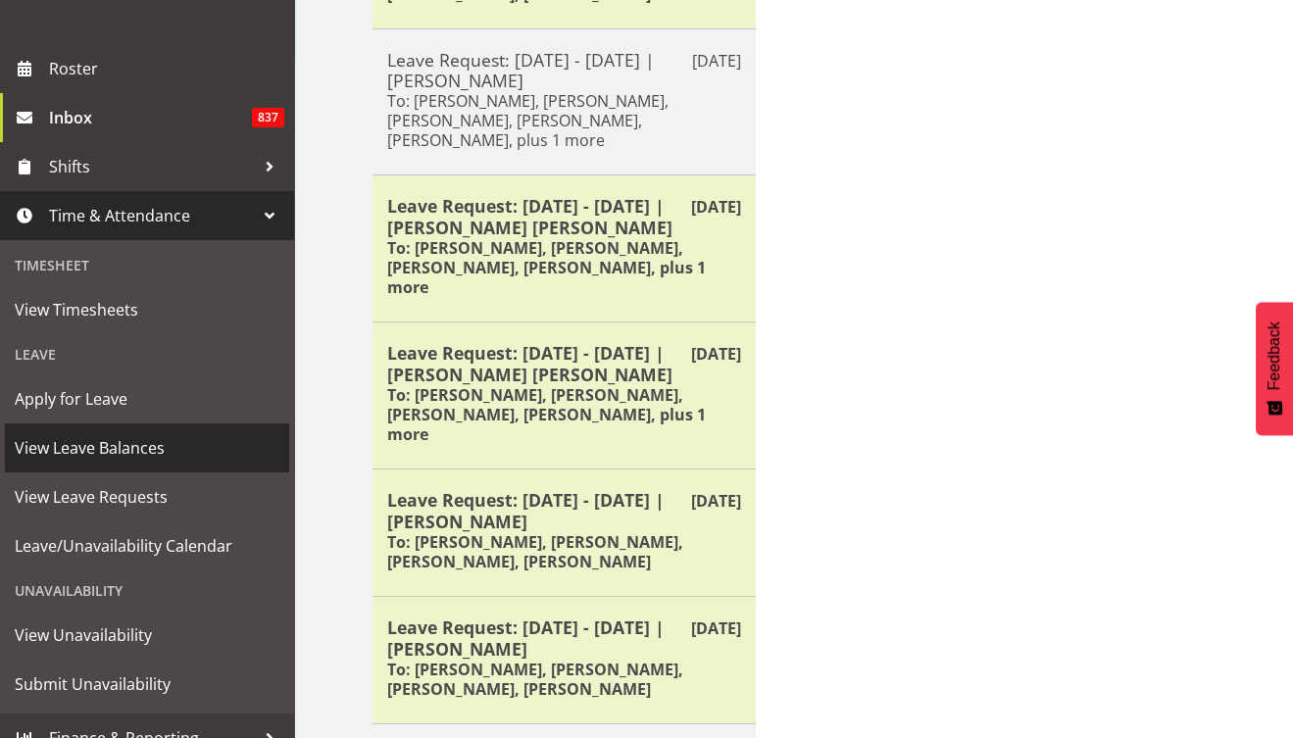
scroll to position [248, 0]
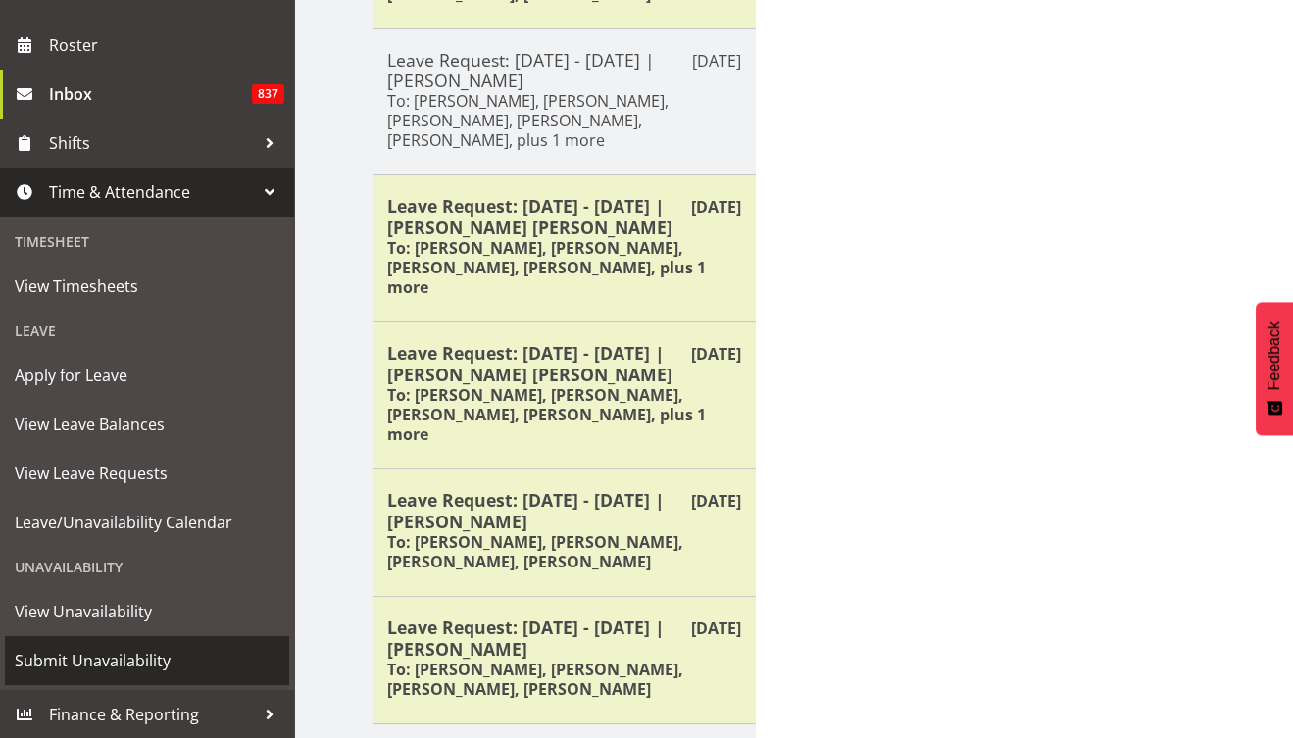
click at [139, 649] on span "Submit Unavailability" at bounding box center [147, 660] width 265 height 29
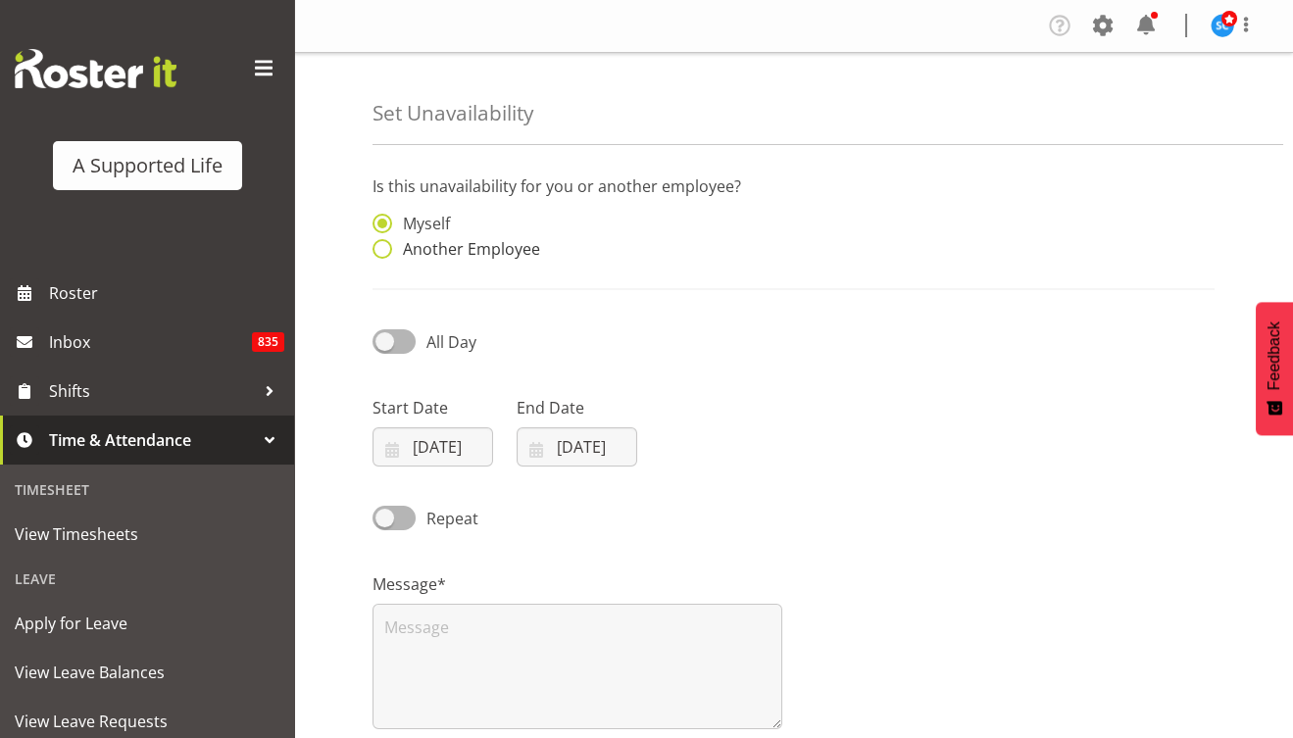
click at [500, 252] on span "Another Employee" at bounding box center [466, 249] width 148 height 20
click at [385, 252] on input "Another Employee" at bounding box center [379, 249] width 13 height 13
radio input "true"
click at [433, 222] on span "Myself" at bounding box center [421, 224] width 58 height 20
click at [385, 222] on input "Myself" at bounding box center [379, 224] width 13 height 13
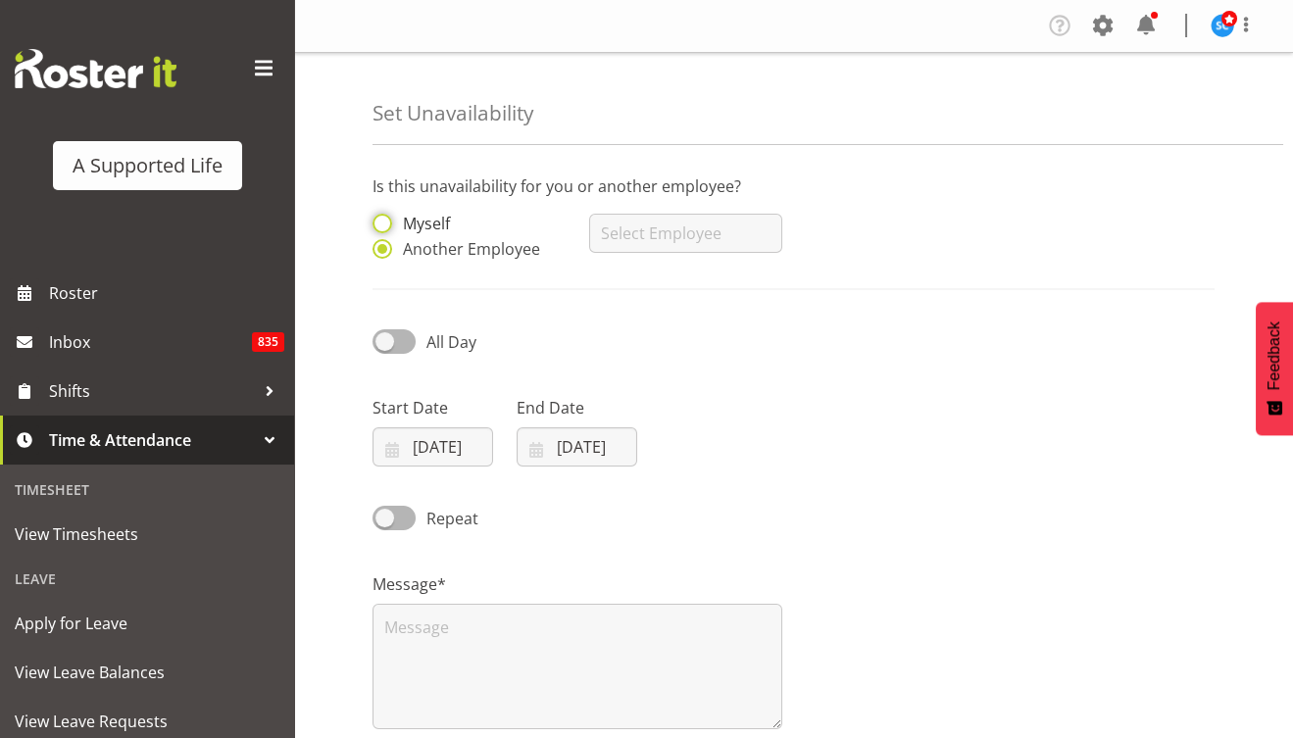
radio input "true"
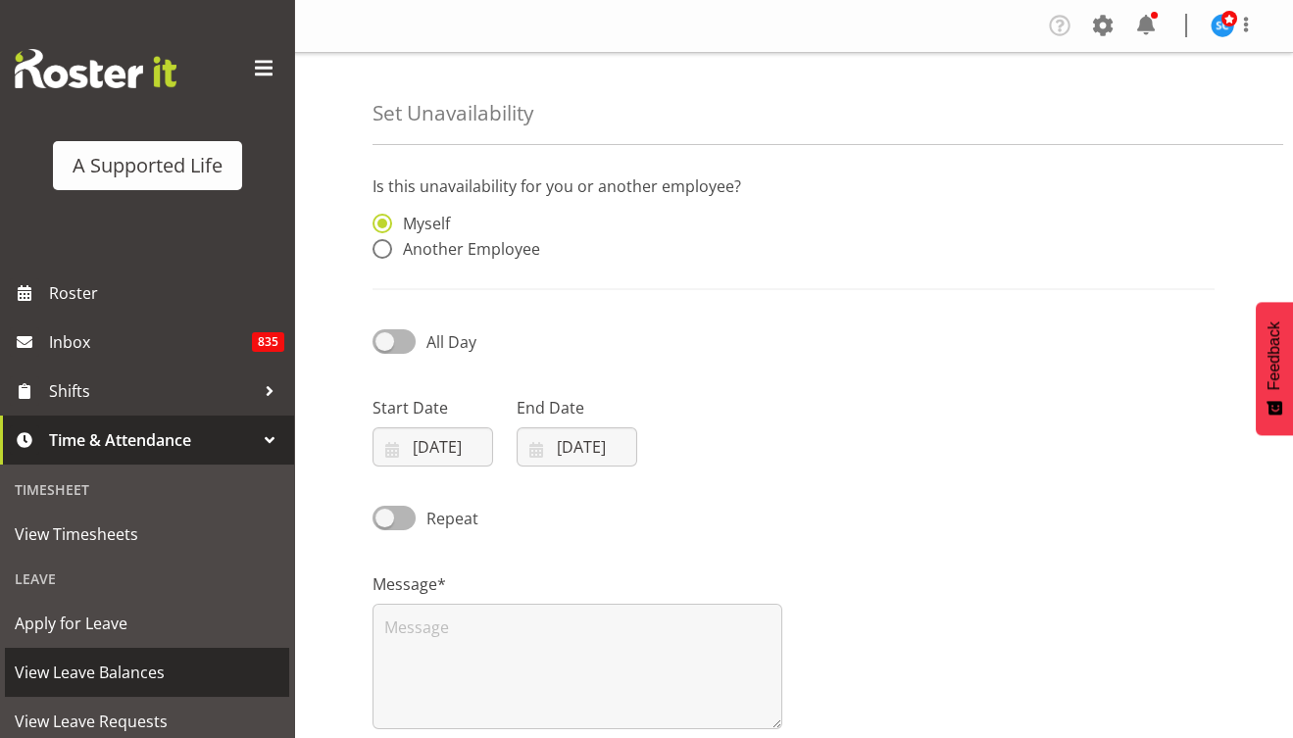
click at [125, 677] on span "View Leave Balances" at bounding box center [147, 672] width 265 height 29
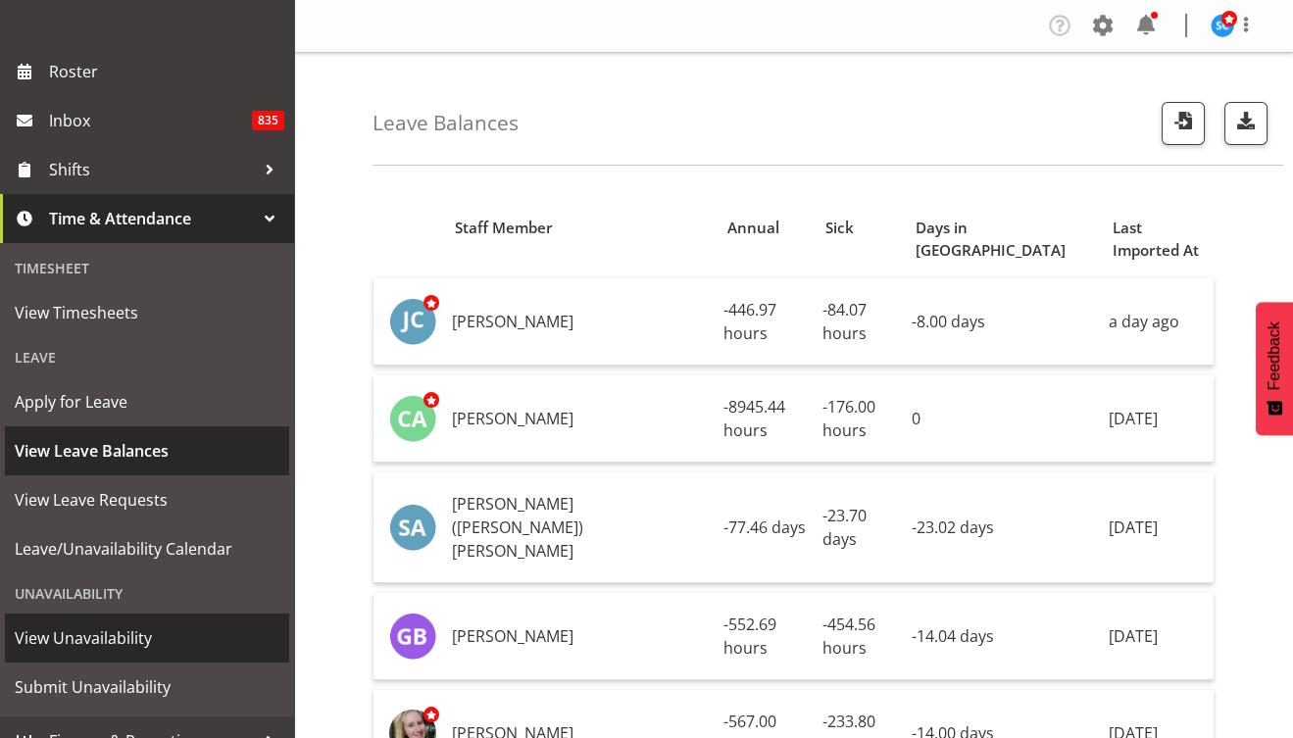
scroll to position [235, 0]
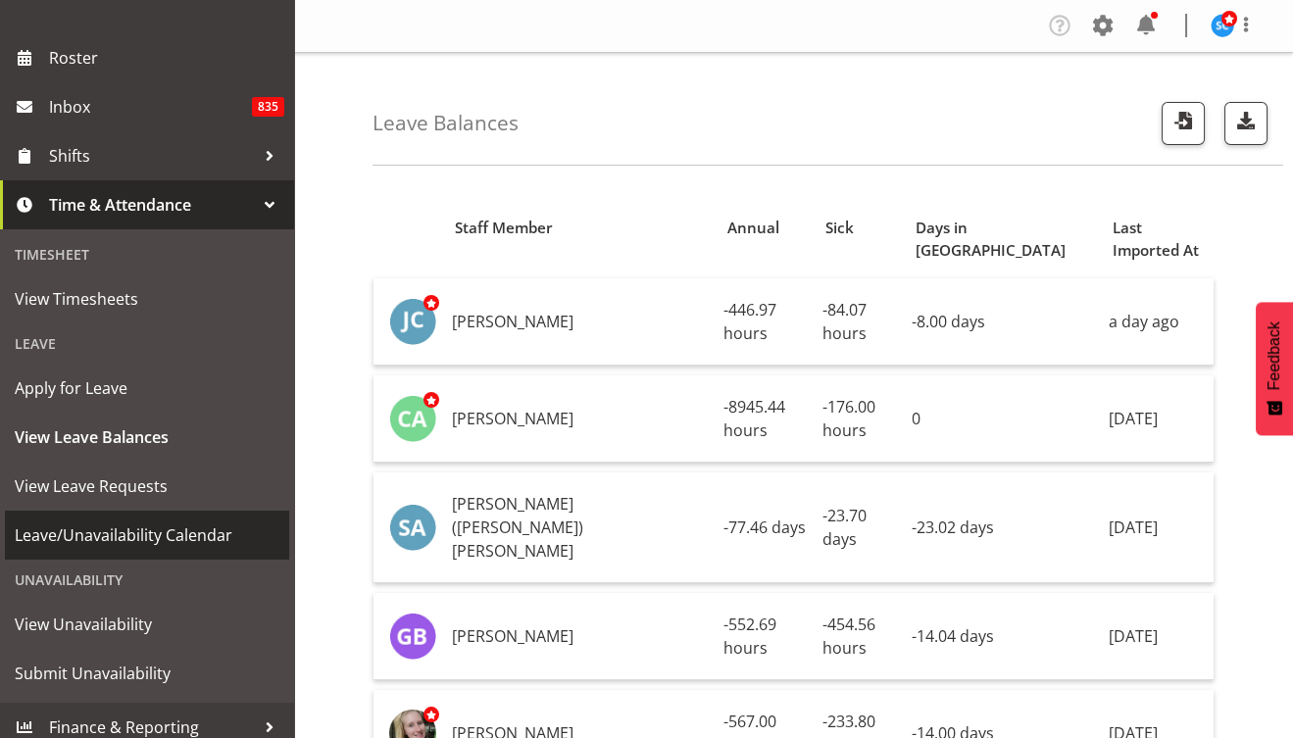
click at [141, 534] on span "Leave/Unavailability Calendar" at bounding box center [147, 535] width 265 height 29
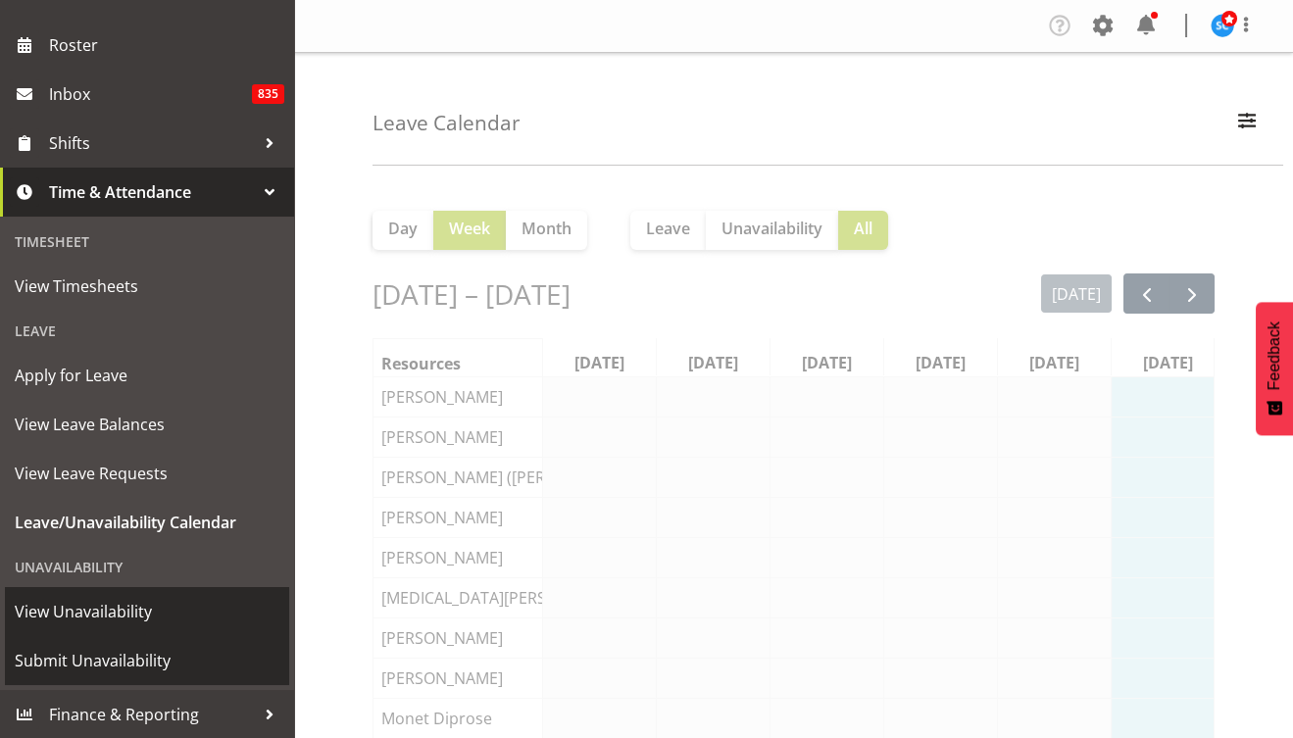
scroll to position [0, 28]
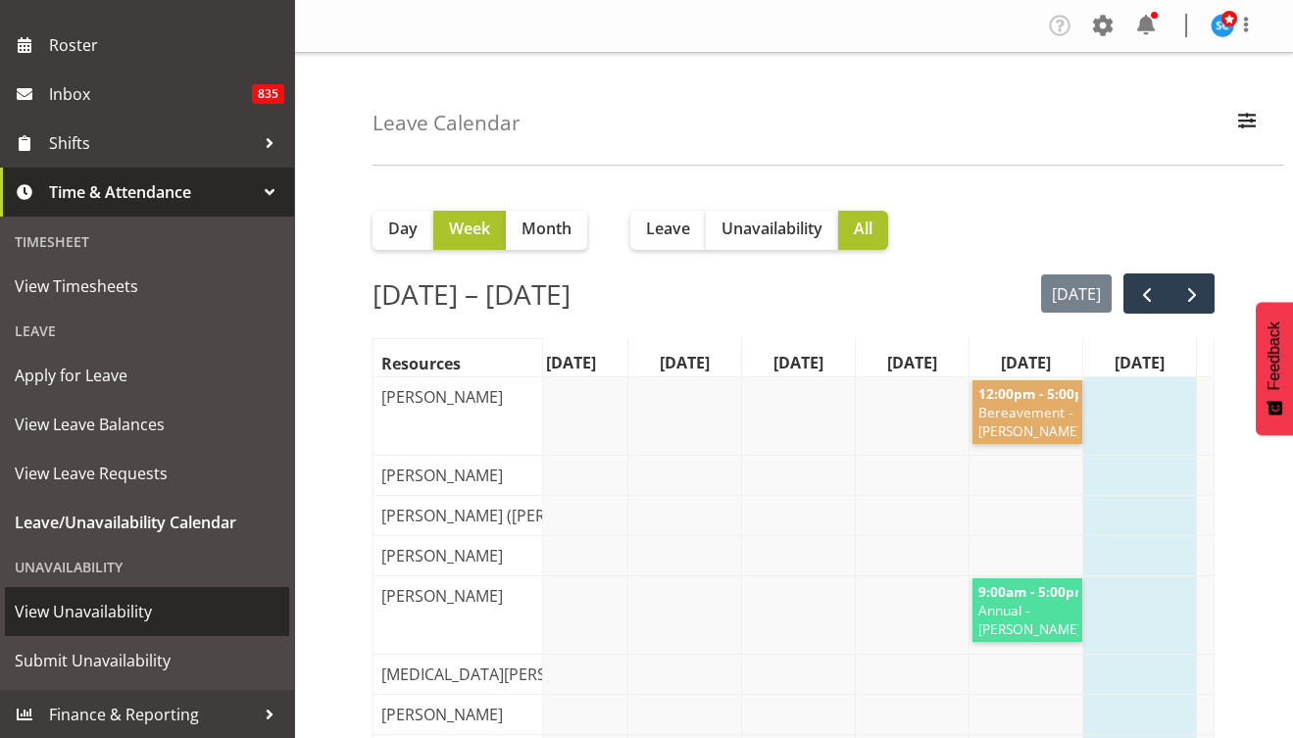
click at [125, 611] on span "View Unavailability" at bounding box center [147, 611] width 265 height 29
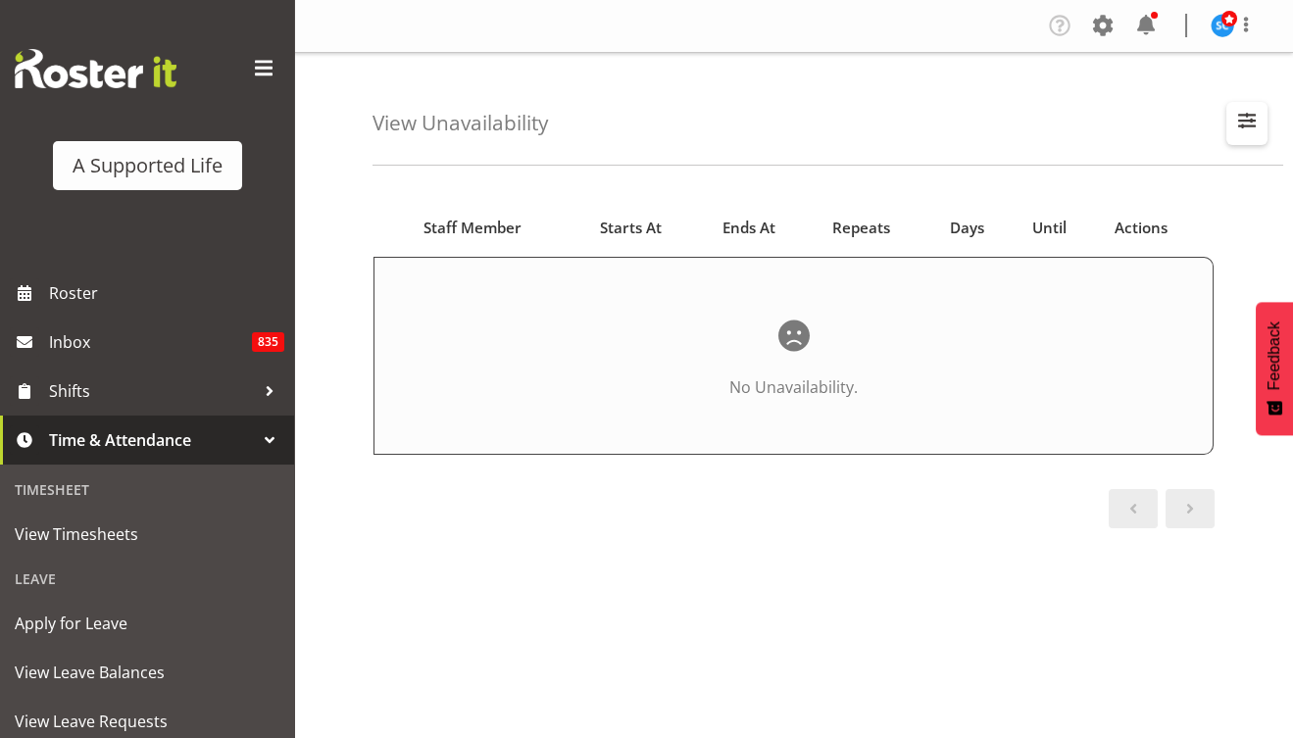
click at [1250, 129] on span "button" at bounding box center [1246, 120] width 25 height 25
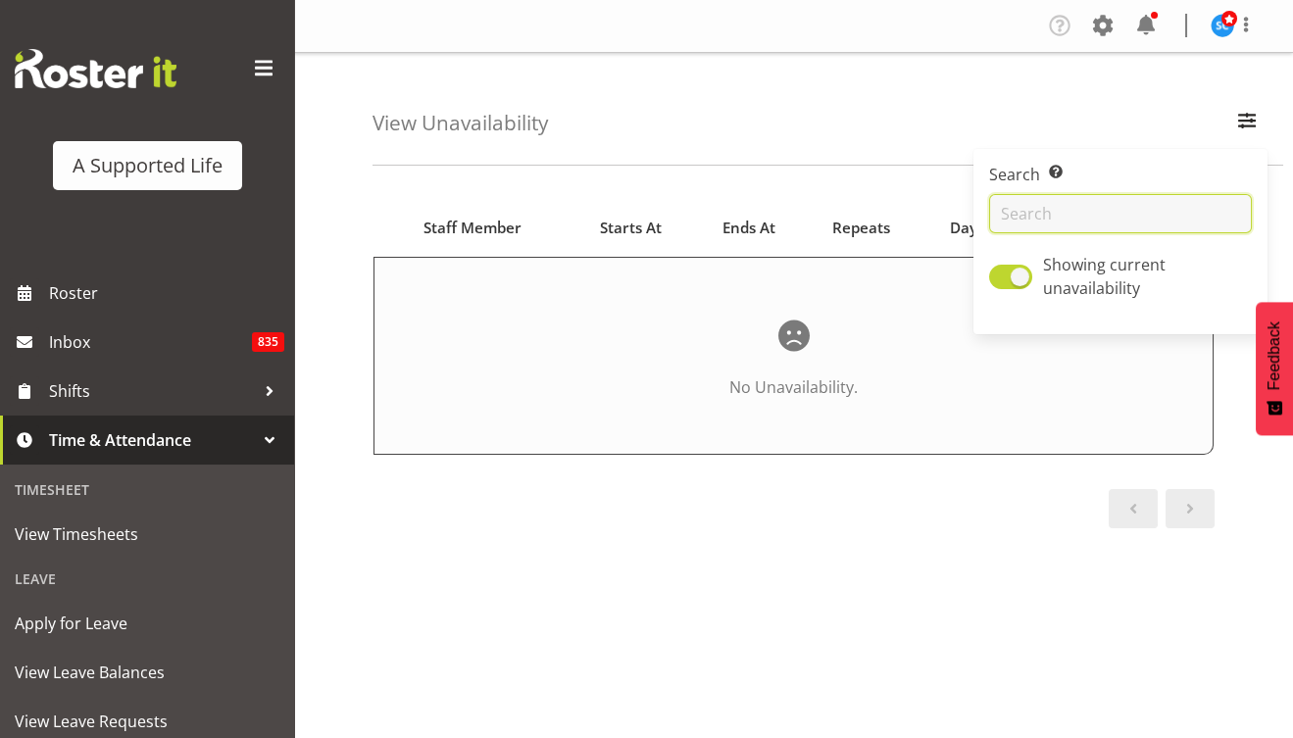
click at [1095, 220] on input "text" at bounding box center [1120, 213] width 263 height 39
type input "Silke"
click at [1253, 121] on span "button" at bounding box center [1246, 120] width 25 height 25
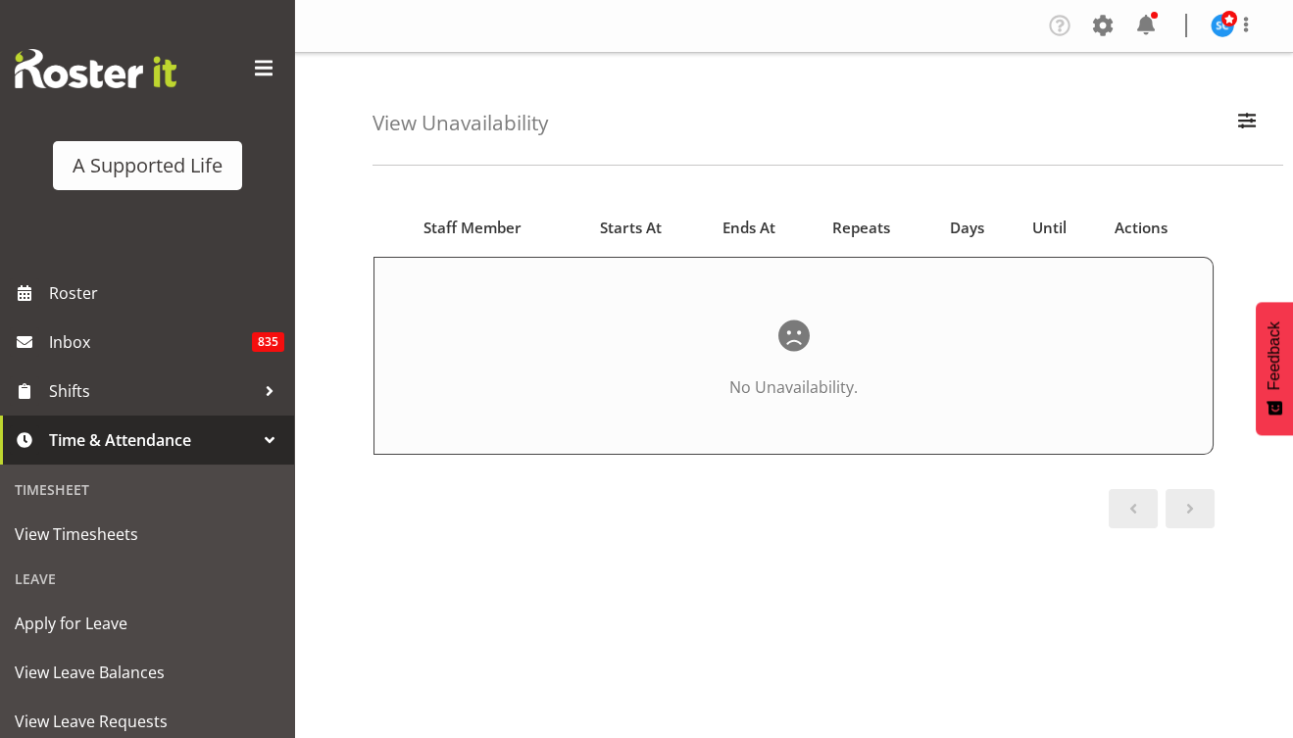
click at [974, 225] on span "Days" at bounding box center [966, 228] width 34 height 23
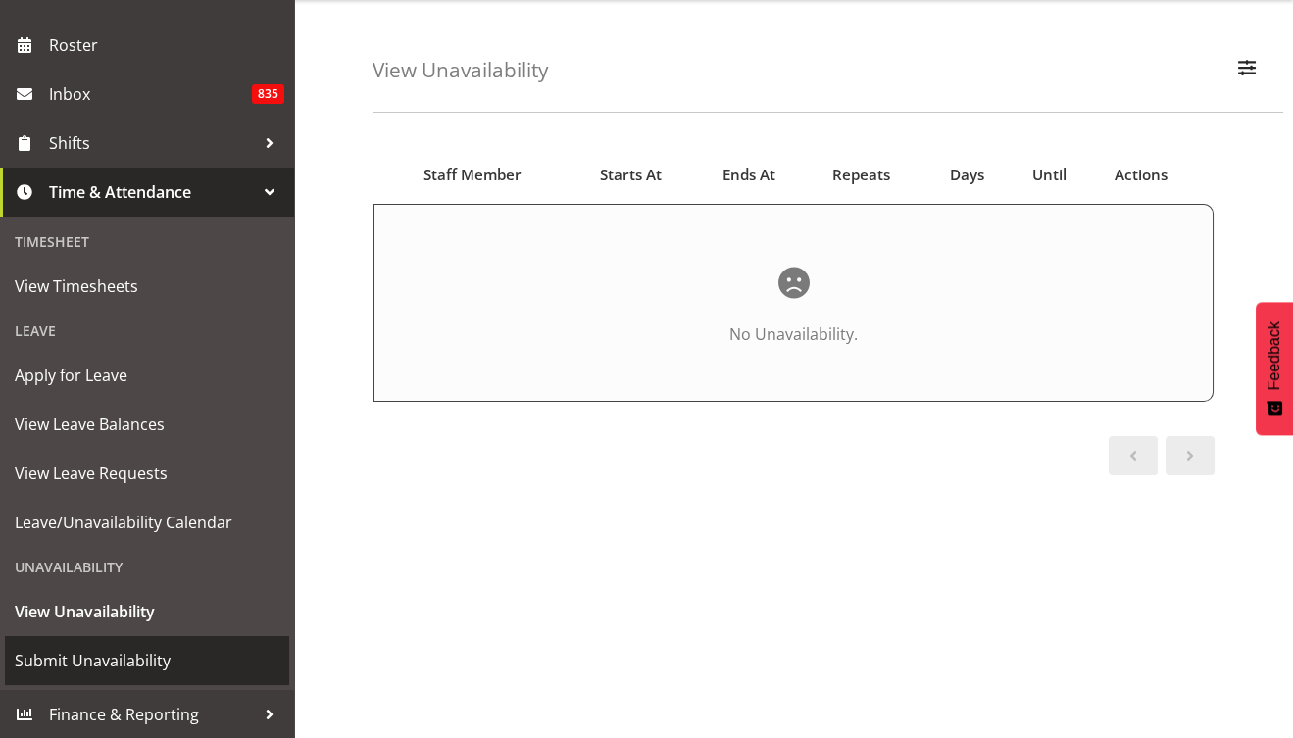
scroll to position [78, 0]
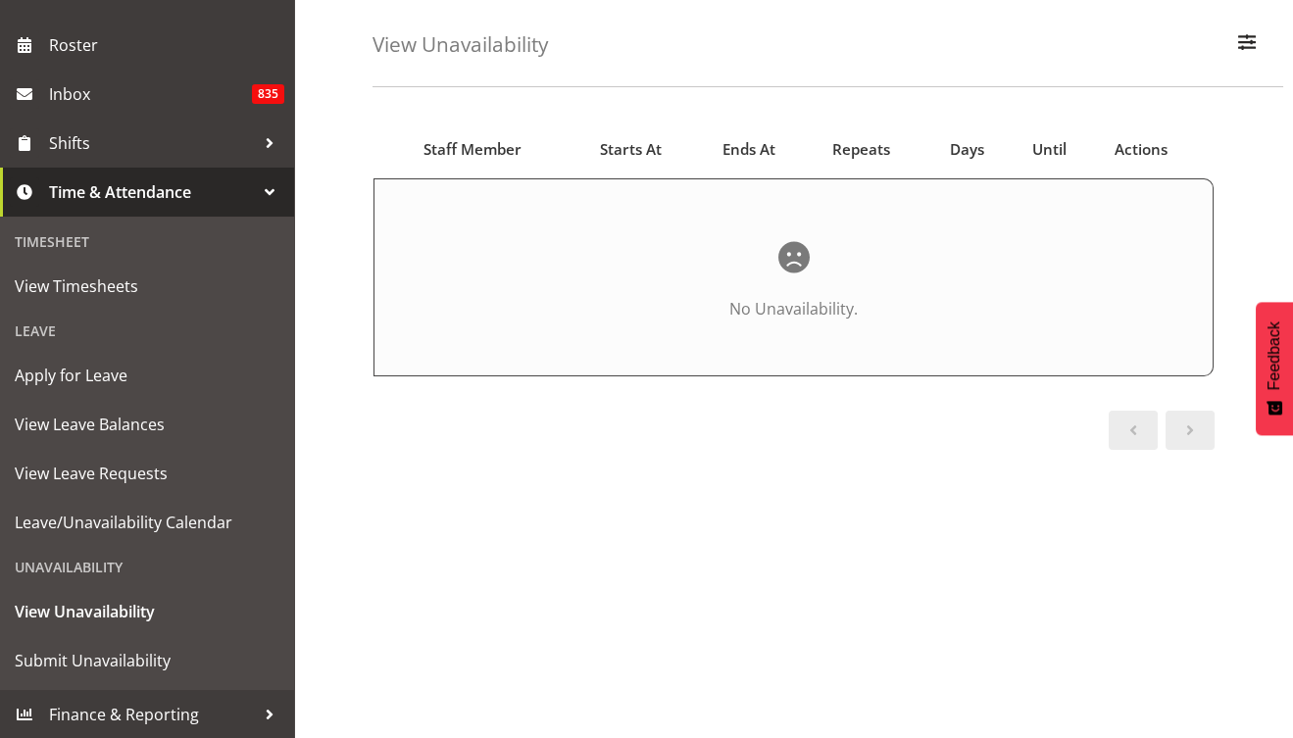
click at [121, 570] on div "Unavailability" at bounding box center [147, 567] width 284 height 40
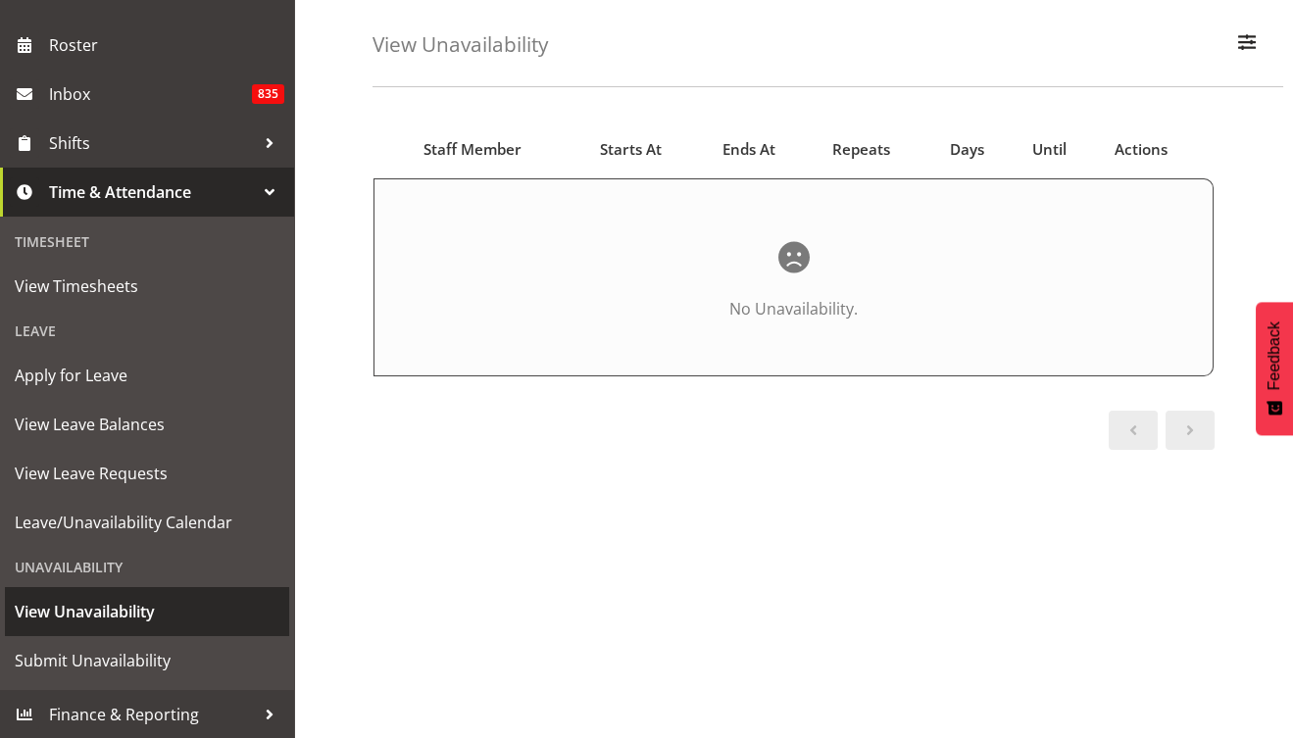
click at [134, 617] on span "View Unavailability" at bounding box center [147, 611] width 265 height 29
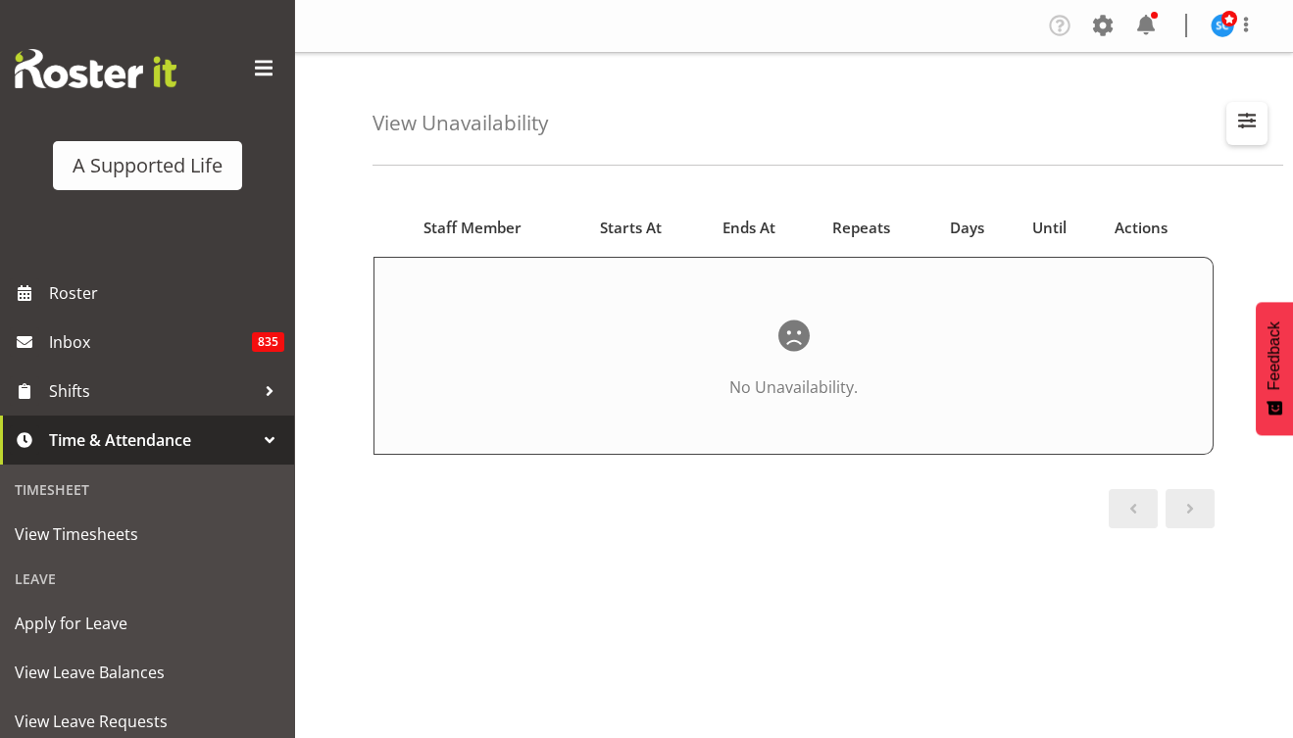
click at [1260, 124] on button "button" at bounding box center [1247, 123] width 41 height 43
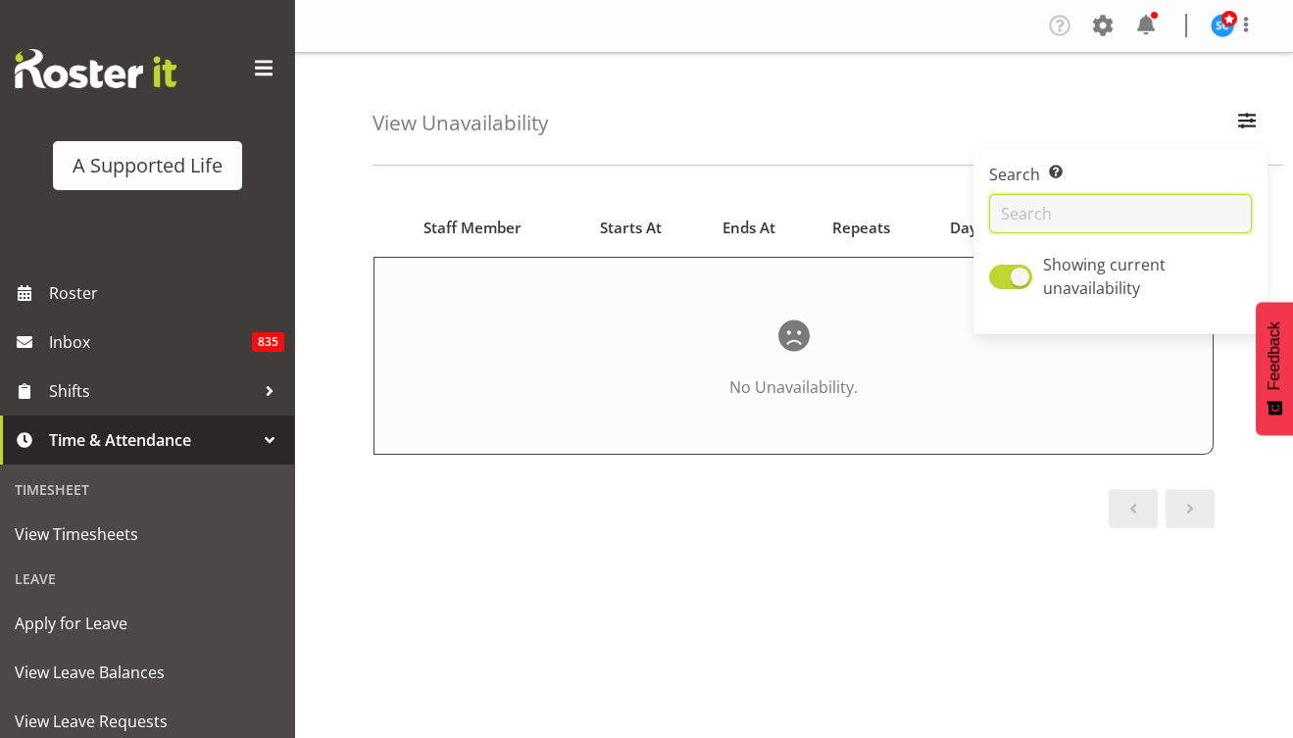
click at [1073, 217] on input "text" at bounding box center [1120, 213] width 263 height 39
type input "Silke"
click at [480, 225] on span "Staff Member" at bounding box center [473, 228] width 98 height 23
click at [427, 125] on h4 "View Unavailability" at bounding box center [460, 123] width 175 height 23
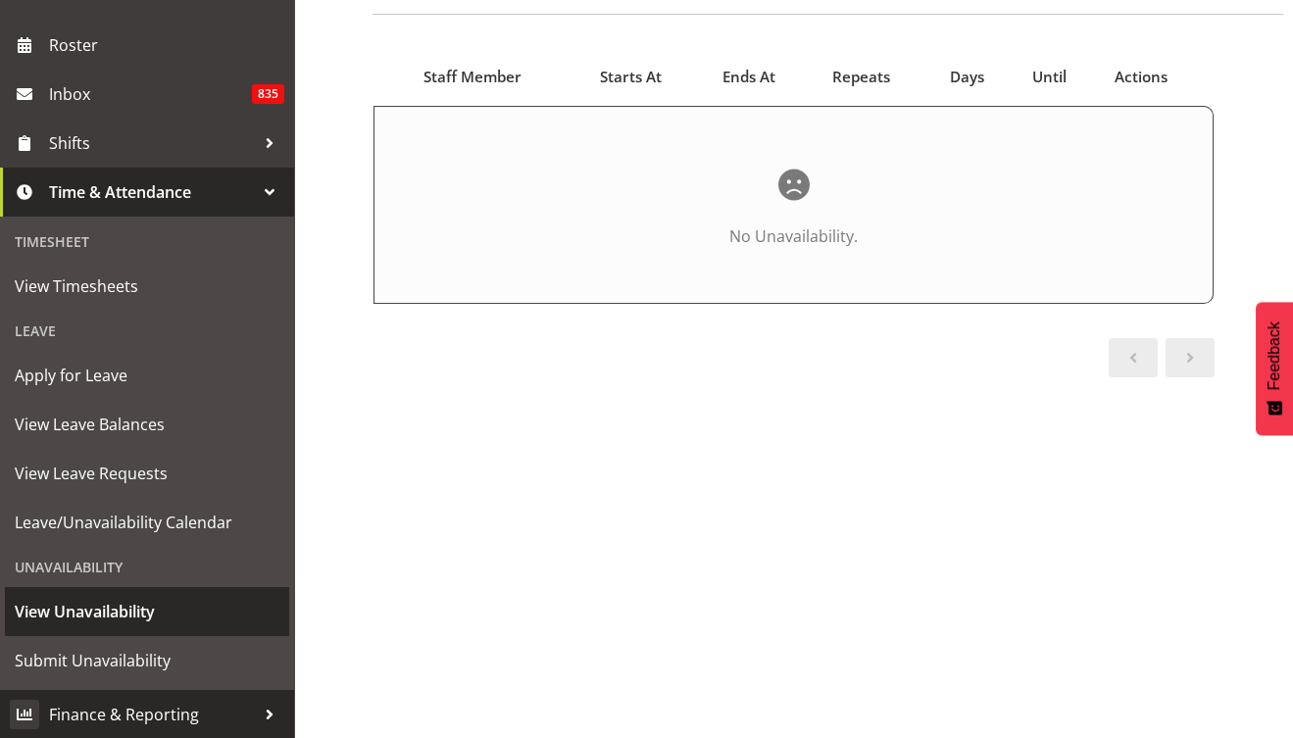
scroll to position [157, 0]
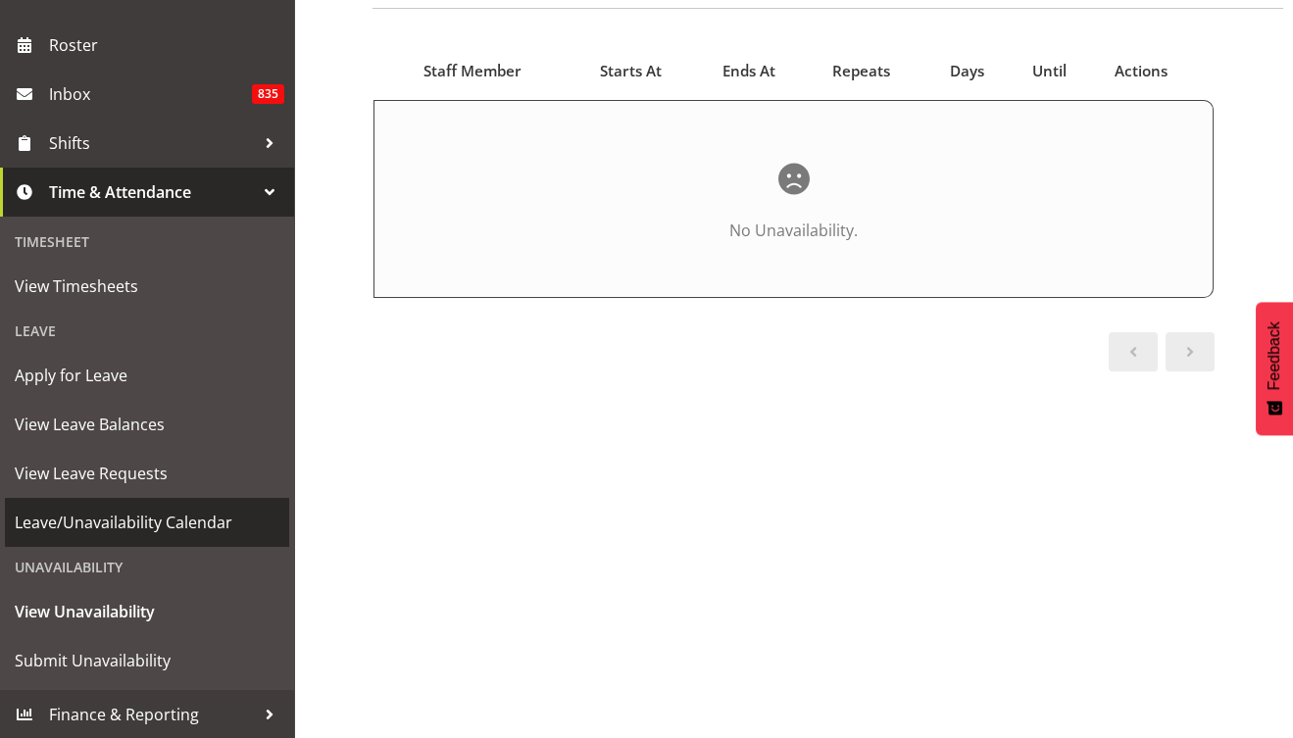
click at [171, 514] on span "Leave/Unavailability Calendar" at bounding box center [147, 522] width 265 height 29
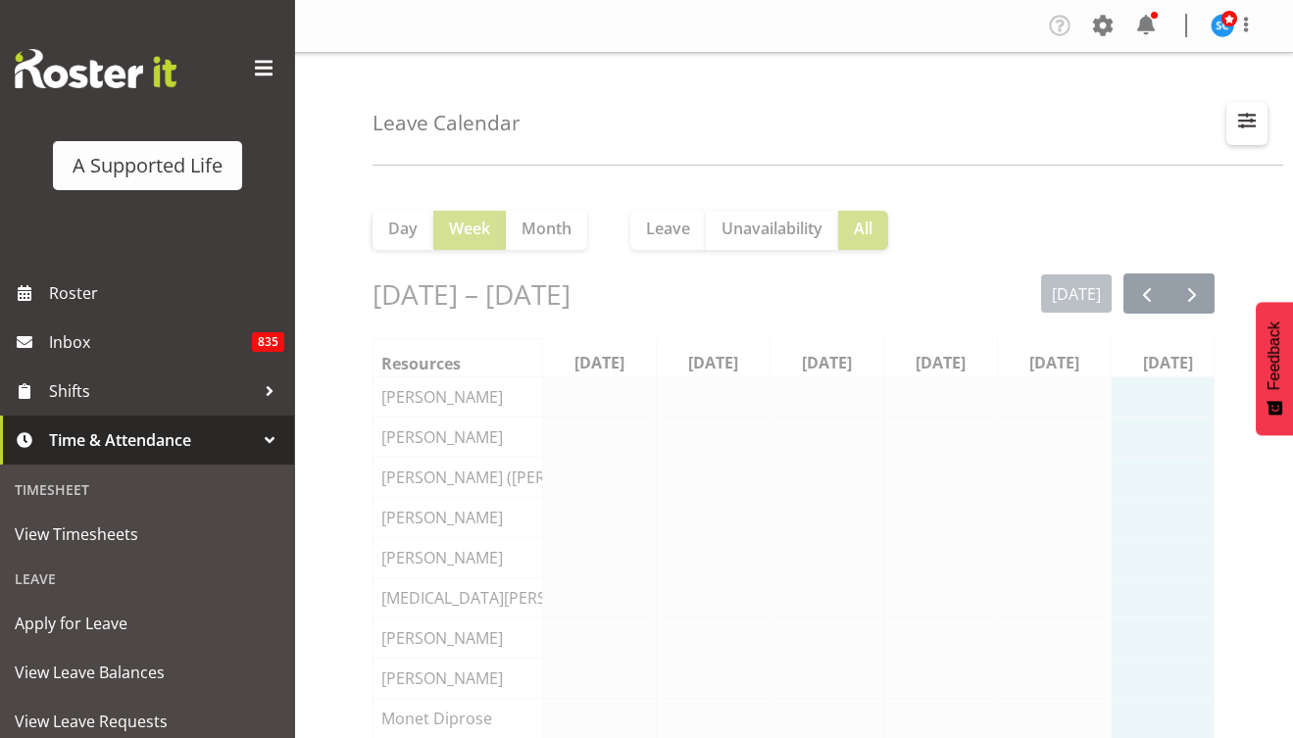
click at [1255, 133] on button "button" at bounding box center [1247, 123] width 41 height 43
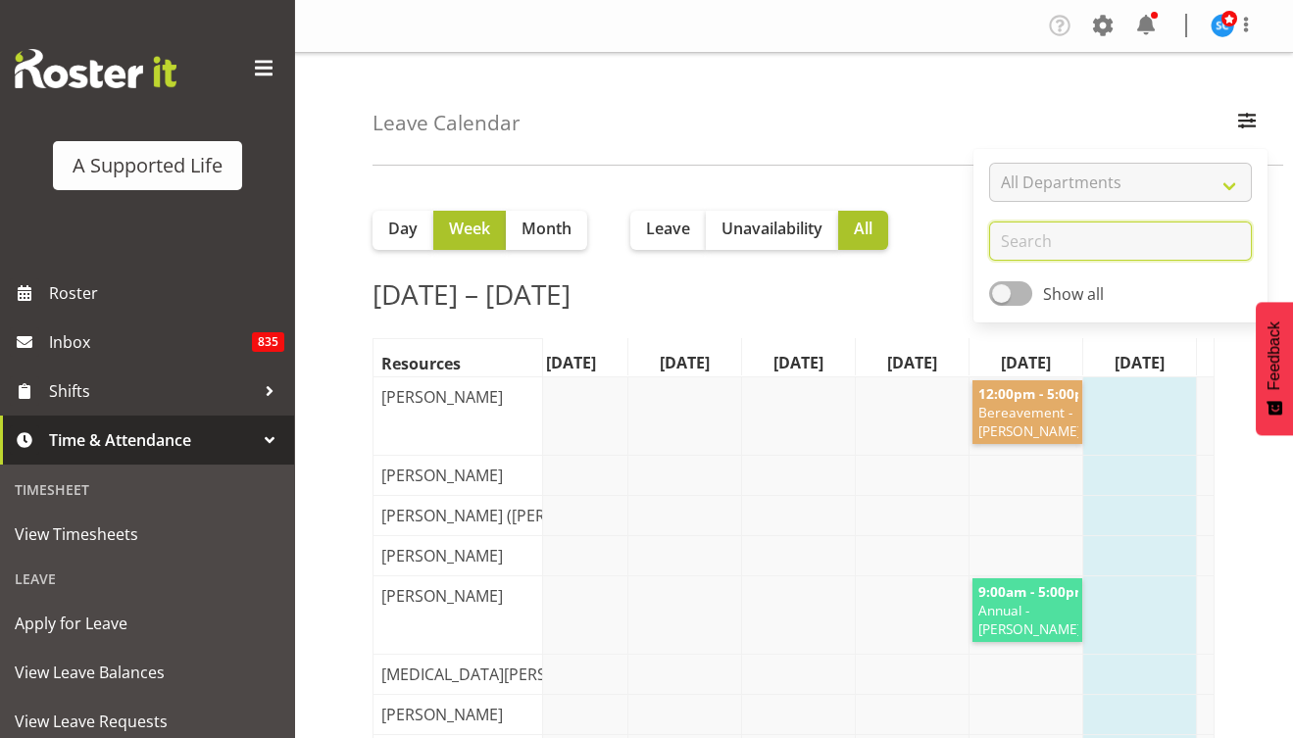
click at [1080, 232] on input "text" at bounding box center [1120, 241] width 263 height 39
type input "Silke"
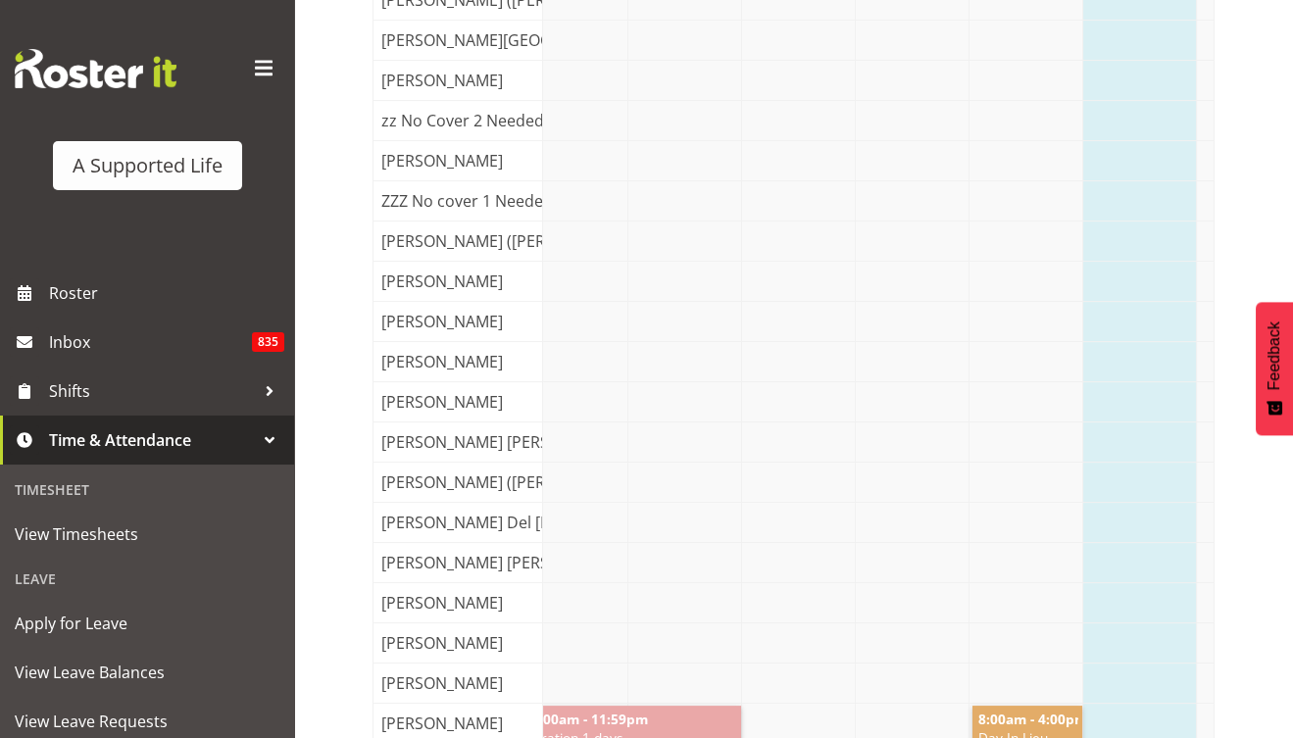
scroll to position [1804, 0]
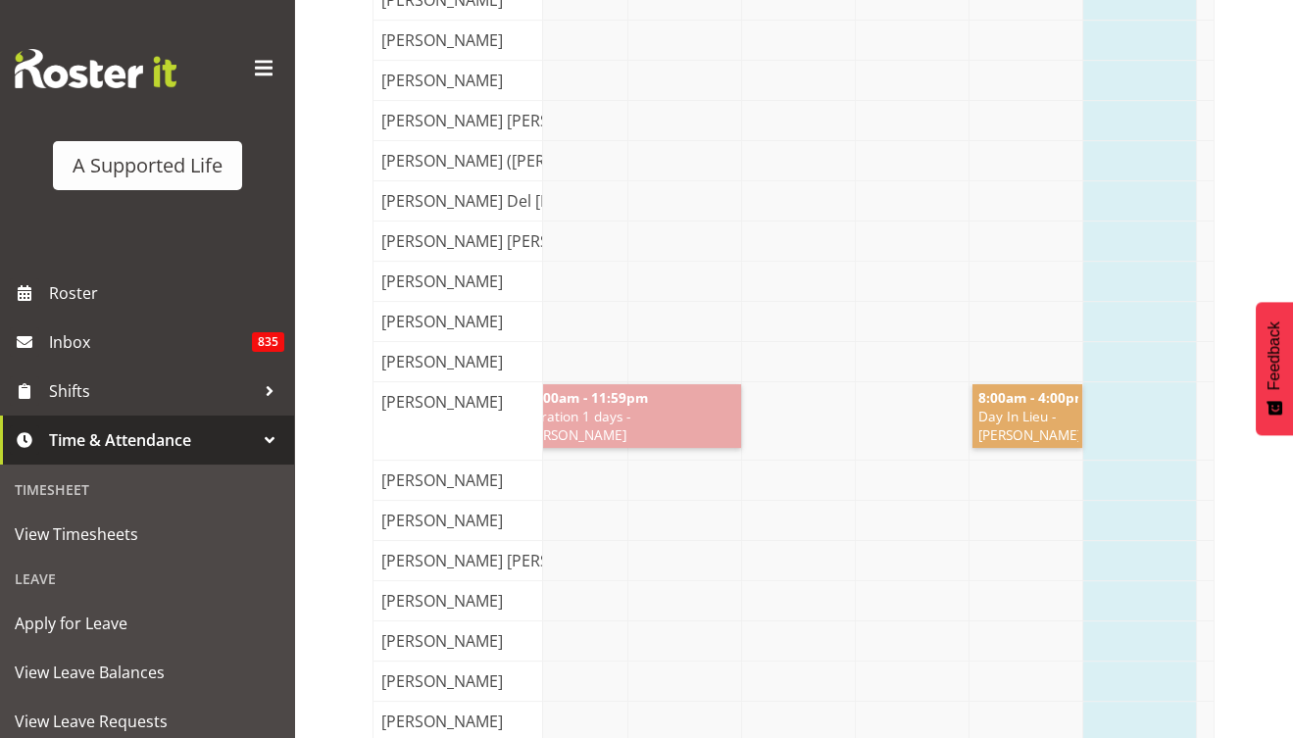
click at [673, 384] on link "12:00am - 11:59pm Duration 1 days - Silke Carter" at bounding box center [630, 416] width 224 height 64
drag, startPoint x: 673, startPoint y: 394, endPoint x: 645, endPoint y: 393, distance: 27.5
click at [645, 393] on span "12:00am - 11:59pm" at bounding box center [586, 397] width 128 height 19
click at [638, 407] on span "Duration 1 days - [PERSON_NAME]" at bounding box center [630, 425] width 216 height 37
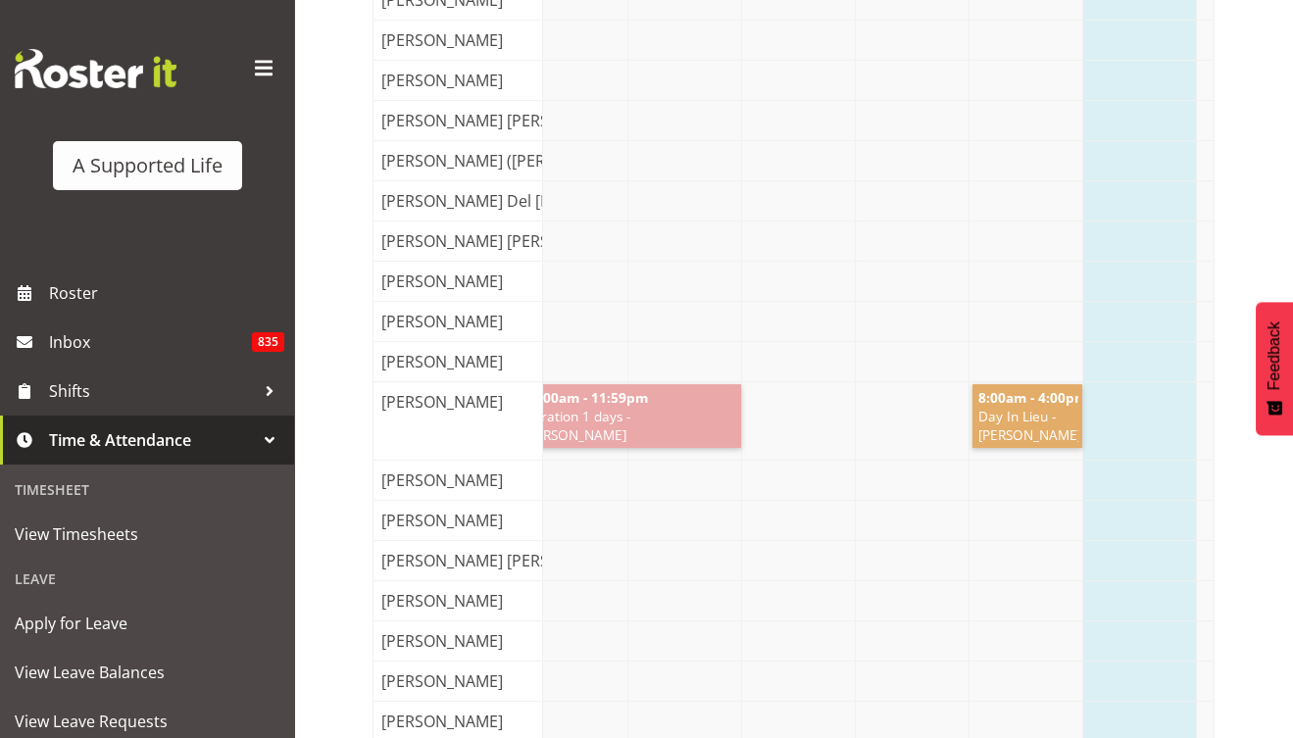
click at [610, 407] on span "Duration 1 days - [PERSON_NAME]" at bounding box center [630, 425] width 216 height 37
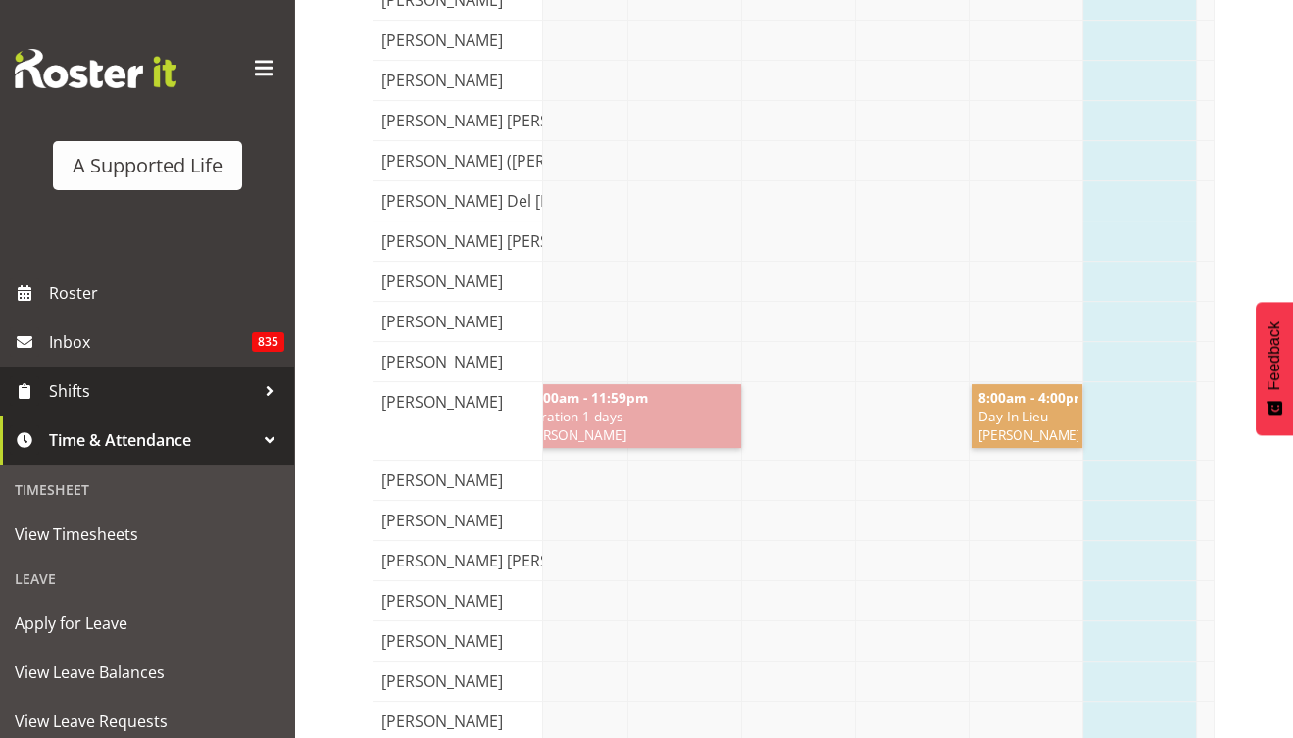
drag, startPoint x: 698, startPoint y: 399, endPoint x: 124, endPoint y: 393, distance: 574.6
click at [124, 393] on span "Shifts" at bounding box center [152, 390] width 206 height 29
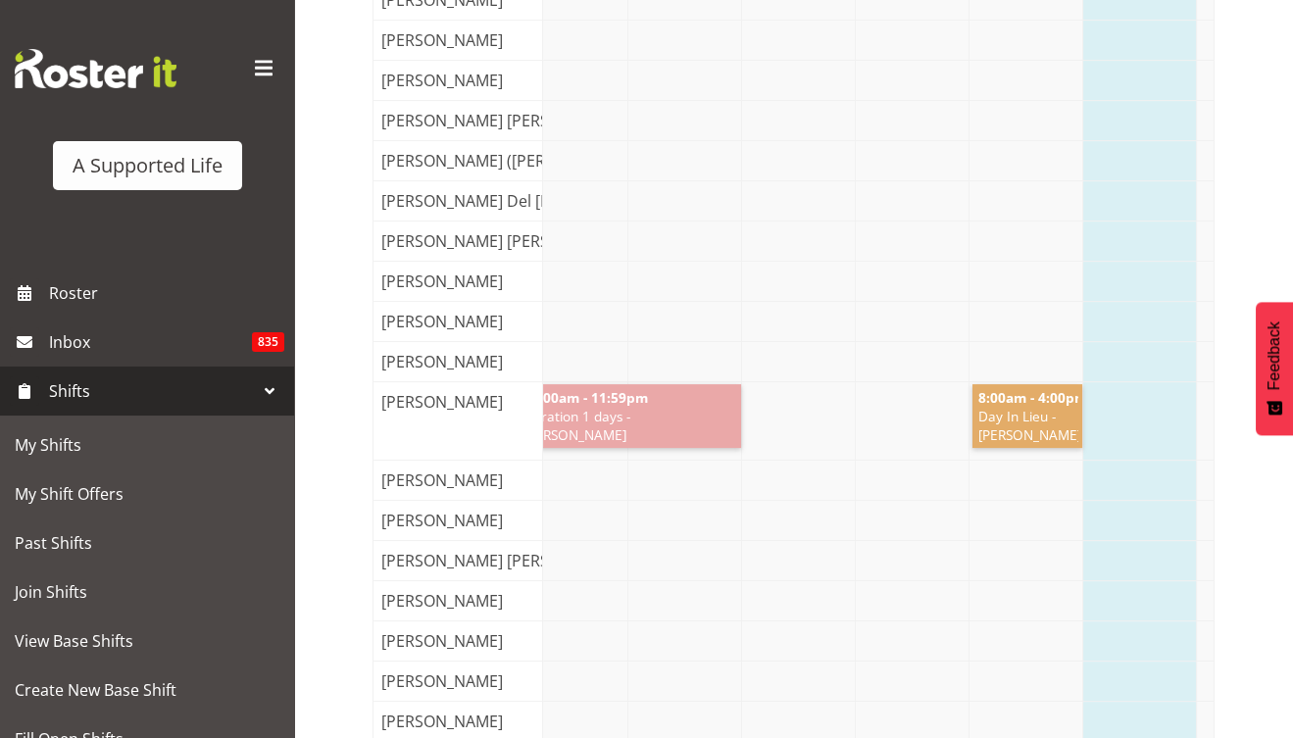
click at [119, 401] on span "Shifts" at bounding box center [152, 390] width 206 height 29
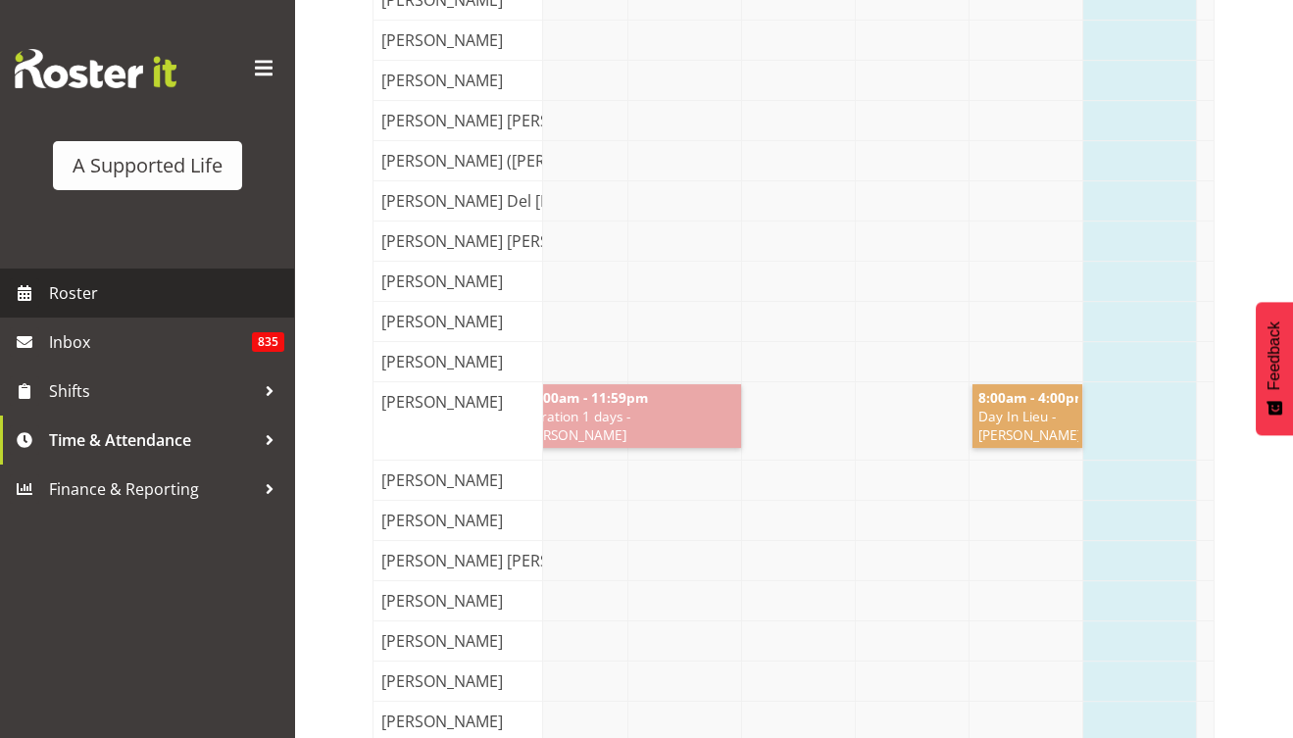
click at [136, 293] on span "Roster" at bounding box center [166, 292] width 235 height 29
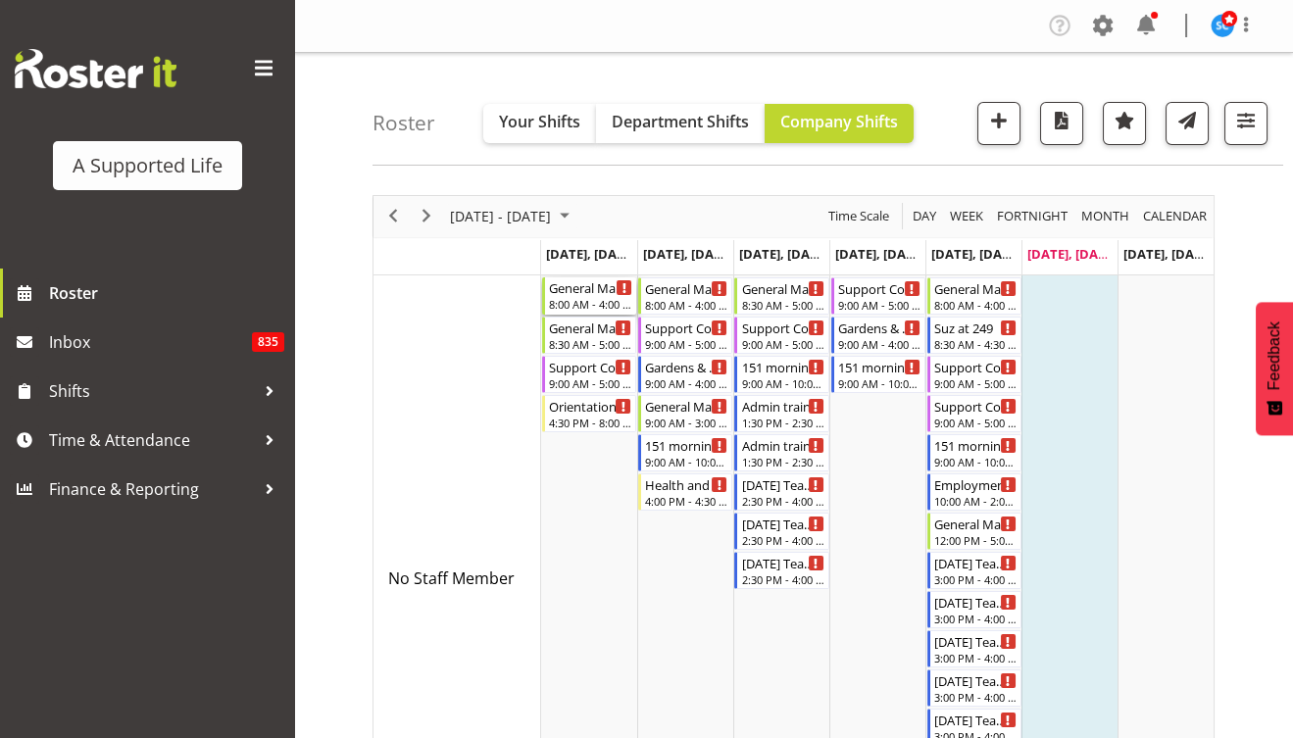
click at [577, 297] on div "8:00 AM - 4:00 PM" at bounding box center [590, 304] width 83 height 16
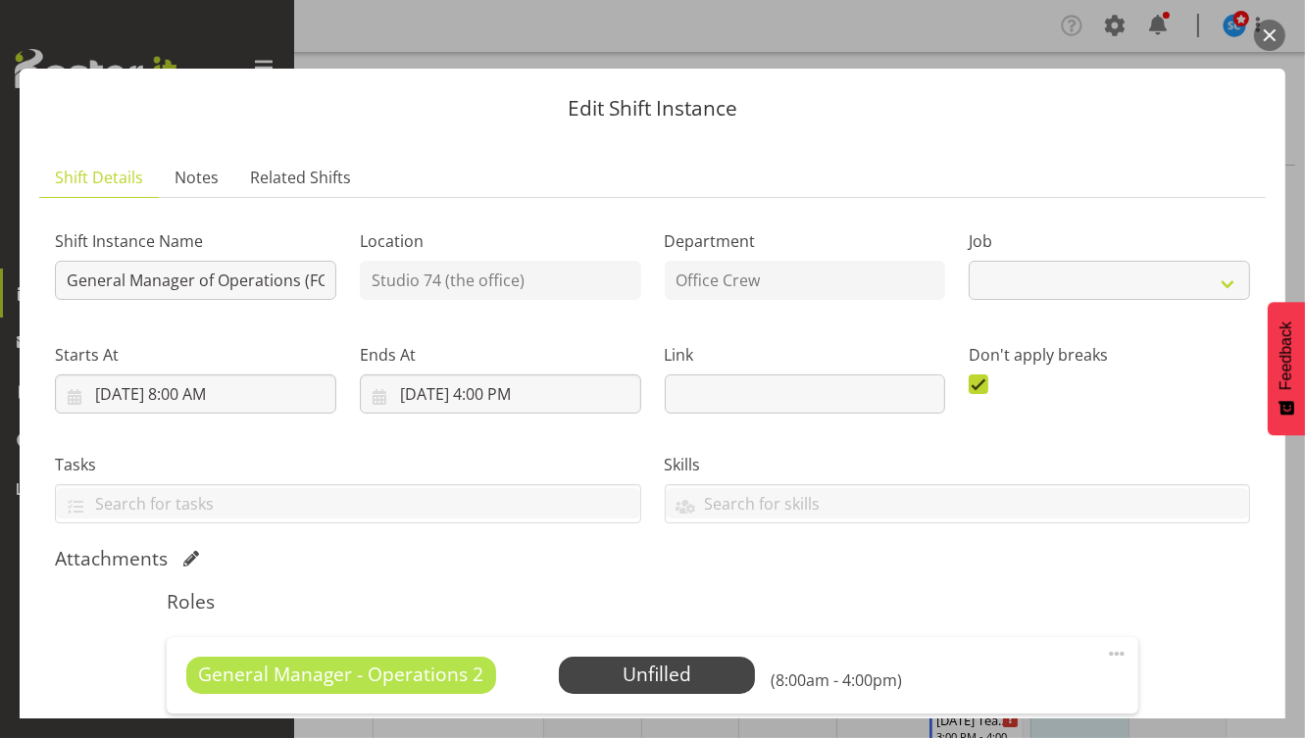
select select "4342"
click at [684, 674] on span "Select Employee" at bounding box center [657, 675] width 146 height 28
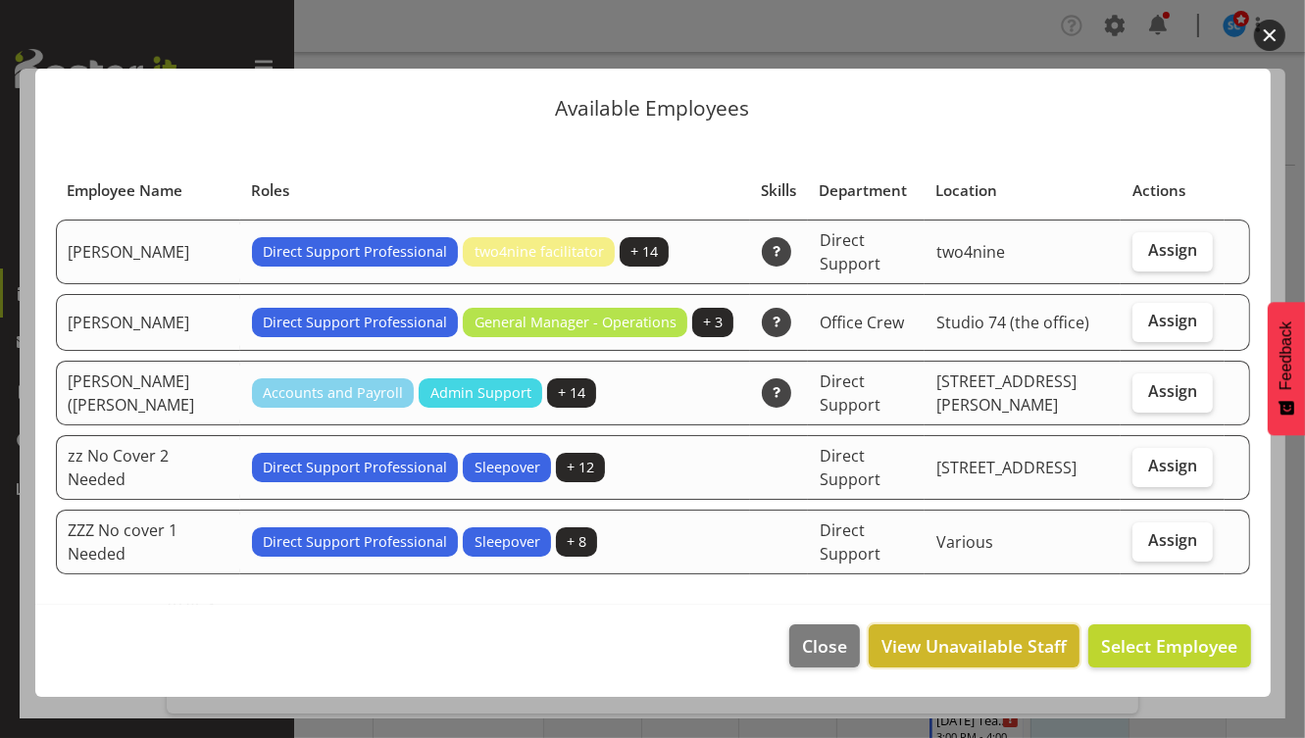
click at [1030, 639] on span "View Unavailable Staff" at bounding box center [973, 645] width 185 height 25
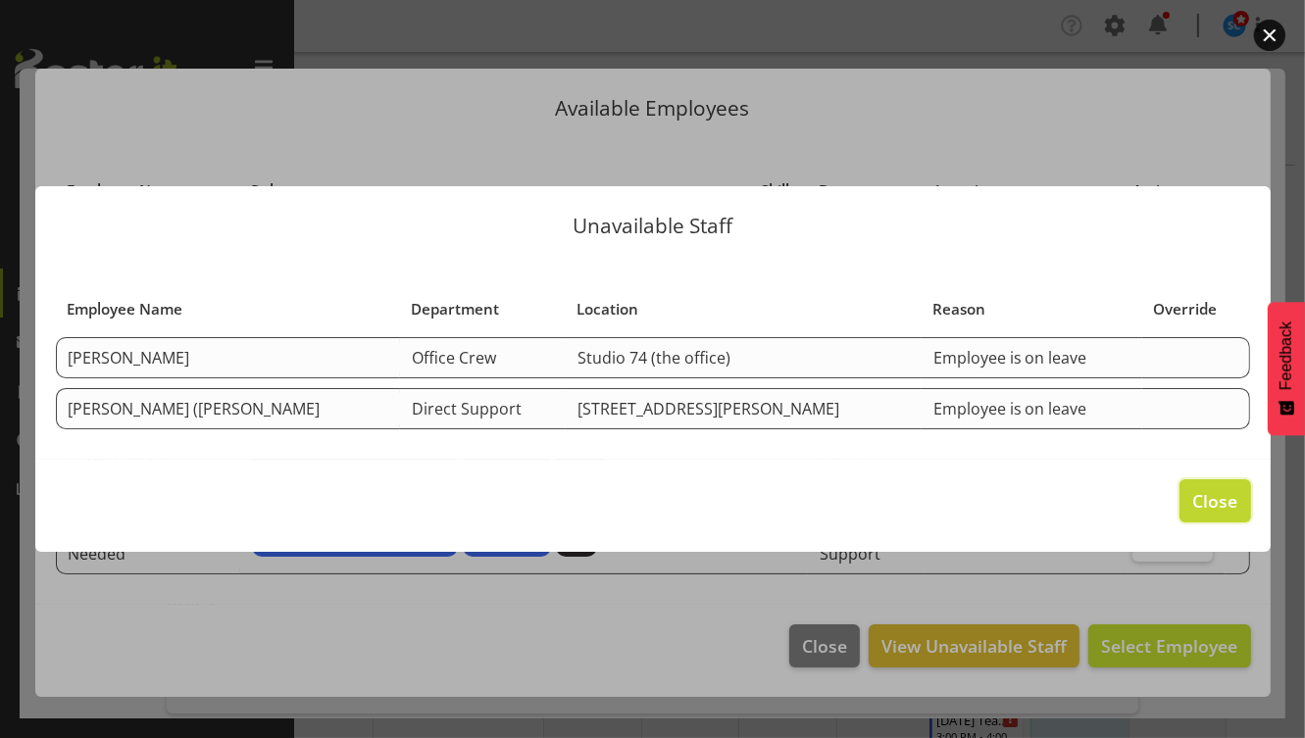
click at [1209, 504] on span "Close" at bounding box center [1214, 500] width 45 height 25
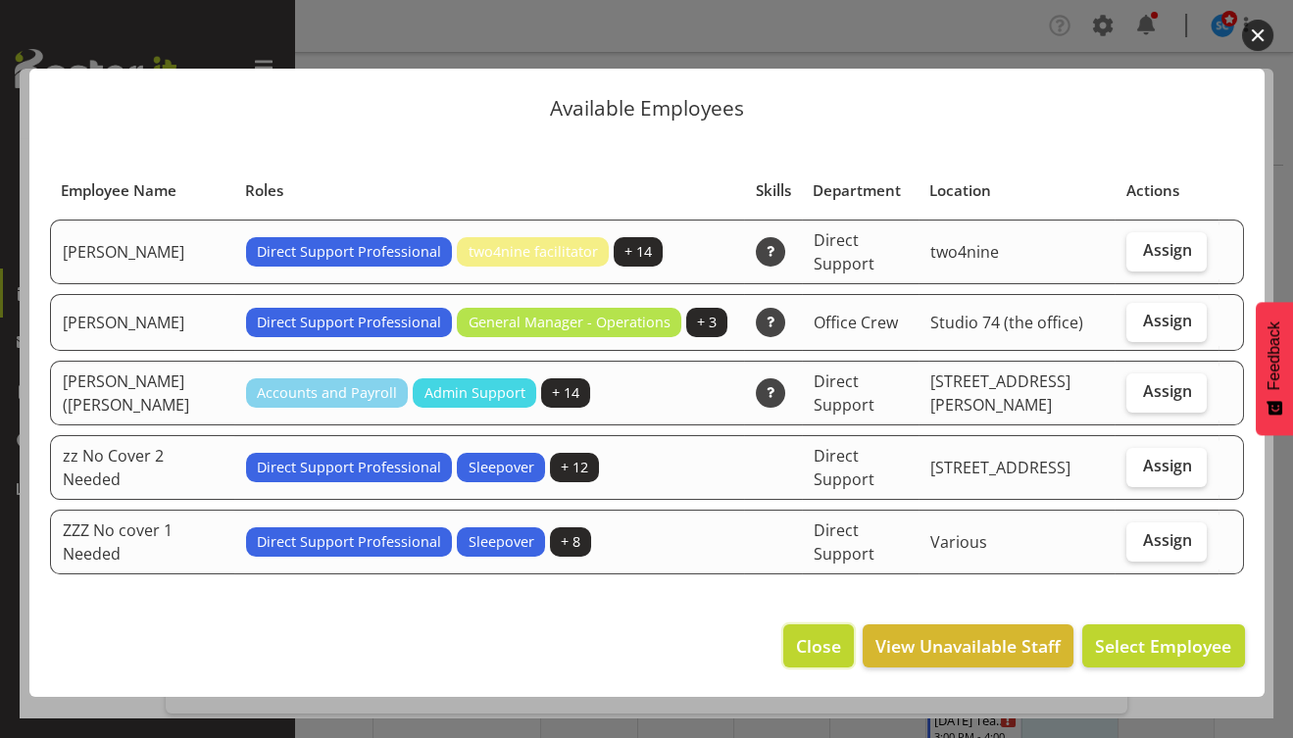
click at [808, 633] on span "Close" at bounding box center [818, 645] width 45 height 25
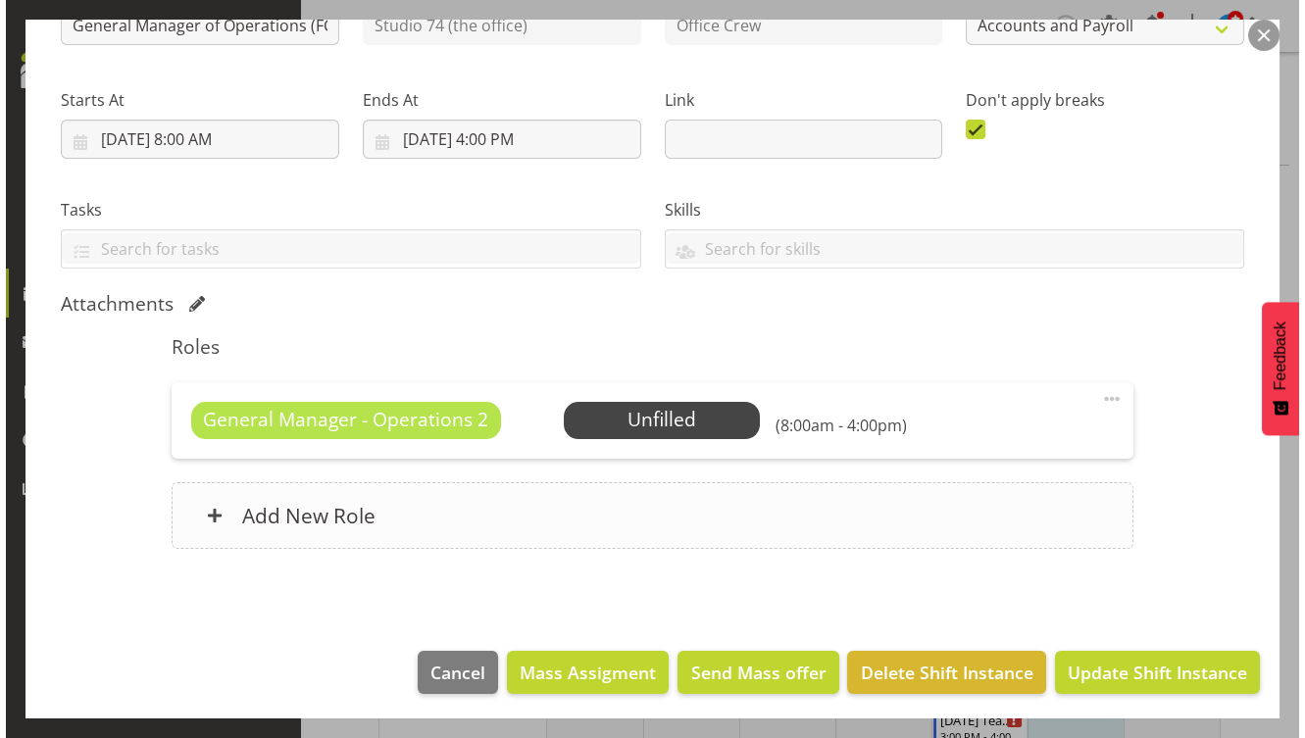
scroll to position [256, 0]
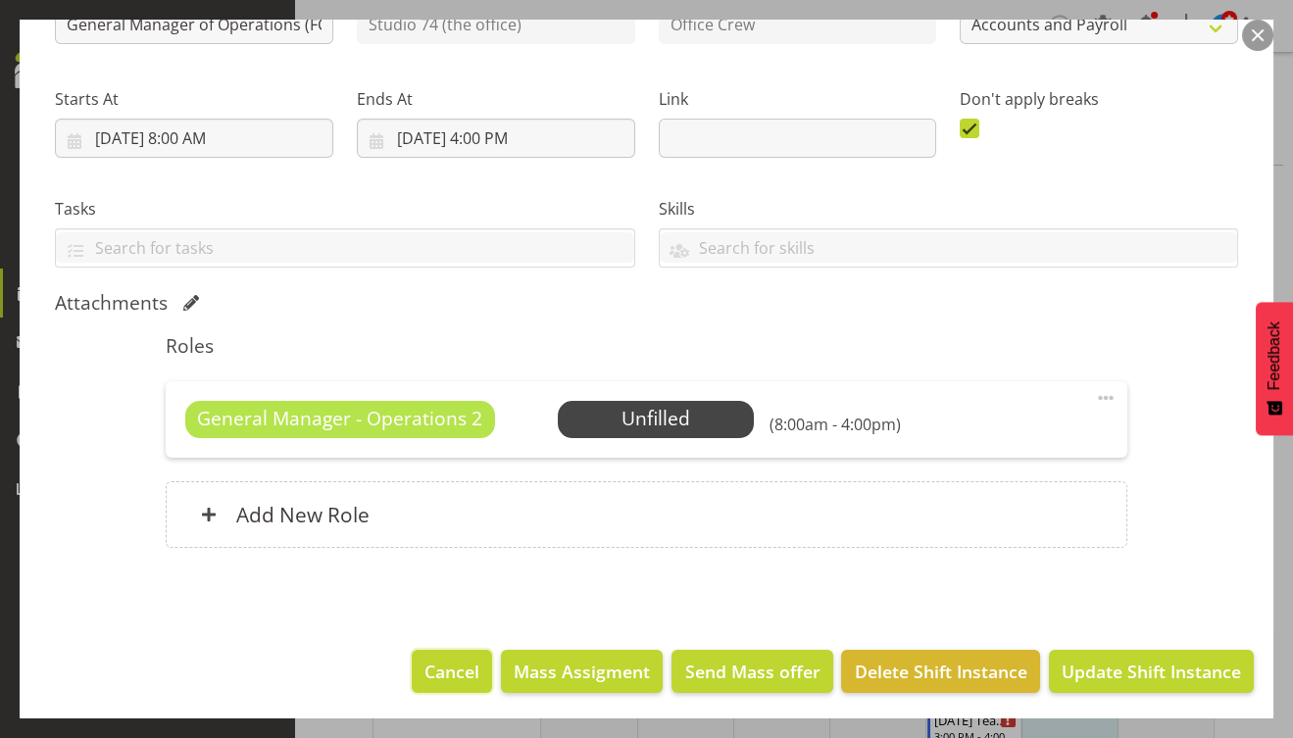
click at [447, 687] on button "Cancel" at bounding box center [452, 671] width 80 height 43
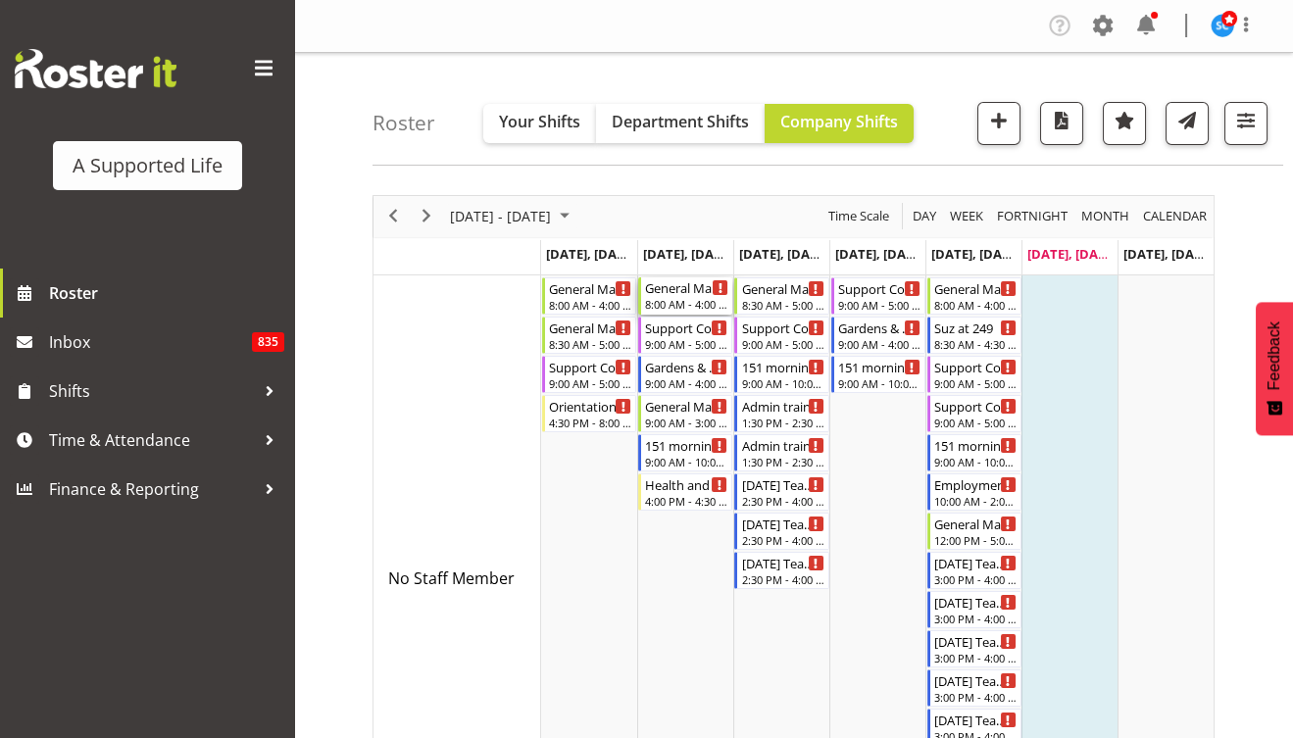
click at [691, 292] on div "General Manager of Operations (FC, SL)" at bounding box center [686, 287] width 83 height 20
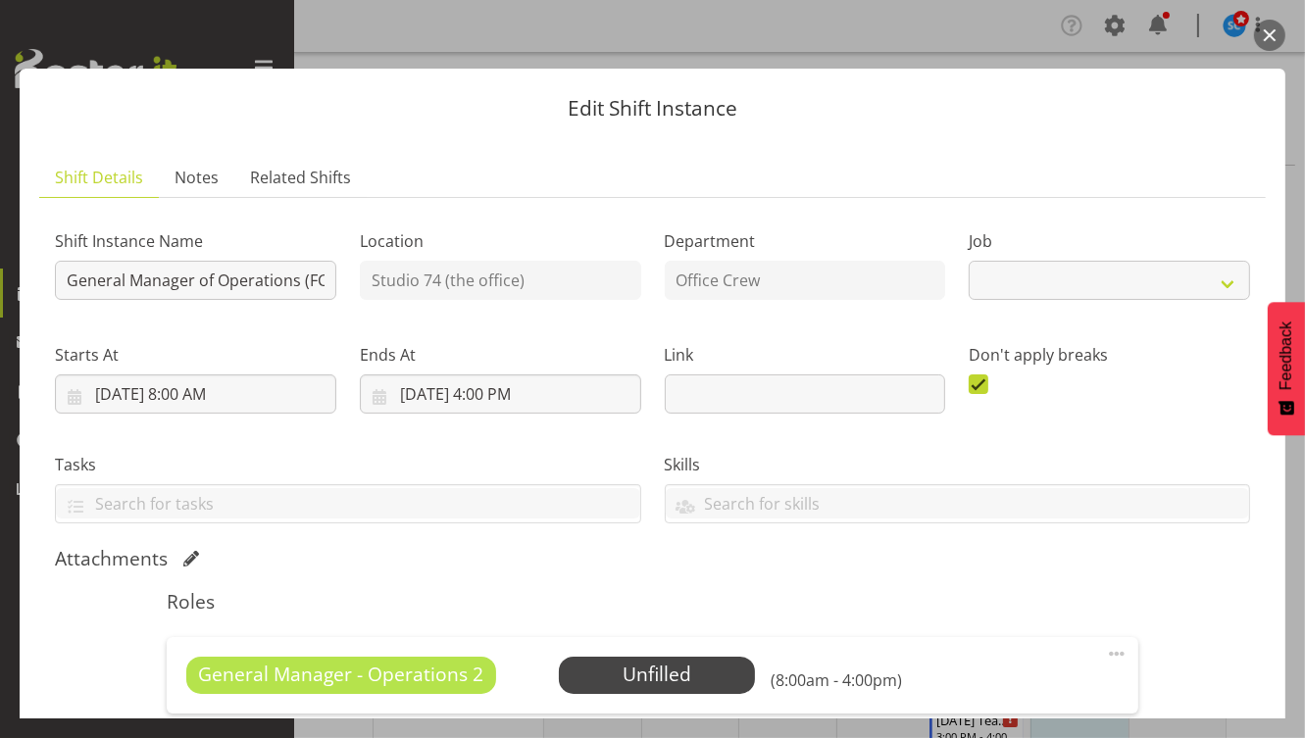
select select "4342"
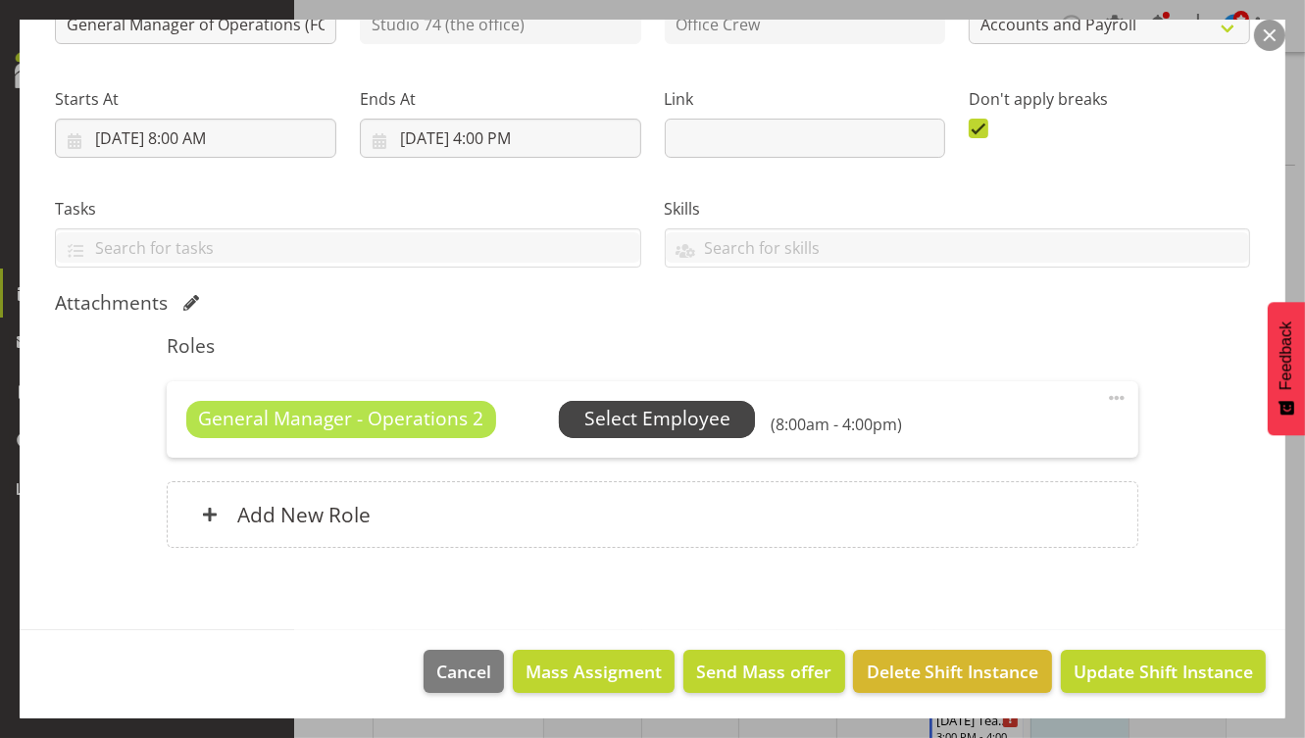
click at [715, 430] on span "Select Employee" at bounding box center [657, 419] width 196 height 37
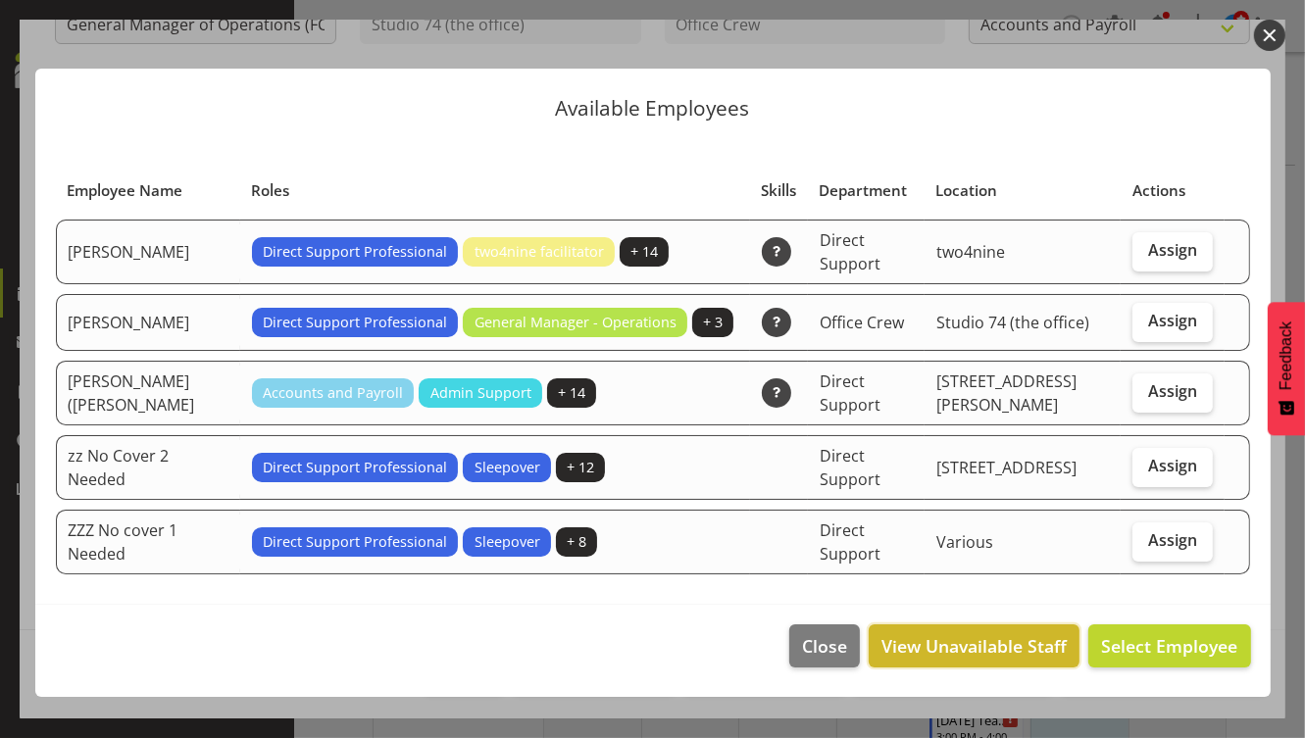
click at [978, 633] on span "View Unavailable Staff" at bounding box center [973, 645] width 185 height 25
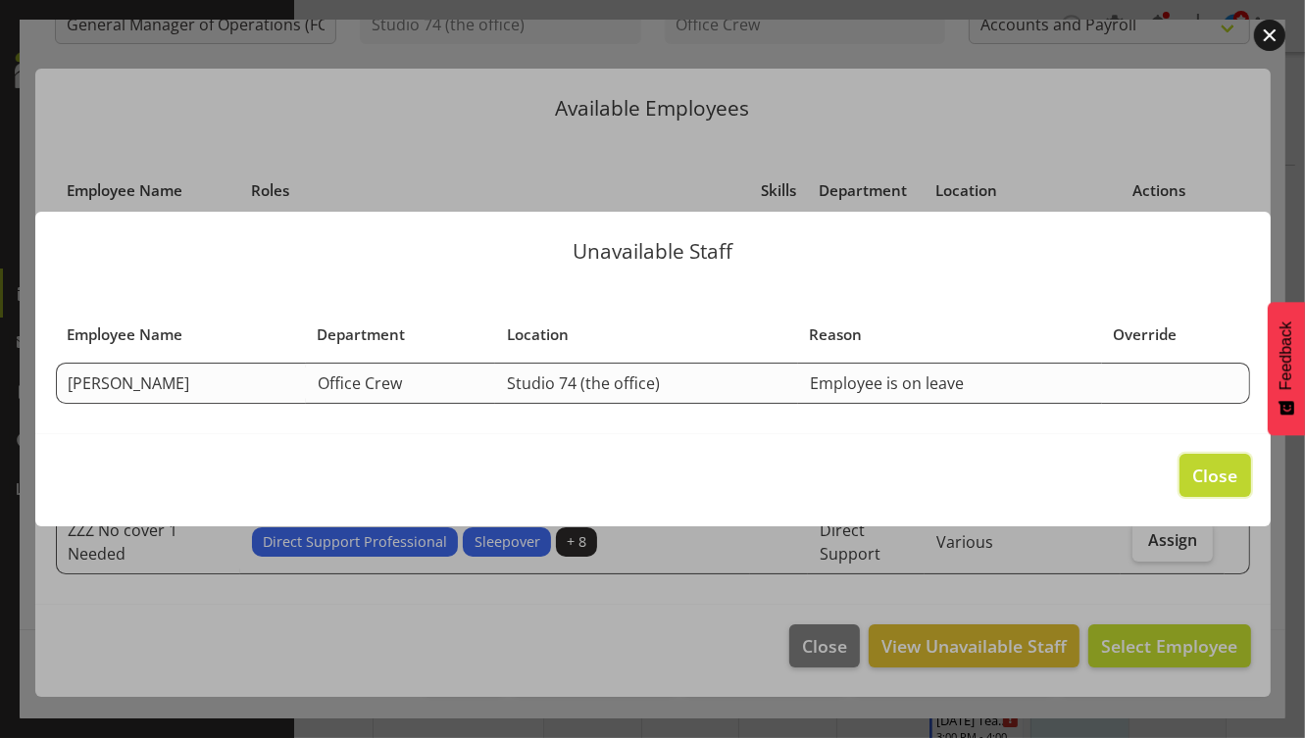
click at [1193, 480] on span "Close" at bounding box center [1214, 475] width 45 height 25
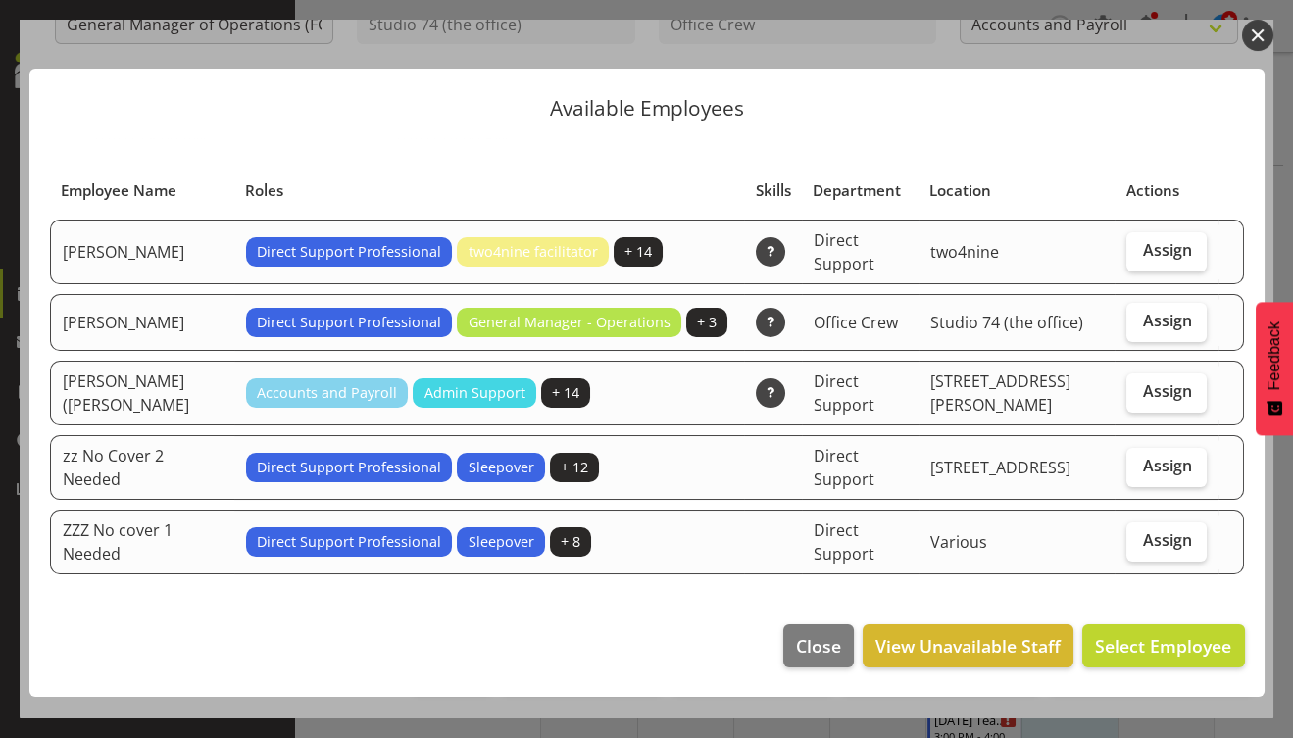
click at [1259, 27] on button "button" at bounding box center [1257, 35] width 31 height 31
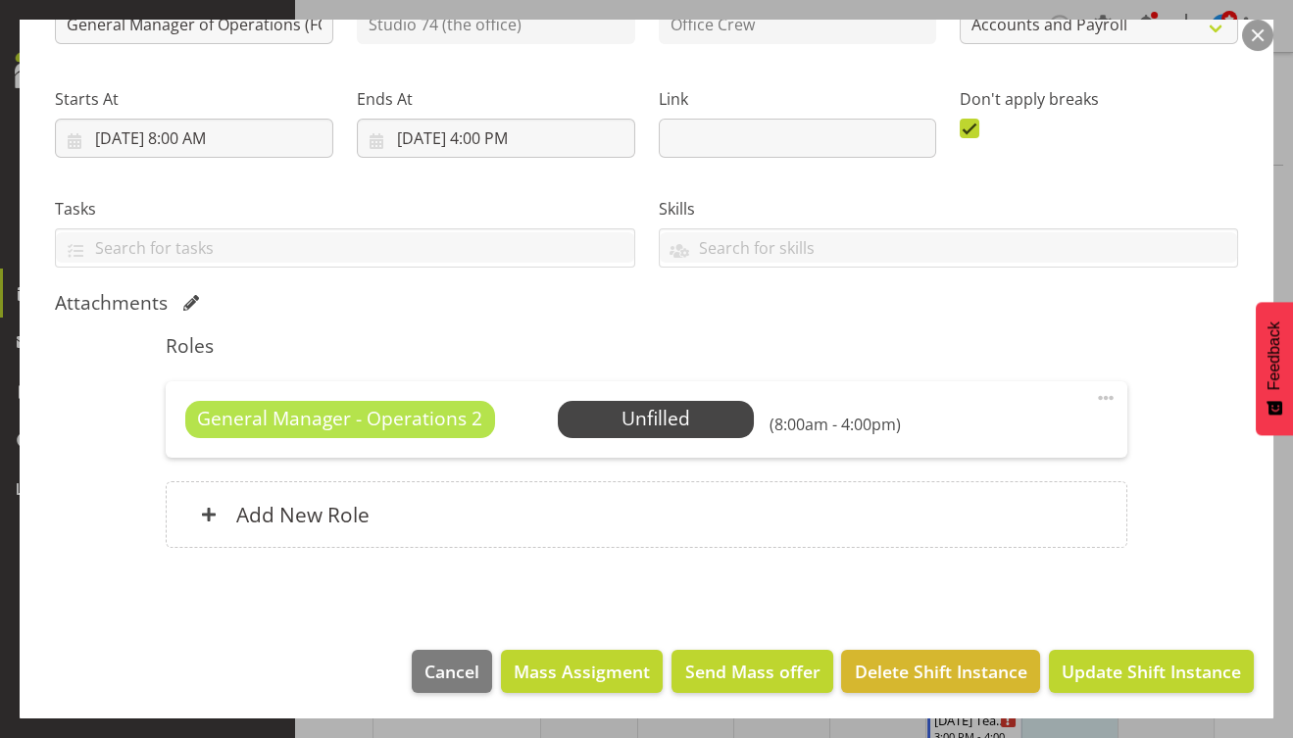
scroll to position [0, 0]
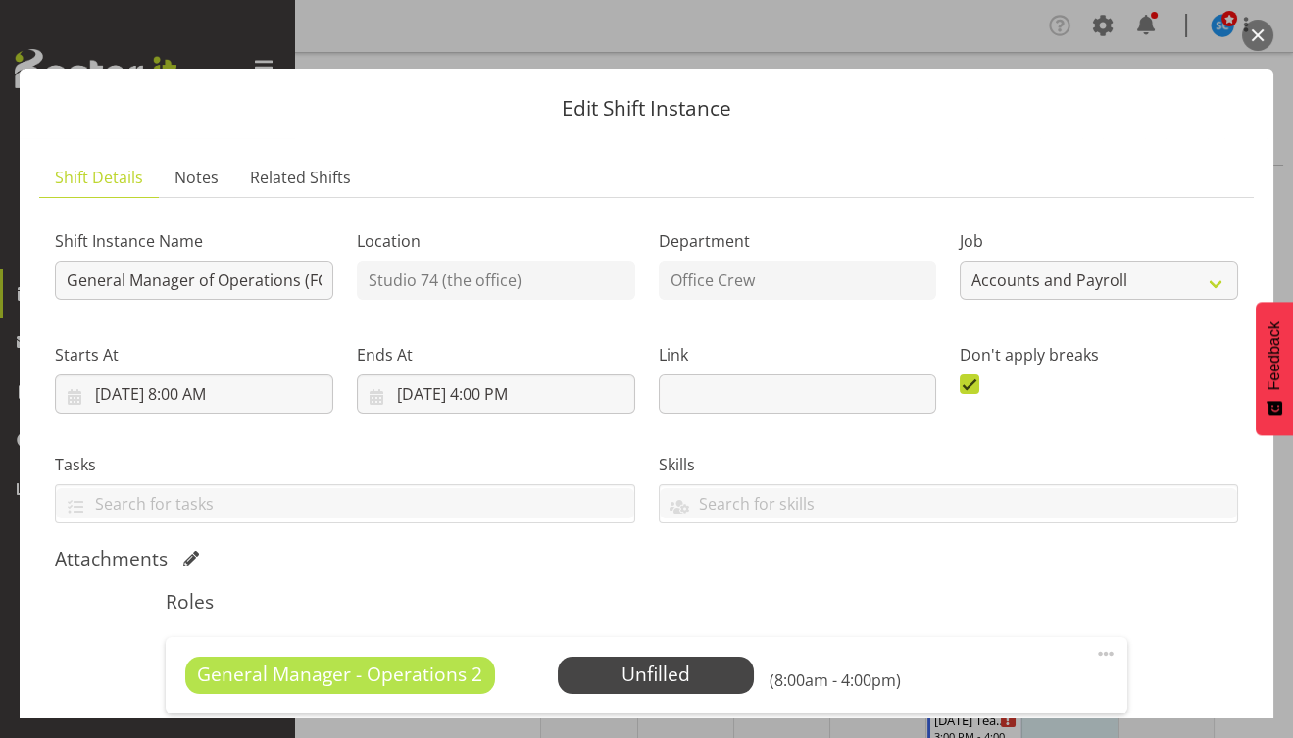
click at [1267, 41] on button "button" at bounding box center [1257, 35] width 31 height 31
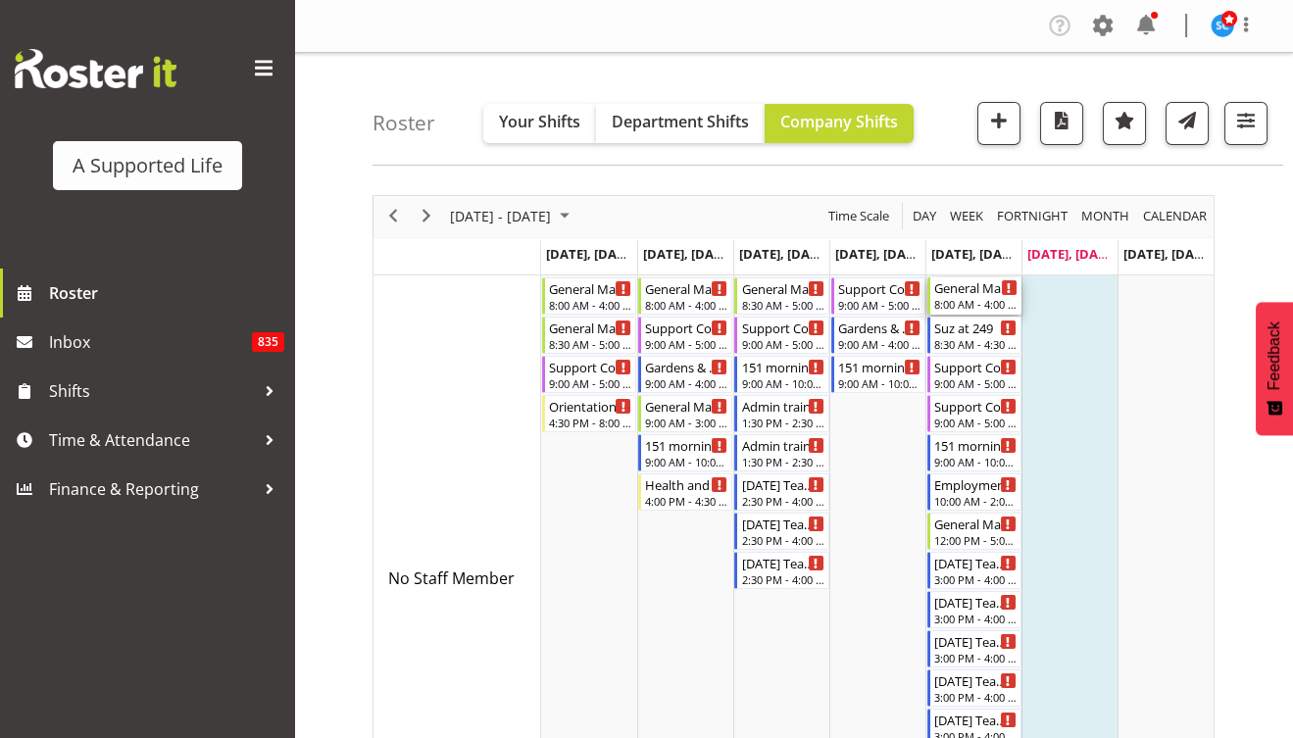
click at [961, 296] on div "8:00 AM - 4:00 PM" at bounding box center [975, 304] width 83 height 16
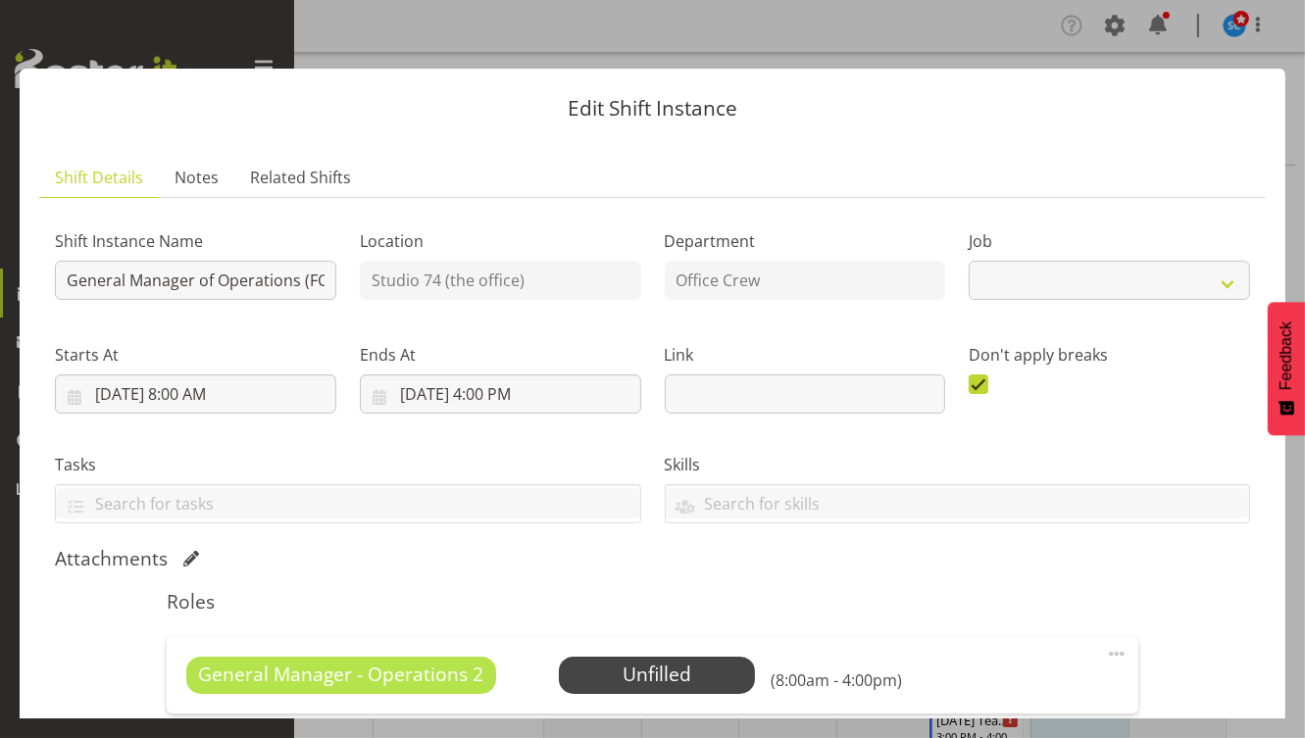
select select "4342"
click at [1272, 42] on button "button" at bounding box center [1269, 35] width 31 height 31
select select "4342"
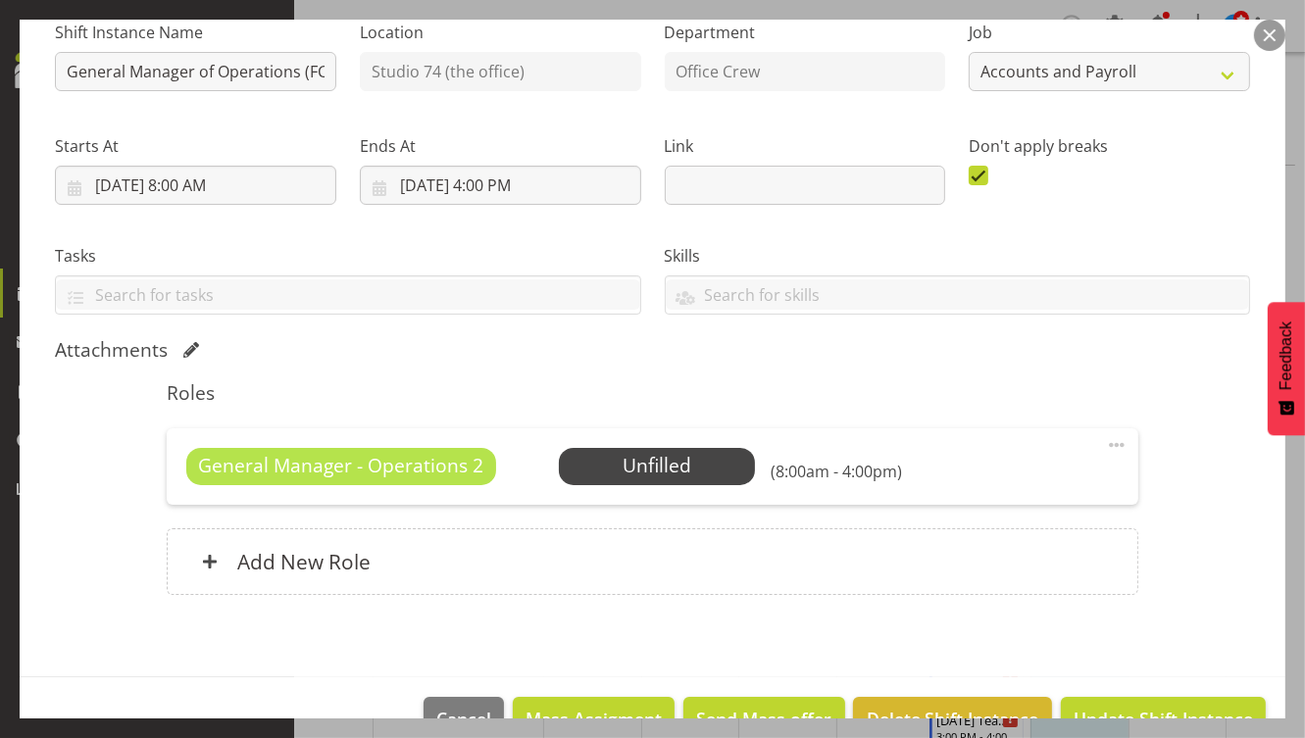
scroll to position [256, 0]
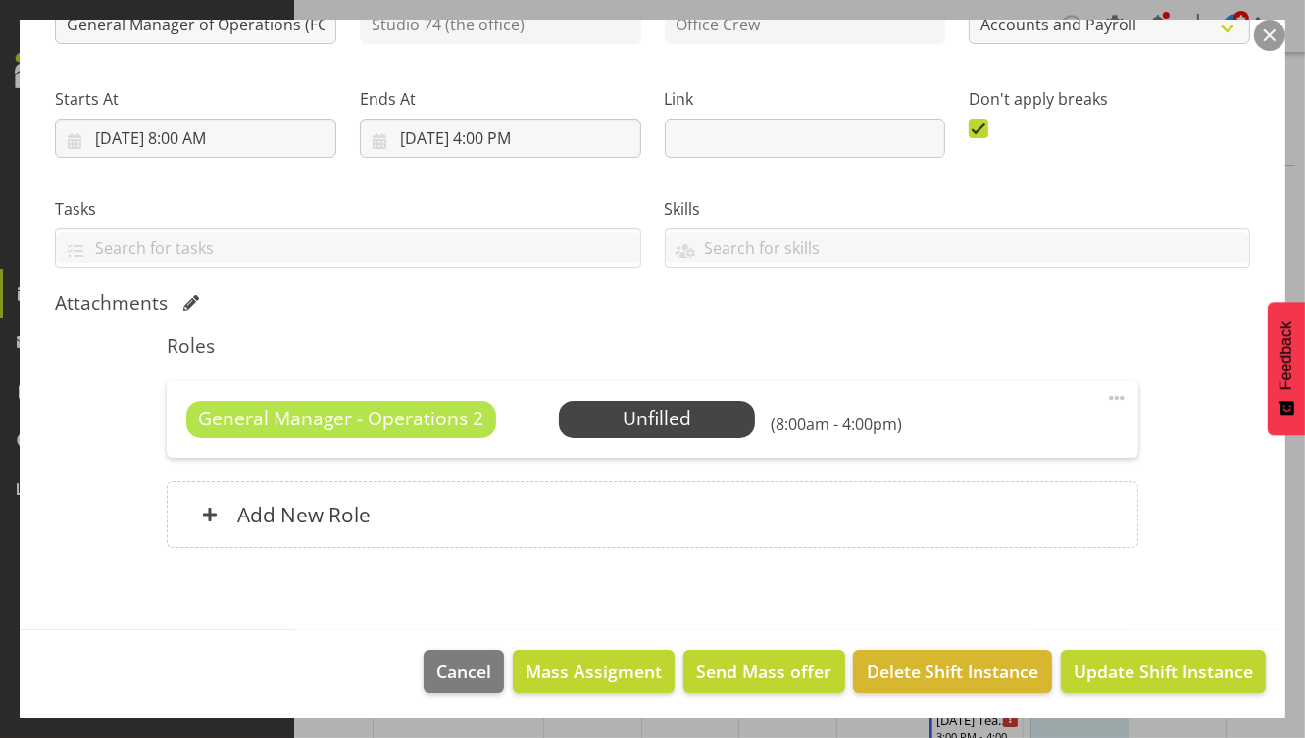
click at [1105, 396] on span at bounding box center [1117, 398] width 24 height 24
click at [936, 663] on span "Delete Shift Instance" at bounding box center [953, 671] width 173 height 25
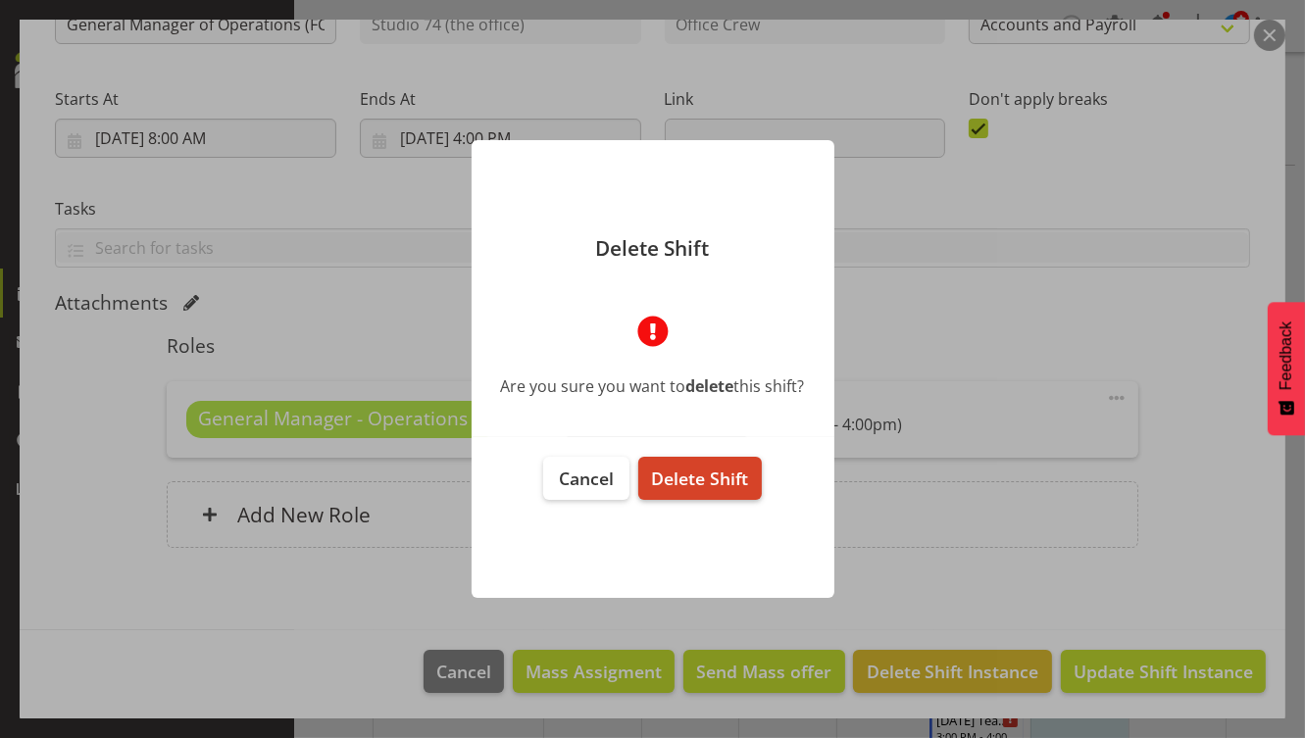
click at [724, 490] on button "Delete Shift" at bounding box center [699, 478] width 123 height 43
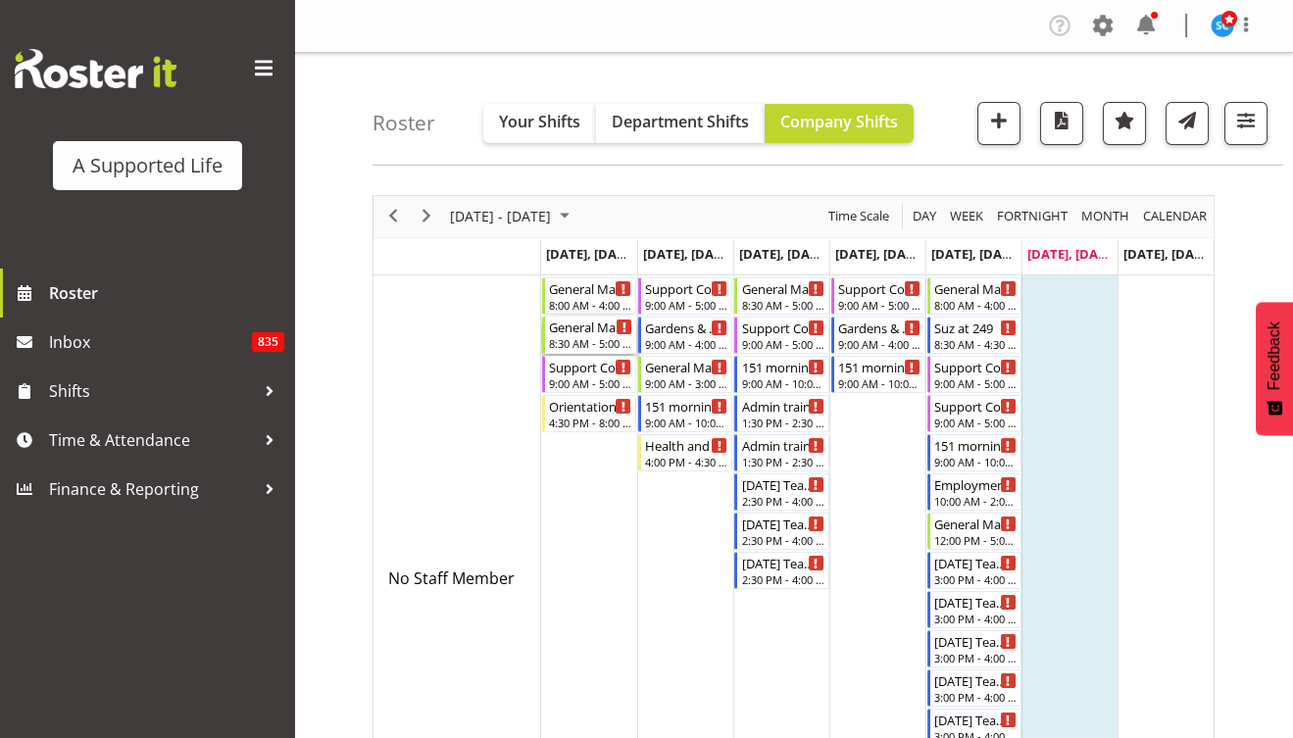
click at [584, 335] on div "8:30 AM - 5:00 PM" at bounding box center [590, 343] width 83 height 16
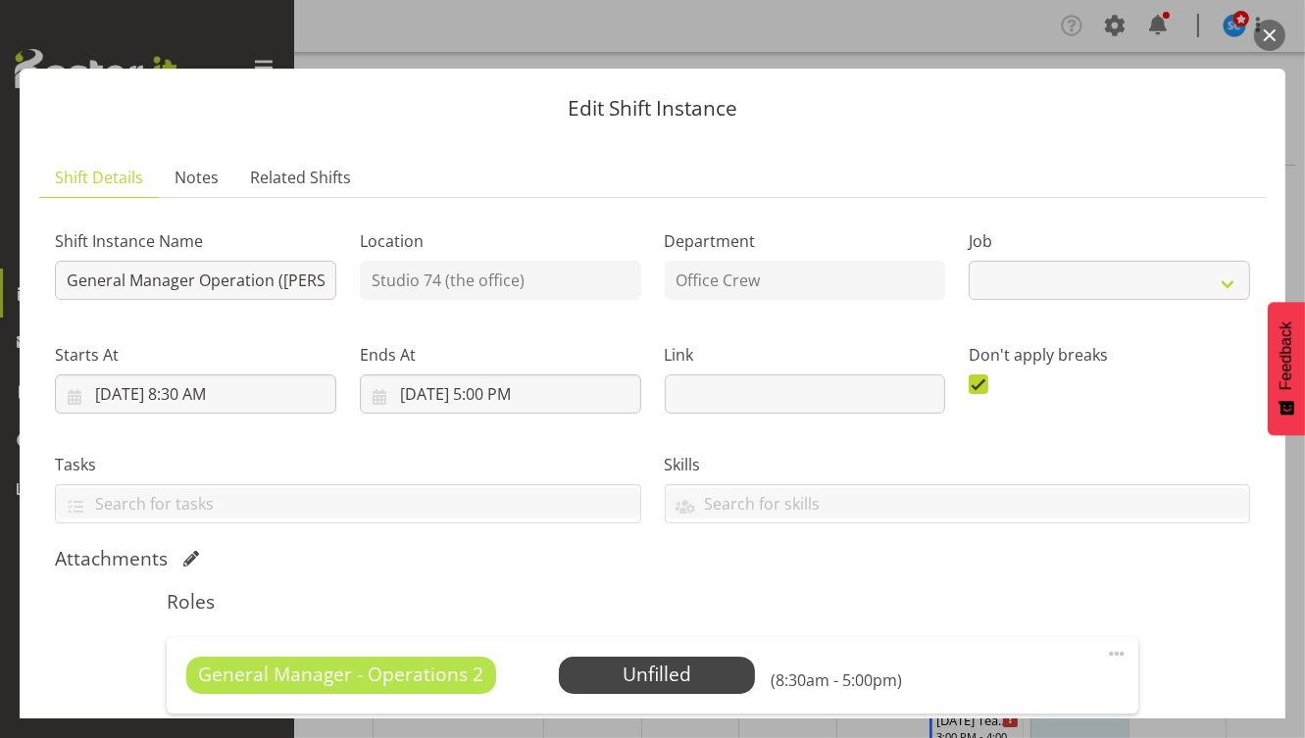
select select "4116"
click at [1276, 34] on button "button" at bounding box center [1269, 35] width 31 height 31
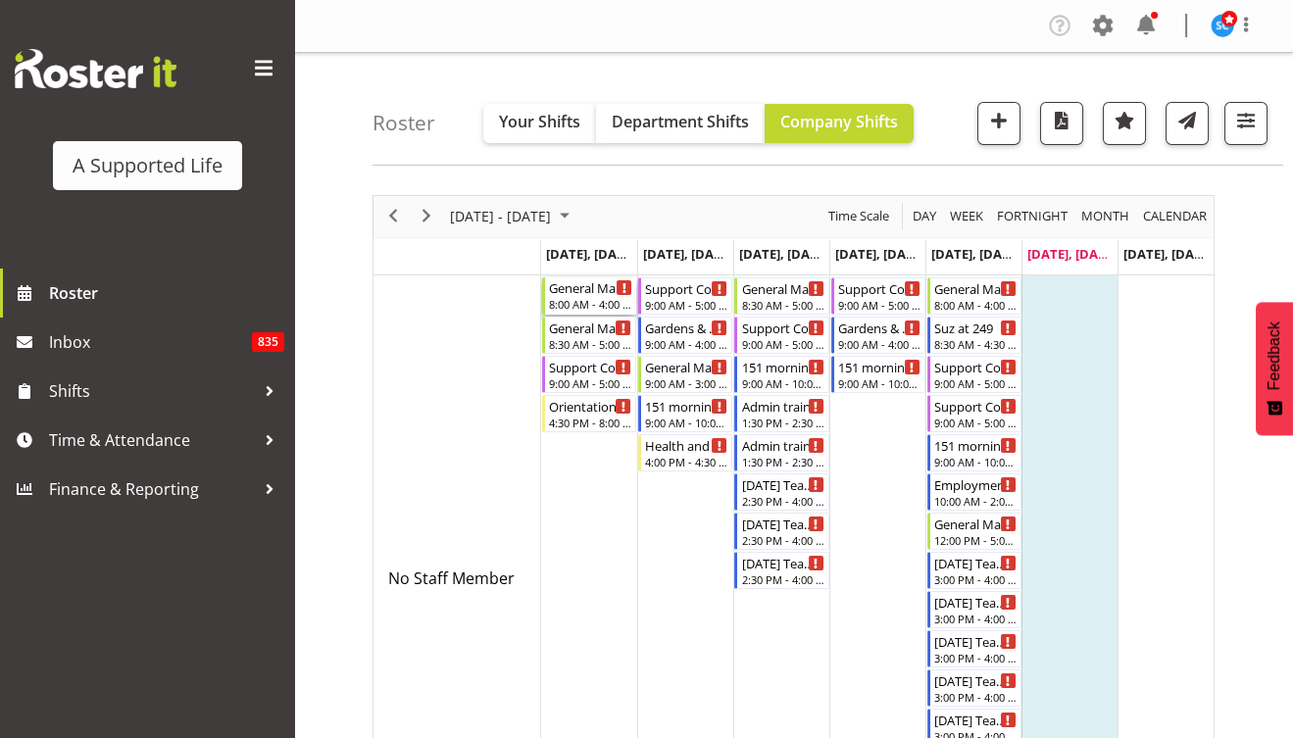
click at [598, 294] on div "General Manager of Operations (FC, SL)" at bounding box center [590, 287] width 83 height 20
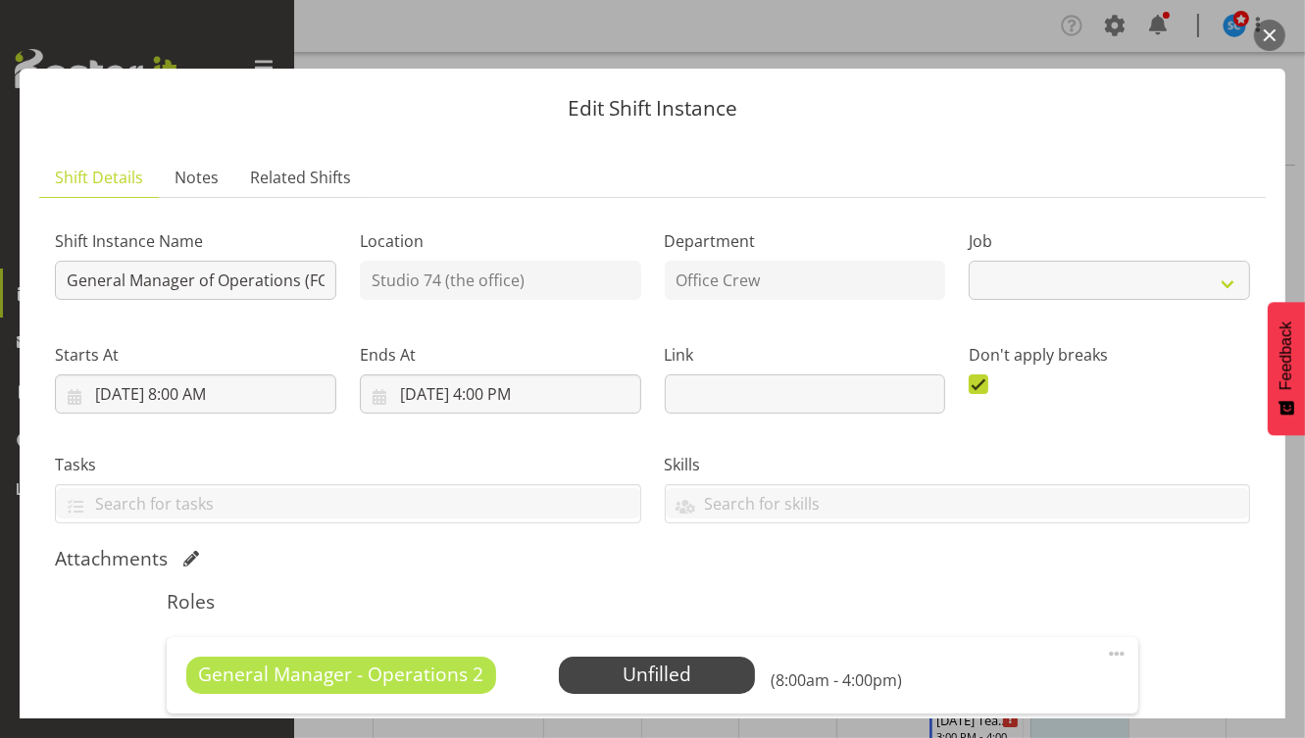
select select "4342"
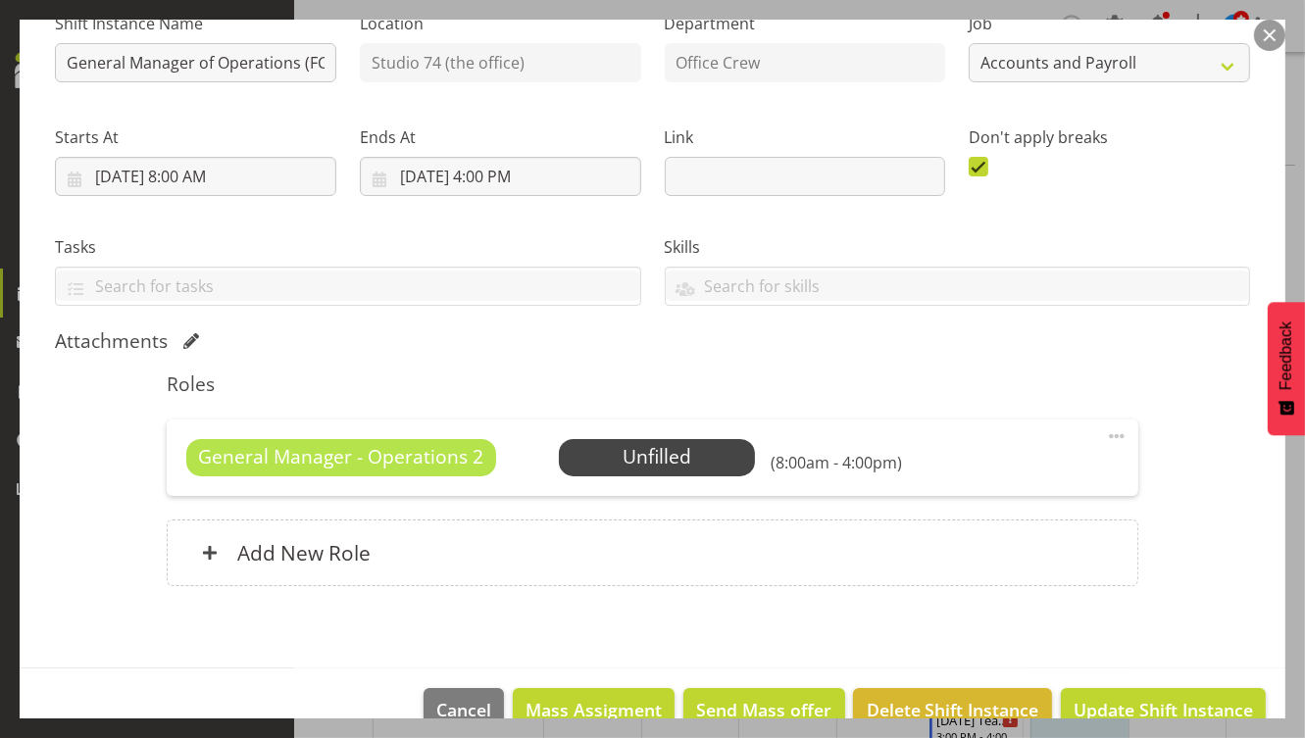
scroll to position [256, 0]
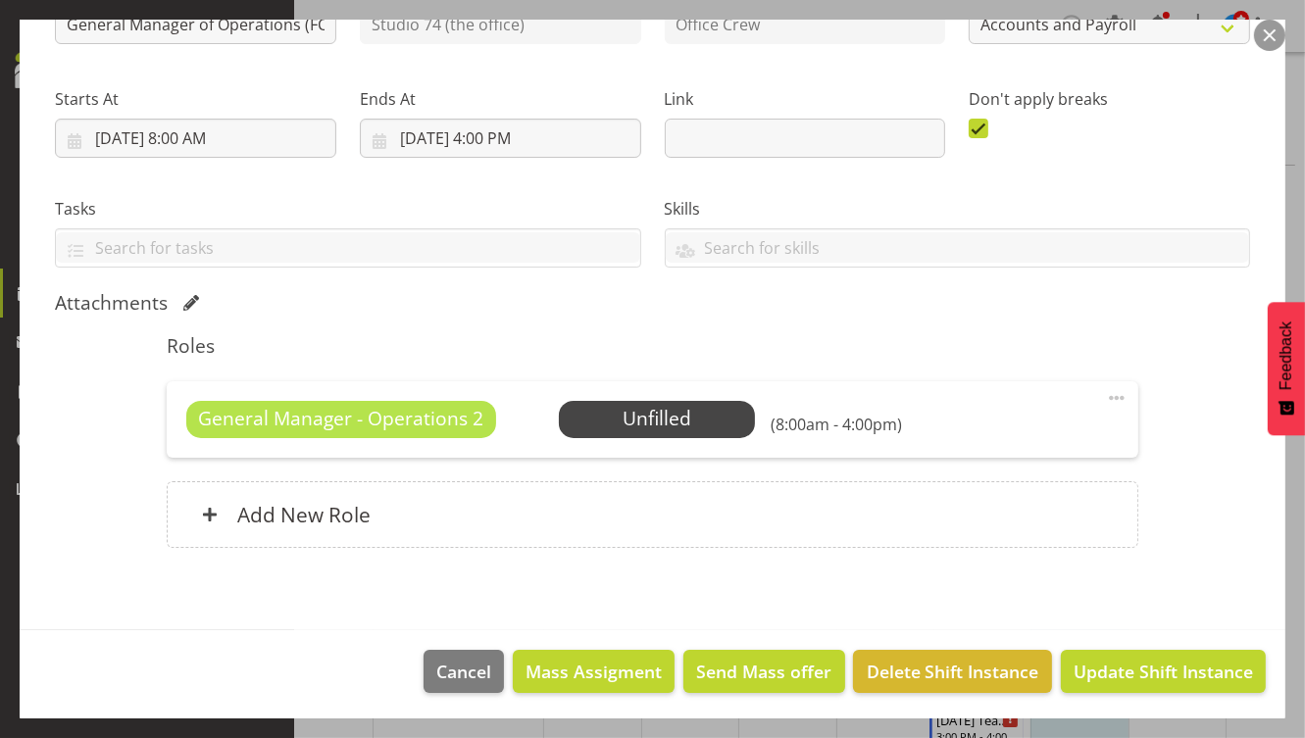
click at [1105, 396] on span at bounding box center [1117, 398] width 24 height 24
click at [1007, 508] on link "Delete" at bounding box center [1034, 511] width 188 height 35
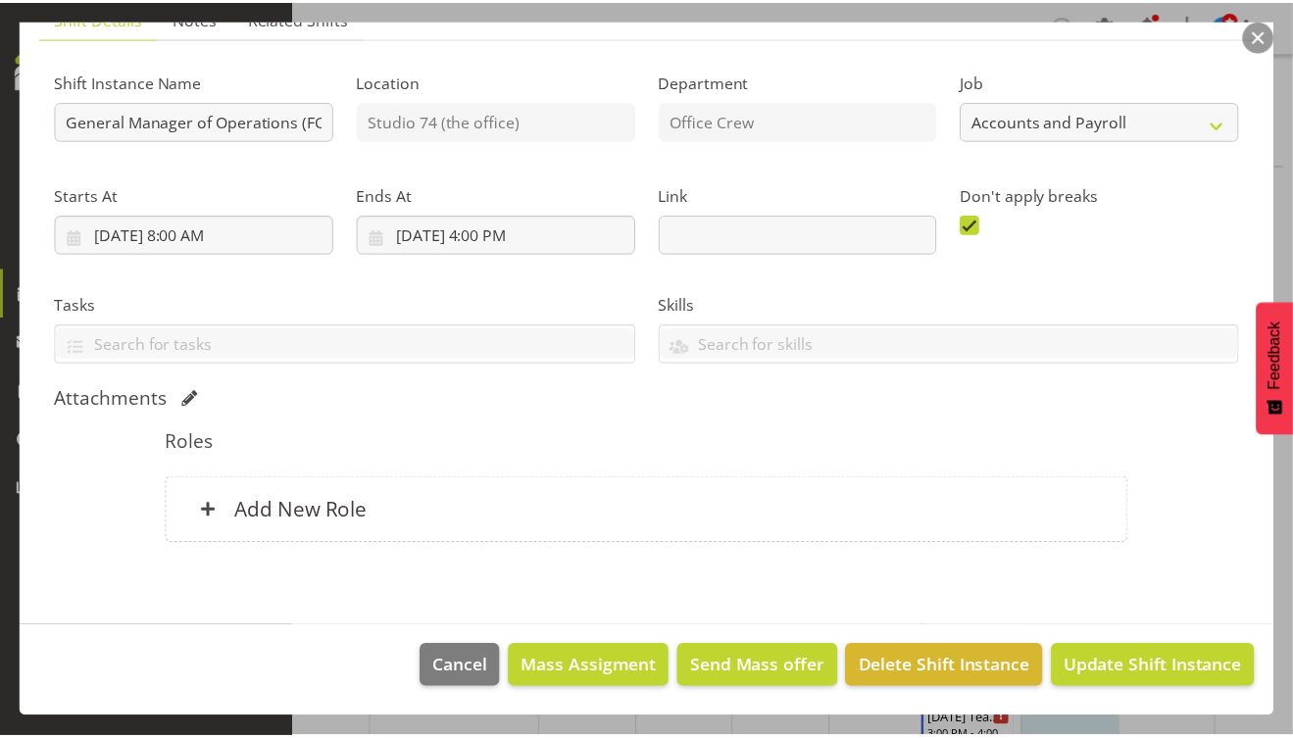
scroll to position [157, 0]
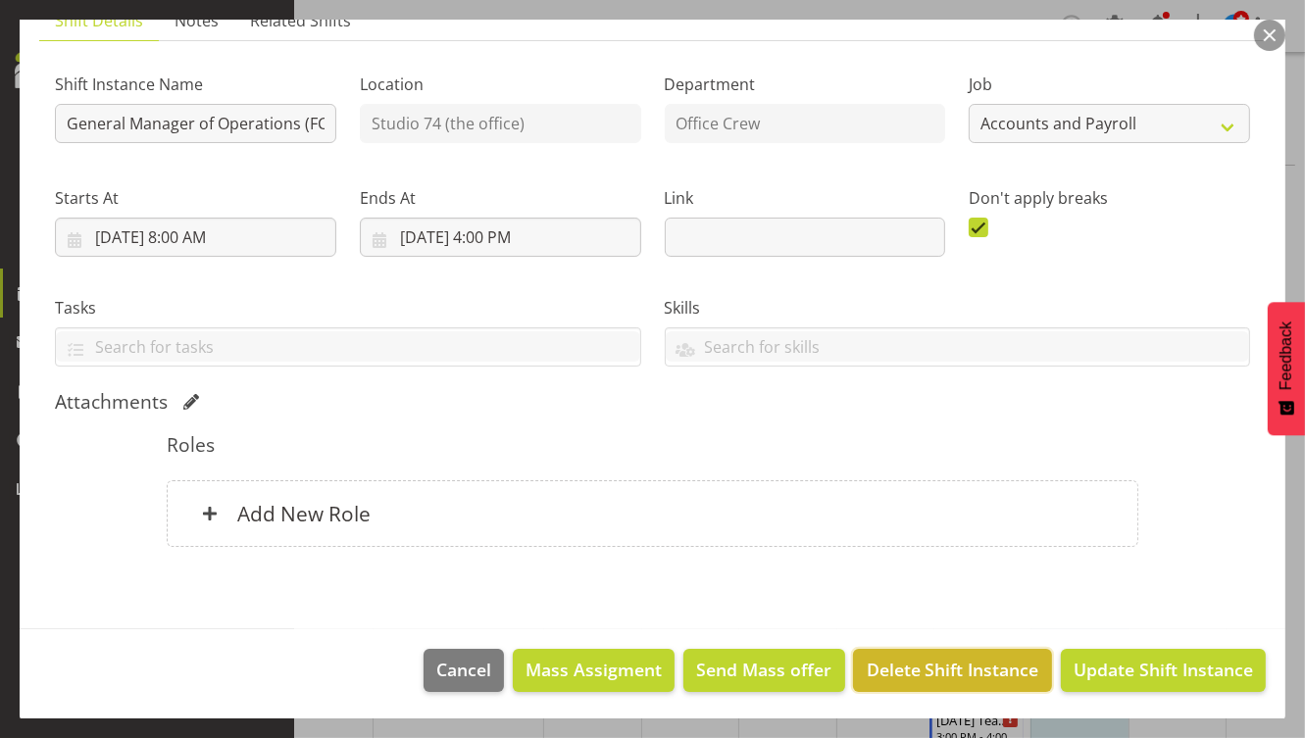
click at [934, 660] on span "Delete Shift Instance" at bounding box center [953, 669] width 173 height 25
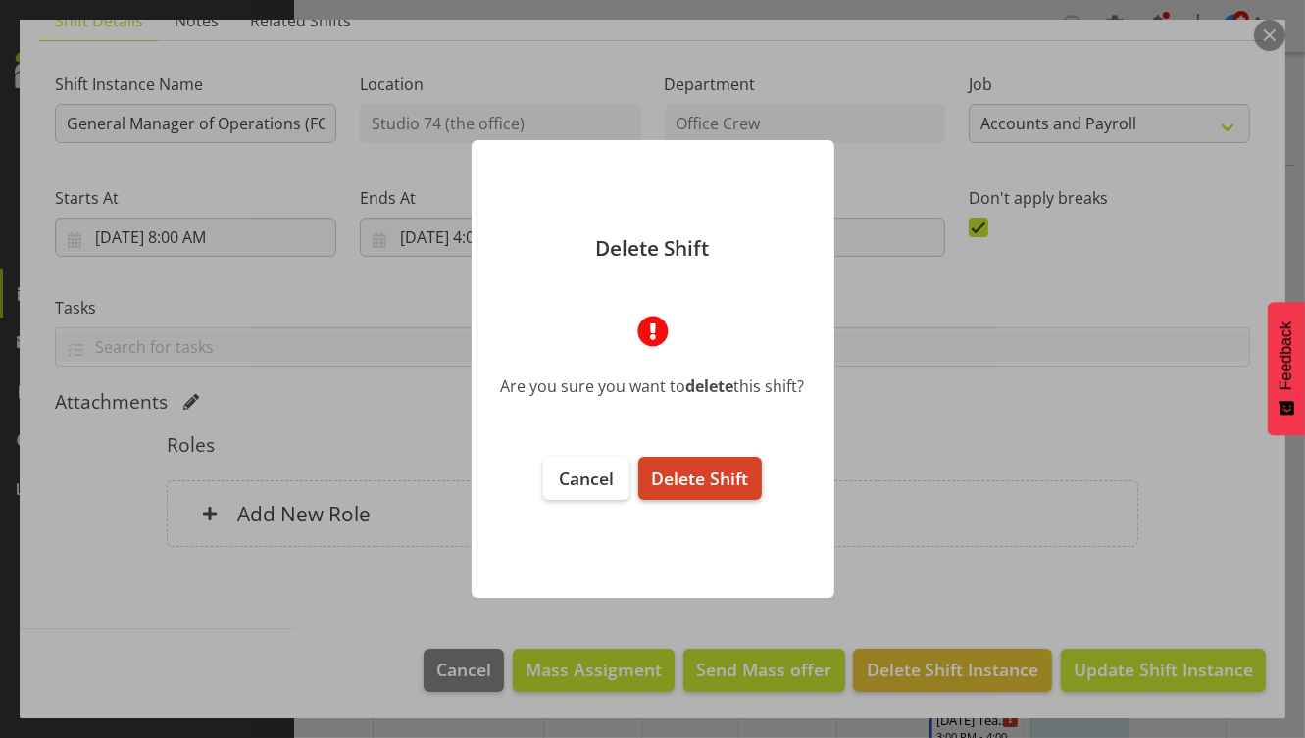
click at [715, 476] on span "Delete Shift" at bounding box center [699, 479] width 97 height 24
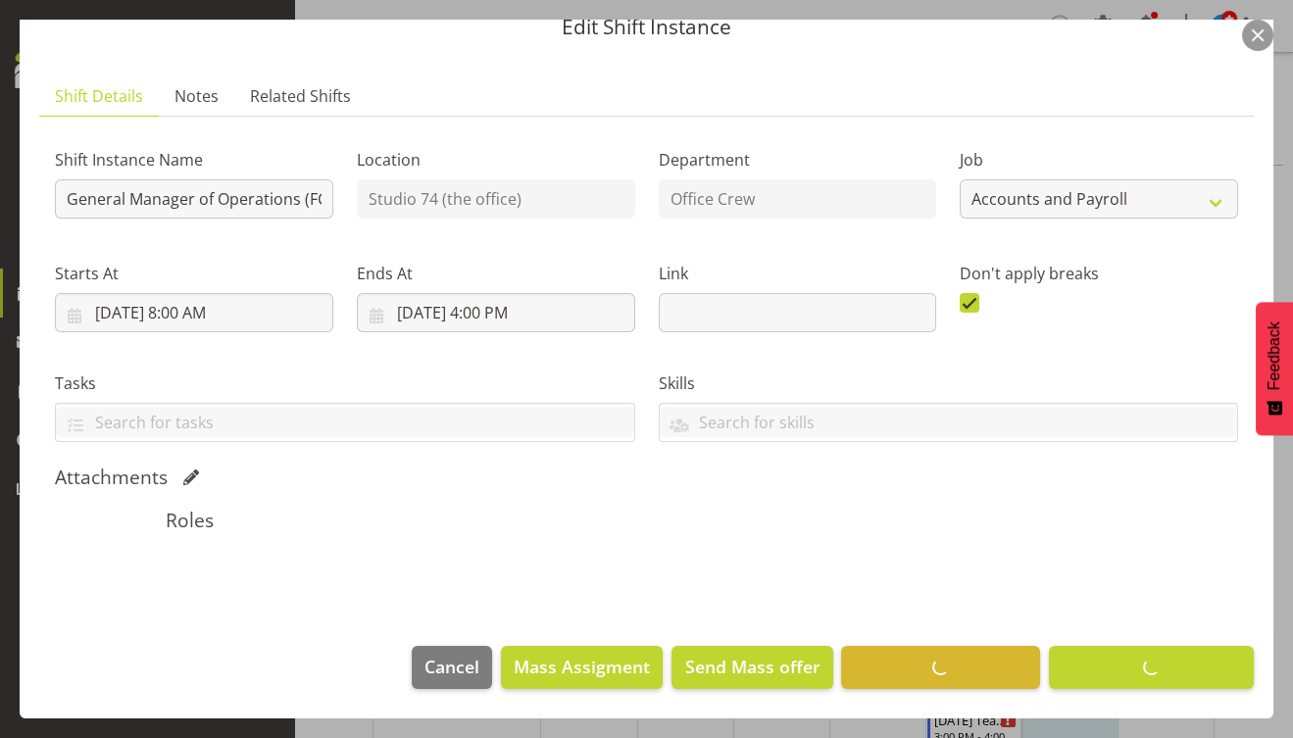
scroll to position [78, 0]
